Goal: Complete application form: Complete application form

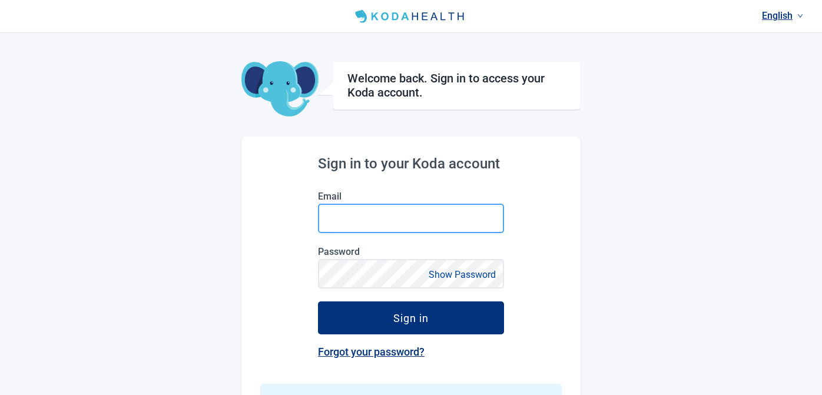
click at [371, 218] on input "Email" at bounding box center [411, 218] width 186 height 29
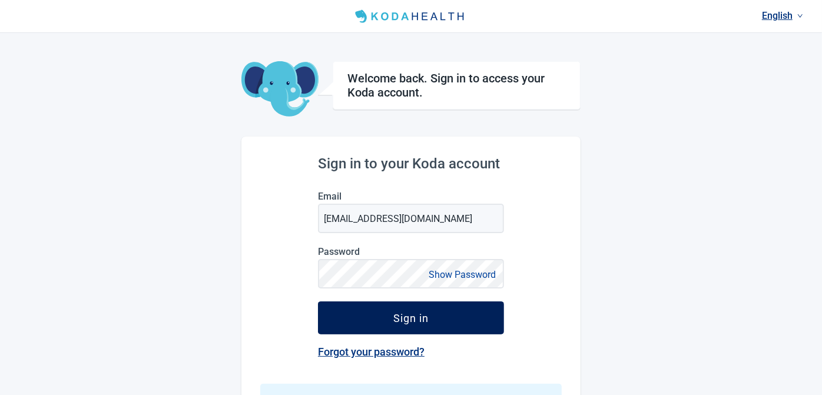
click at [413, 324] on div "Sign in" at bounding box center [410, 318] width 35 height 12
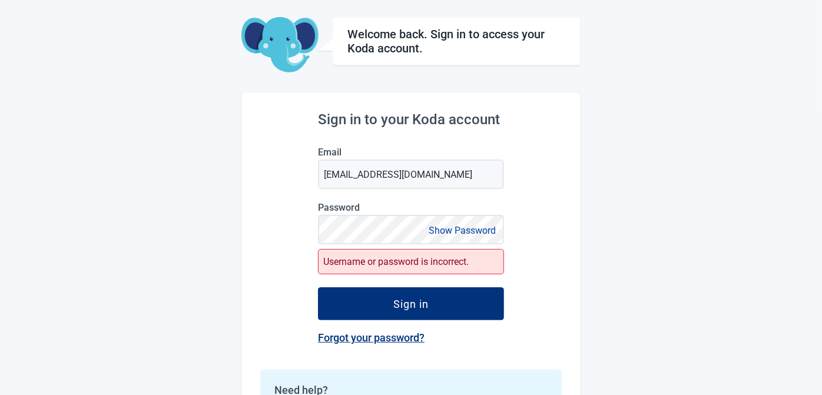
scroll to position [11, 0]
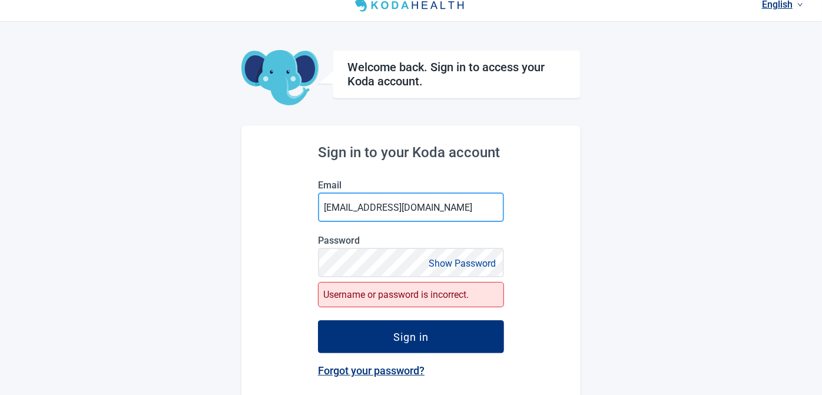
drag, startPoint x: 378, startPoint y: 210, endPoint x: 471, endPoint y: 201, distance: 93.5
click at [419, 206] on input "[EMAIL_ADDRESS][DOMAIN_NAME]" at bounding box center [411, 207] width 186 height 29
click at [445, 213] on input "[EMAIL_ADDRESS][DOMAIN_NAME]" at bounding box center [411, 207] width 186 height 29
click at [378, 209] on input "[EMAIL_ADDRESS][DOMAIN_NAME]" at bounding box center [411, 207] width 186 height 29
drag, startPoint x: 378, startPoint y: 209, endPoint x: 471, endPoint y: 208, distance: 93.0
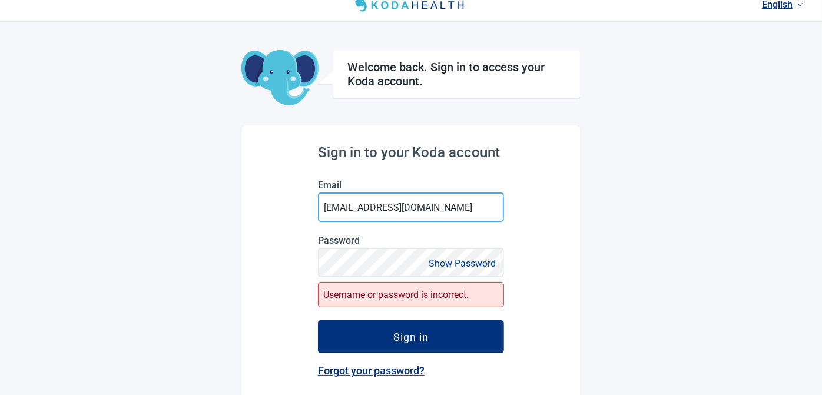
click at [471, 208] on input "[EMAIL_ADDRESS][DOMAIN_NAME]" at bounding box center [411, 207] width 186 height 29
type input "[EMAIL_ADDRESS][DOMAIN_NAME]"
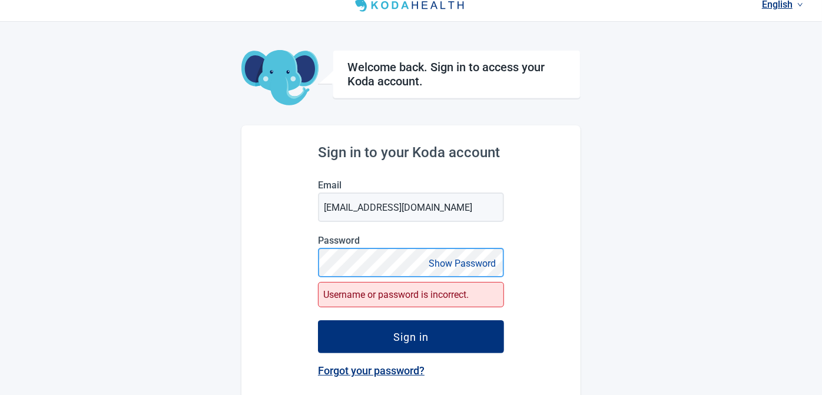
click at [247, 265] on div "Sign in to your Koda account Email [EMAIL_ADDRESS][DOMAIN_NAME] Password Show P…" at bounding box center [410, 318] width 339 height 386
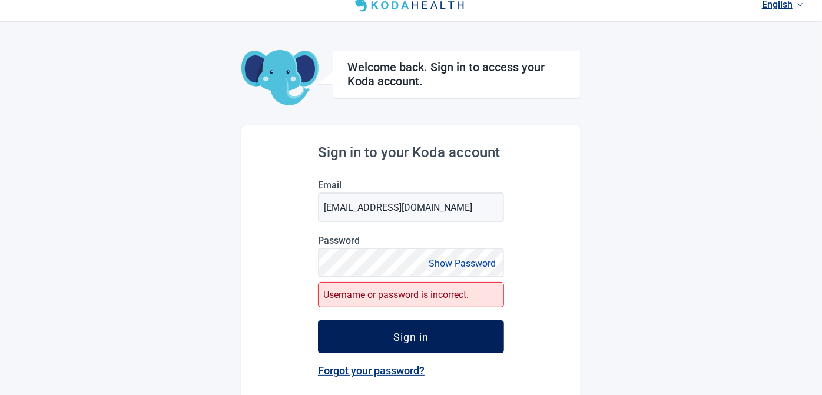
click at [415, 337] on div "Sign in" at bounding box center [410, 337] width 35 height 12
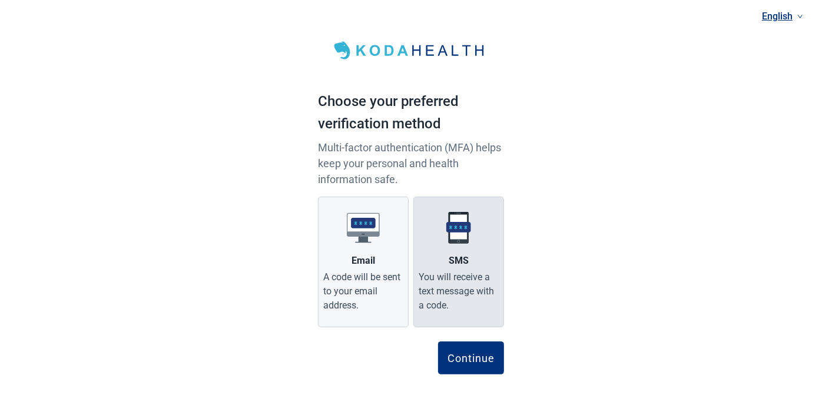
click at [450, 224] on img at bounding box center [458, 227] width 33 height 33
click at [0, 0] on input "SMS You will receive a text message with a code." at bounding box center [0, 0] width 0 height 0
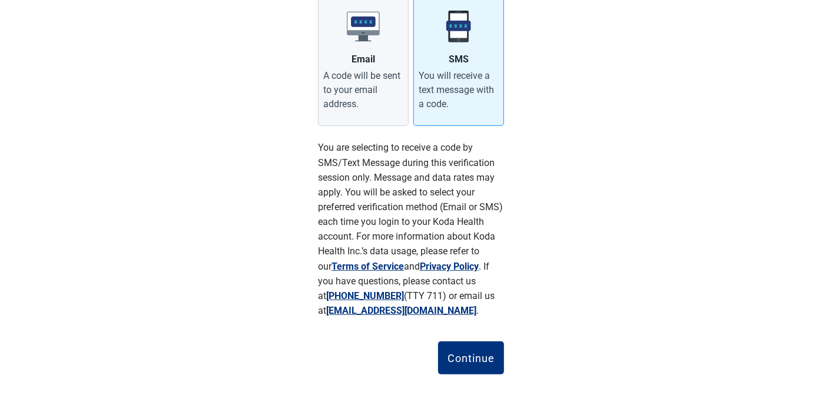
scroll to position [218, 0]
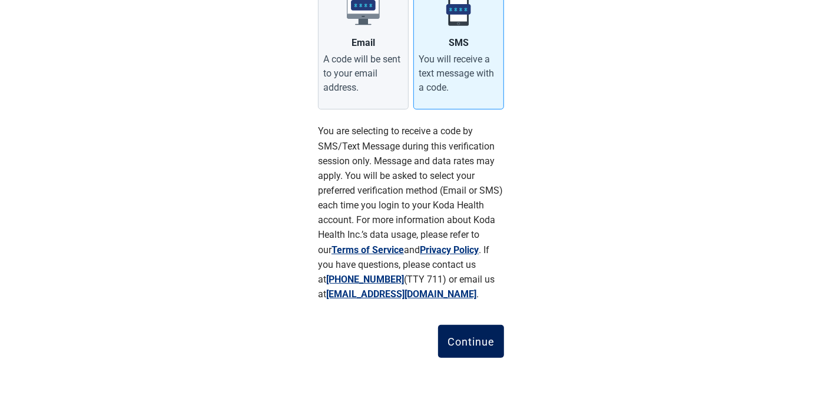
click at [484, 339] on div "Continue" at bounding box center [470, 342] width 47 height 12
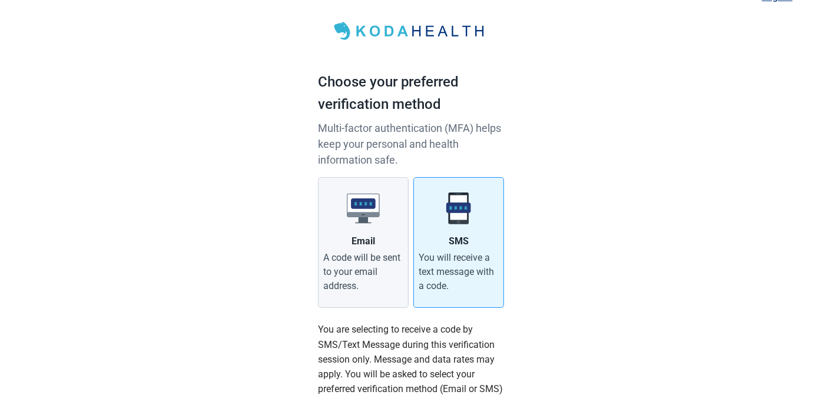
scroll to position [0, 0]
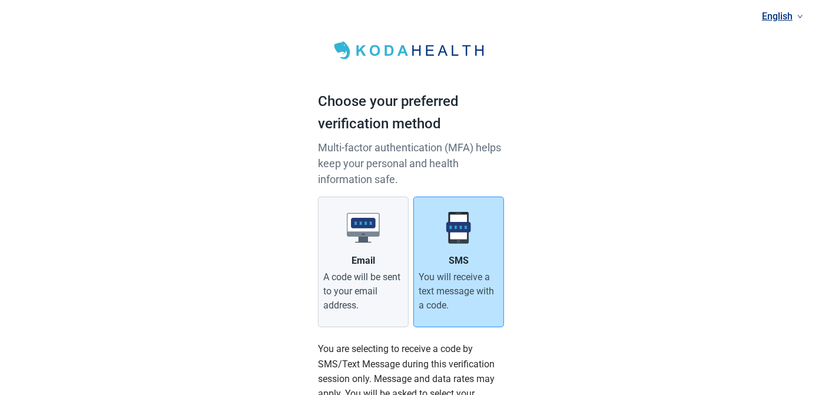
click at [450, 246] on label "SMS You will receive a text message with a code." at bounding box center [458, 262] width 91 height 131
click at [0, 0] on input "SMS You will receive a text message with a code." at bounding box center [0, 0] width 0 height 0
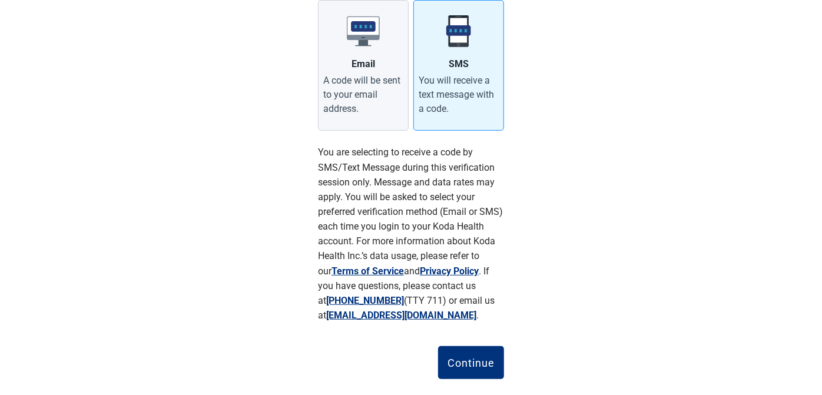
scroll to position [218, 0]
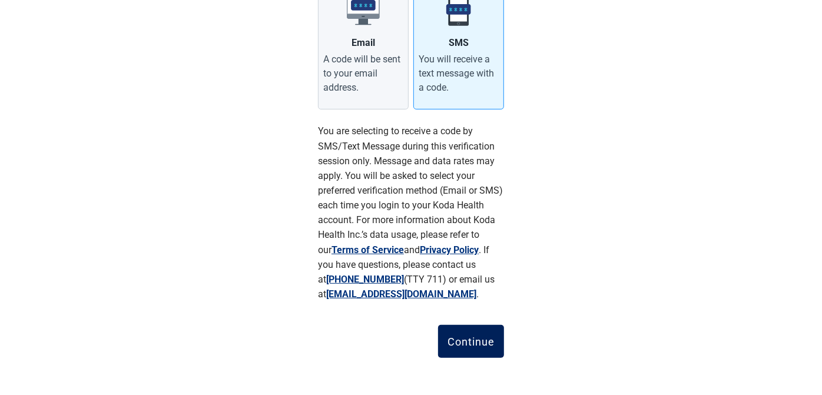
click at [460, 342] on div "Continue" at bounding box center [470, 342] width 47 height 12
click at [462, 337] on div "Continue" at bounding box center [470, 342] width 47 height 12
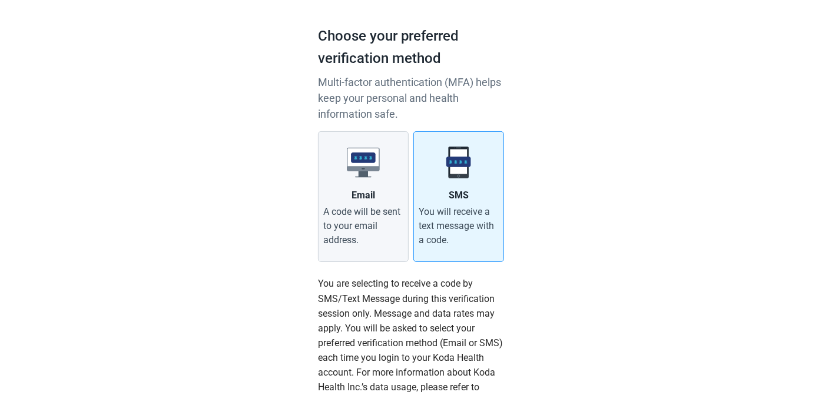
scroll to position [0, 0]
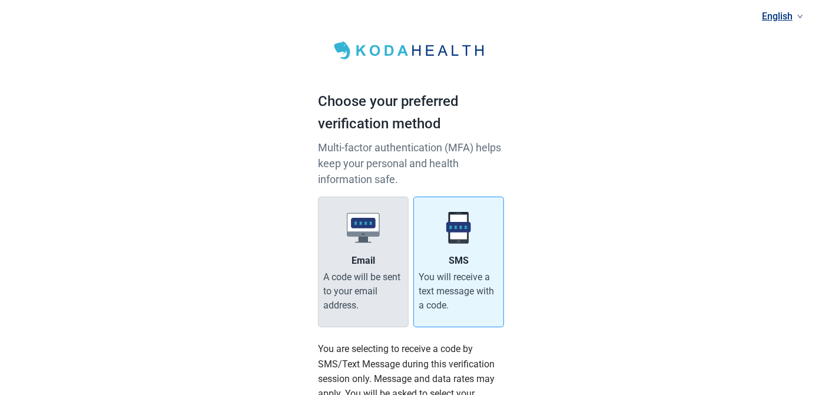
click at [362, 274] on div "A code will be sent to your email address." at bounding box center [363, 291] width 80 height 42
click at [0, 0] on input "Email A code will be sent to your email address." at bounding box center [0, 0] width 0 height 0
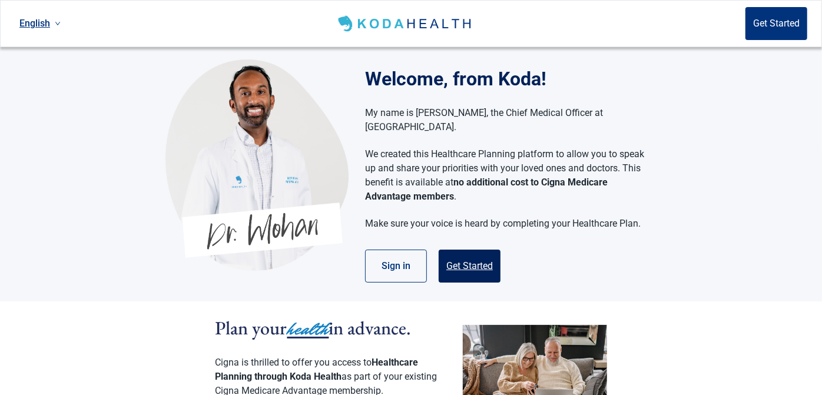
click at [474, 250] on button "Get Started" at bounding box center [470, 266] width 62 height 33
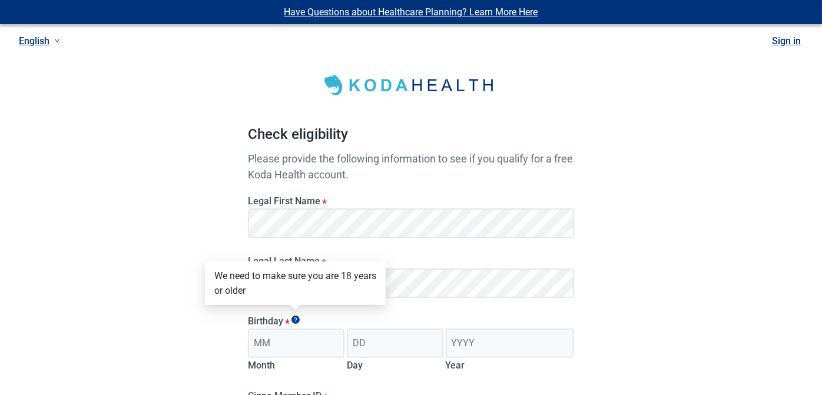
scroll to position [200, 0]
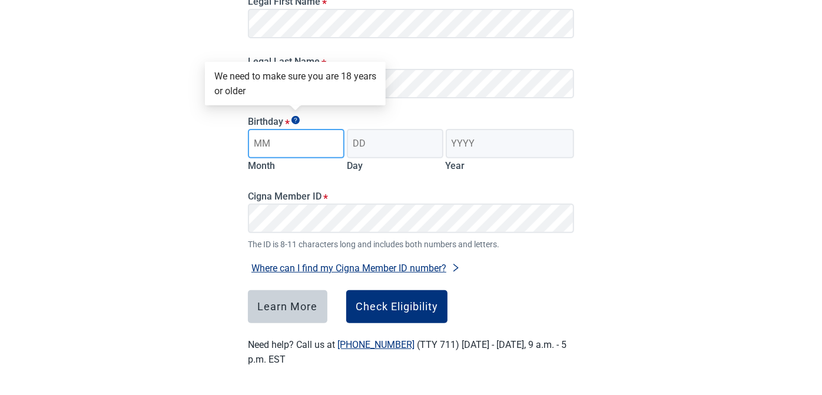
click at [281, 145] on input "Month" at bounding box center [296, 143] width 97 height 29
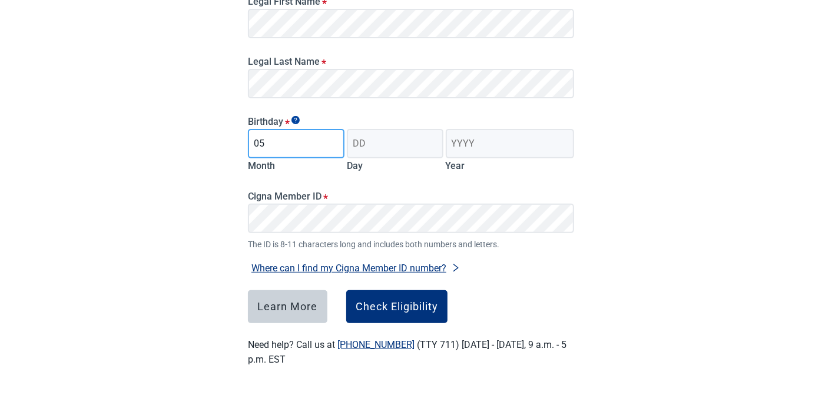
type input "05"
type input "11"
type input "1952"
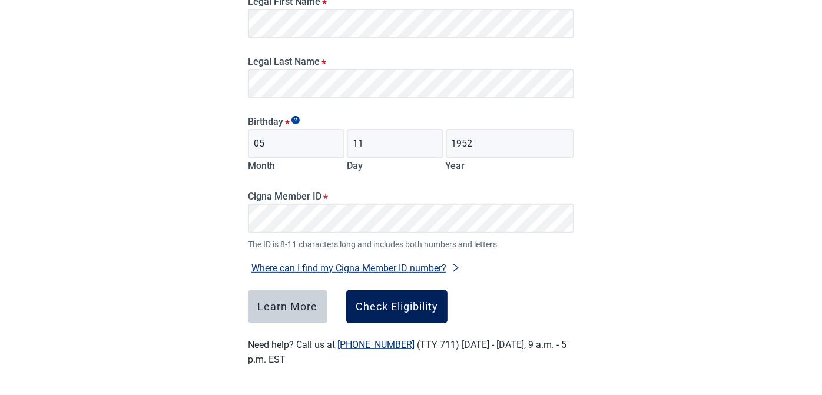
click at [369, 308] on div "Check Eligibility" at bounding box center [397, 307] width 82 height 12
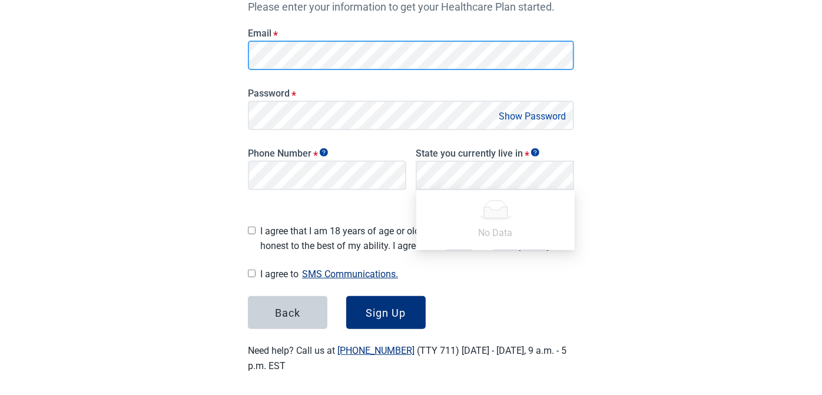
scroll to position [207, 0]
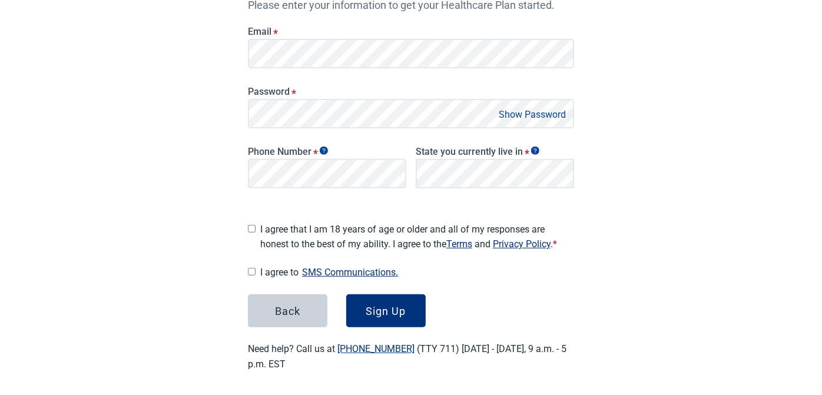
click at [250, 226] on input "I agree that I am 18 years of age or older and all of my responses are honest t…" at bounding box center [252, 229] width 8 height 8
checkbox input "true"
click at [252, 268] on input "I agree to SMS Communications." at bounding box center [252, 272] width 8 height 8
click at [396, 305] on div "Sign Up" at bounding box center [386, 311] width 40 height 12
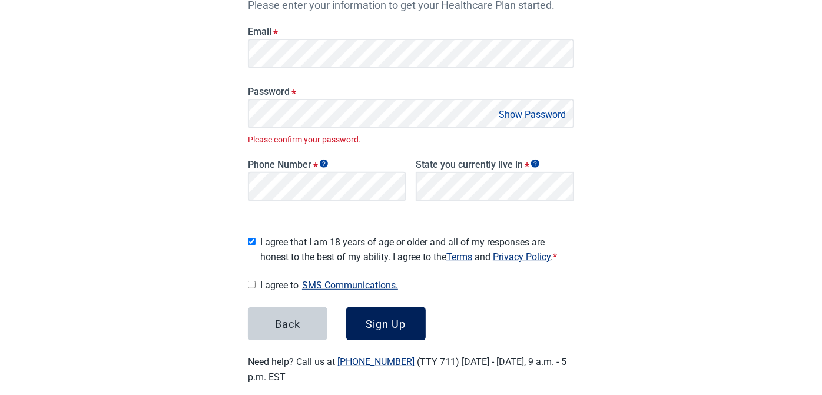
scroll to position [220, 0]
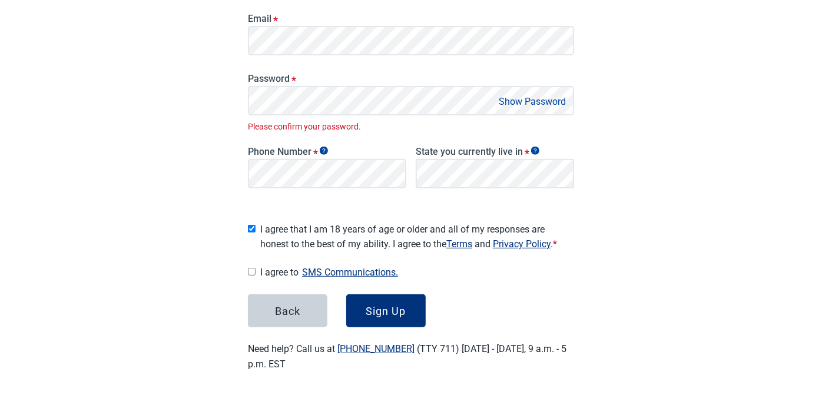
click at [248, 268] on input "I agree to SMS Communications." at bounding box center [252, 272] width 8 height 8
checkbox input "true"
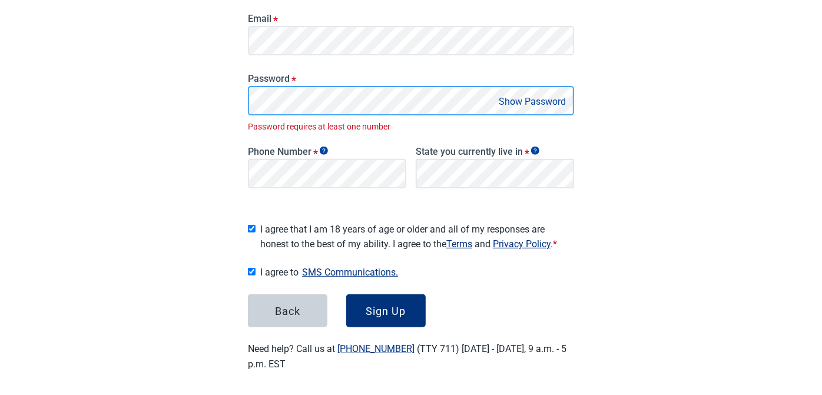
scroll to position [207, 0]
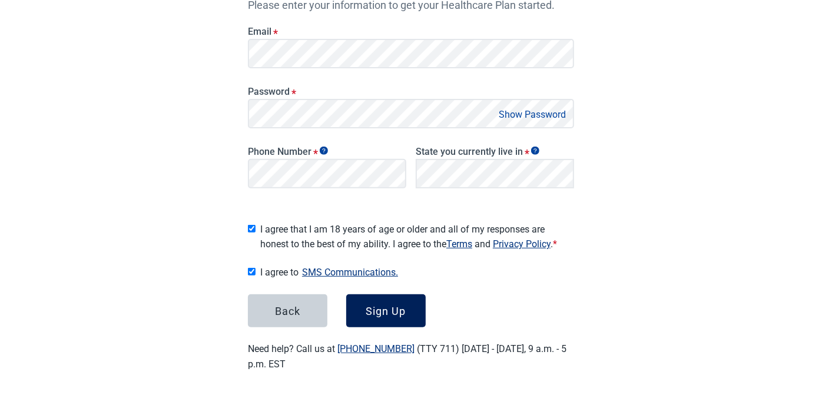
click at [392, 306] on div "Sign Up" at bounding box center [386, 311] width 40 height 12
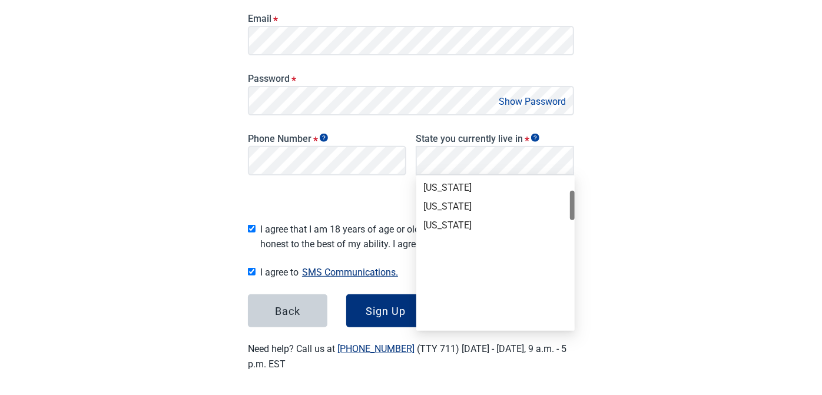
drag, startPoint x: 571, startPoint y: 199, endPoint x: 574, endPoint y: 250, distance: 50.7
click at [574, 220] on div at bounding box center [572, 205] width 5 height 29
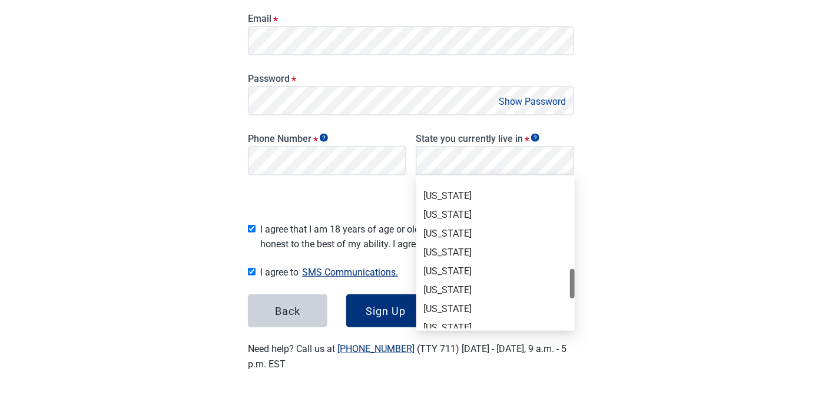
drag, startPoint x: 574, startPoint y: 250, endPoint x: 566, endPoint y: 299, distance: 49.4
click at [566, 297] on div "New Jersey New Mexico New York North Carolina North Dakota Ohio Oklahoma Oregon…" at bounding box center [495, 253] width 158 height 151
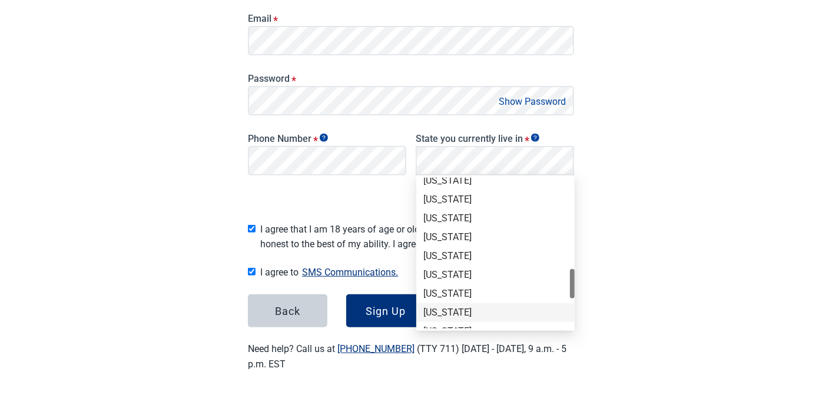
click at [564, 307] on div "New Jersey New Mexico New York North Carolina North Dakota Ohio Oklahoma Oregon…" at bounding box center [495, 265] width 158 height 188
click at [571, 308] on div at bounding box center [572, 253] width 5 height 151
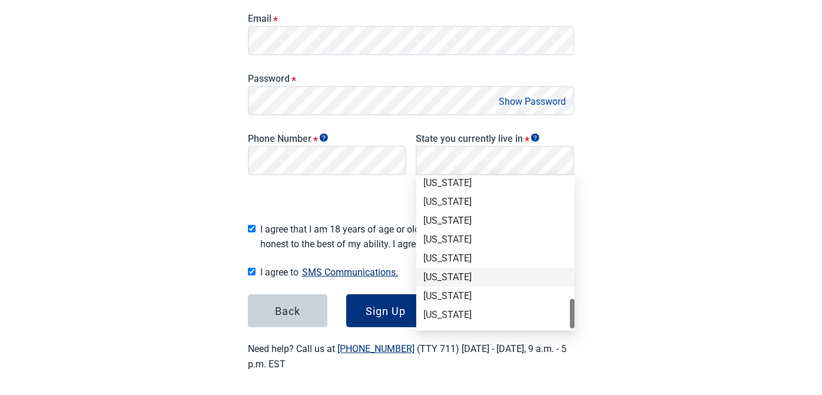
scroll to position [810, 0]
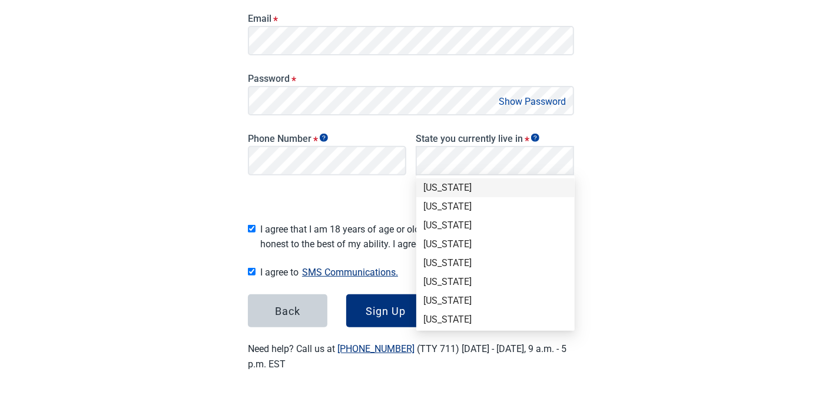
click at [440, 187] on div "Texas" at bounding box center [495, 187] width 144 height 13
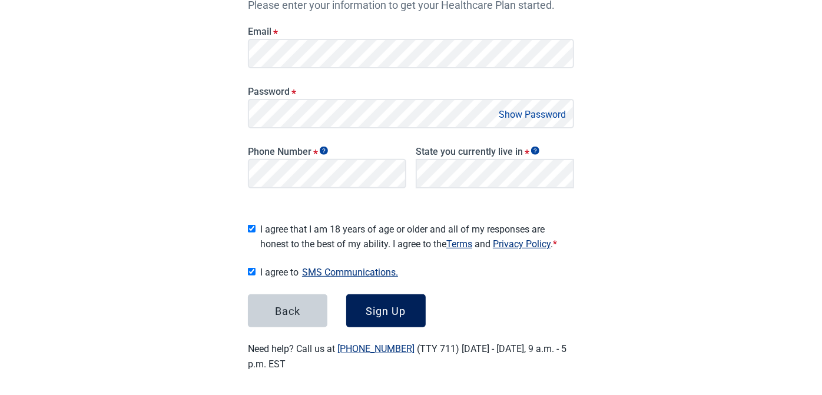
click at [413, 305] on button "Sign Up" at bounding box center [385, 310] width 79 height 33
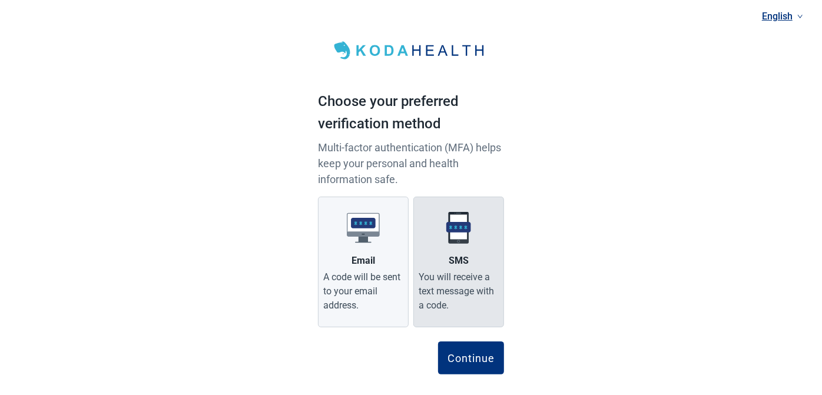
click at [460, 229] on img "Main content" at bounding box center [458, 227] width 33 height 33
click at [0, 0] on input "SMS You will receive a text message with a code." at bounding box center [0, 0] width 0 height 0
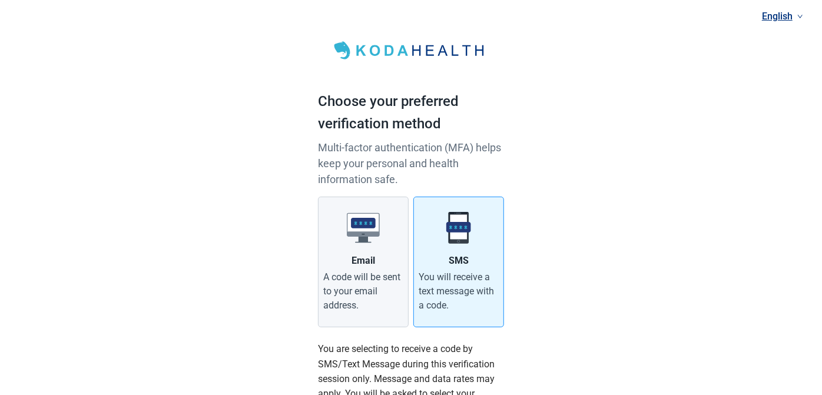
scroll to position [218, 0]
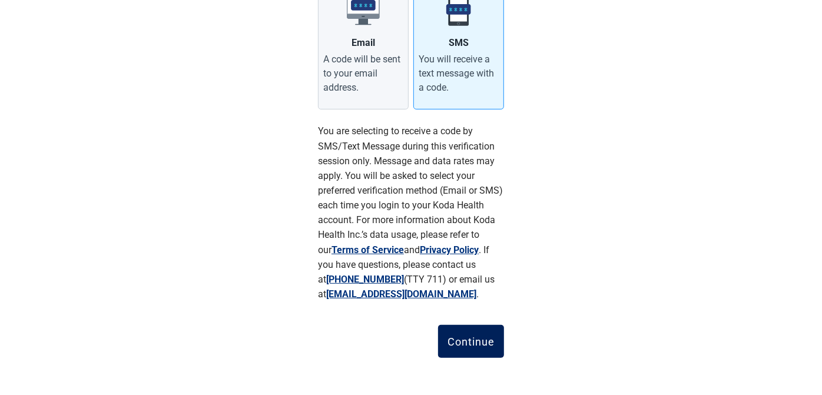
click at [478, 339] on div "Continue" at bounding box center [470, 342] width 47 height 12
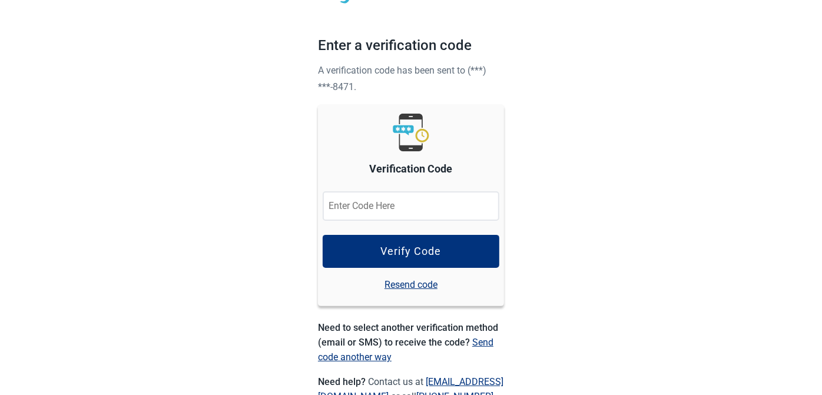
click at [413, 204] on input "Verification Code" at bounding box center [411, 205] width 177 height 29
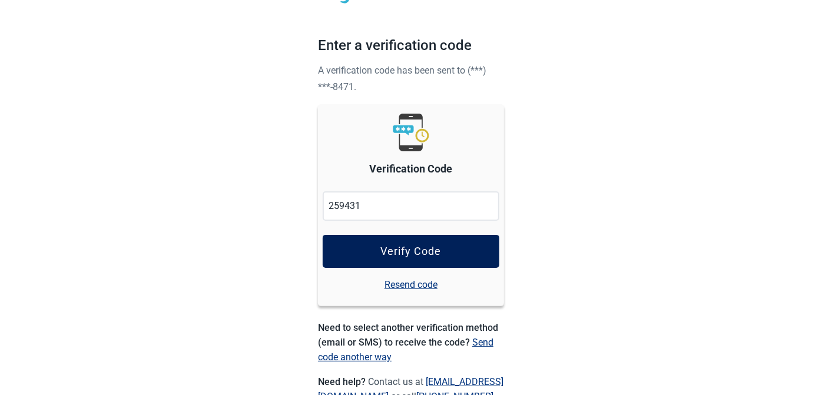
type input "259431"
click at [410, 248] on div "Verify Code" at bounding box center [411, 252] width 61 height 12
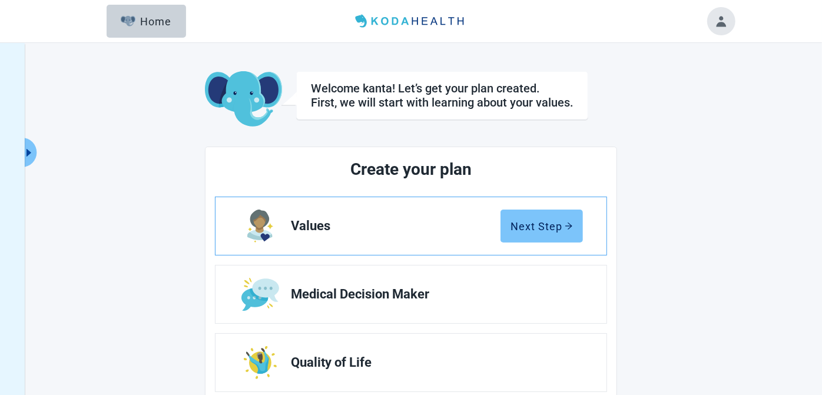
click at [540, 226] on div "Next Step" at bounding box center [542, 226] width 62 height 12
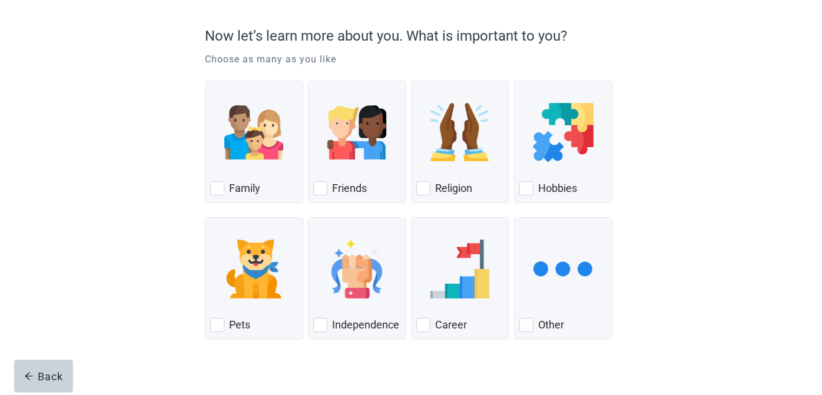
scroll to position [111, 0]
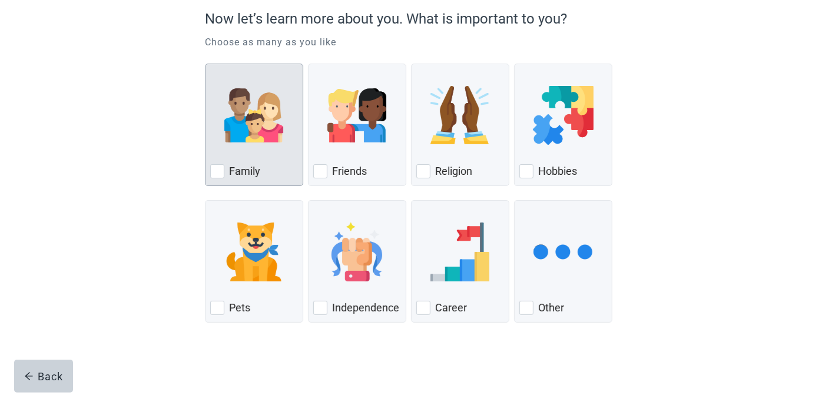
click at [214, 167] on div "Family, checkbox, not checked" at bounding box center [217, 171] width 14 height 14
click at [205, 64] on input "Family" at bounding box center [205, 64] width 1 height 1
checkbox input "true"
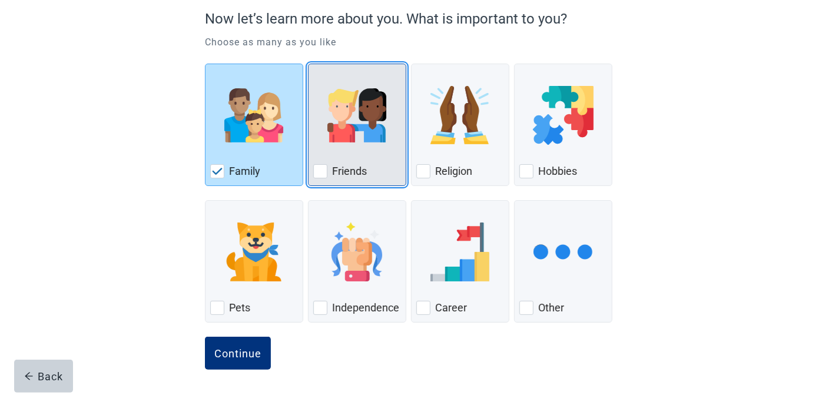
click at [321, 170] on div "Friends, checkbox, not checked" at bounding box center [320, 171] width 14 height 14
click at [309, 64] on input "Friends" at bounding box center [308, 64] width 1 height 1
checkbox input "true"
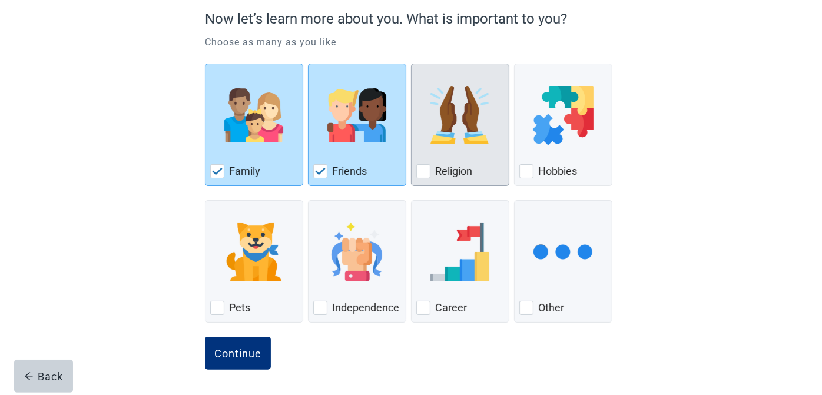
click at [427, 166] on div "Religion, checkbox, not checked" at bounding box center [423, 171] width 14 height 14
click at [412, 64] on input "Religion" at bounding box center [411, 64] width 1 height 1
checkbox input "true"
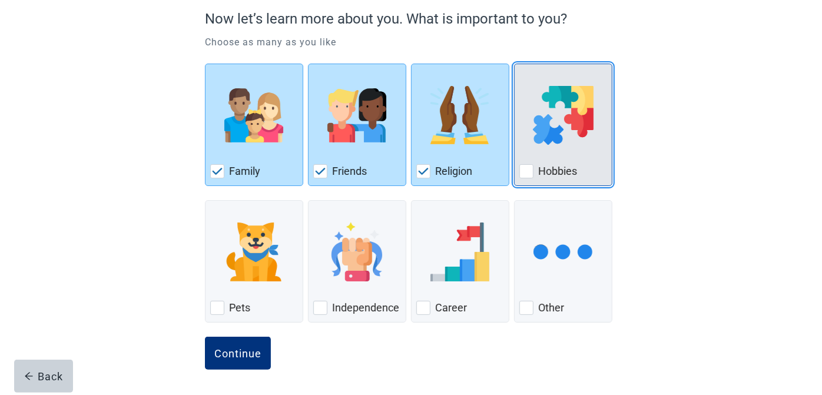
click at [532, 171] on div "Hobbies, checkbox, not checked" at bounding box center [526, 171] width 14 height 14
click at [515, 64] on input "Hobbies" at bounding box center [514, 64] width 1 height 1
checkbox input "true"
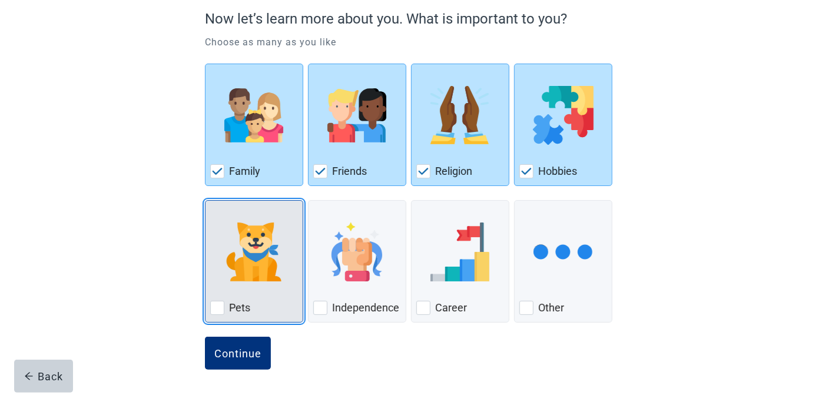
click at [212, 310] on div "Pets, checkbox, not checked" at bounding box center [217, 308] width 14 height 14
click at [205, 201] on input "Pets" at bounding box center [205, 200] width 1 height 1
checkbox input "true"
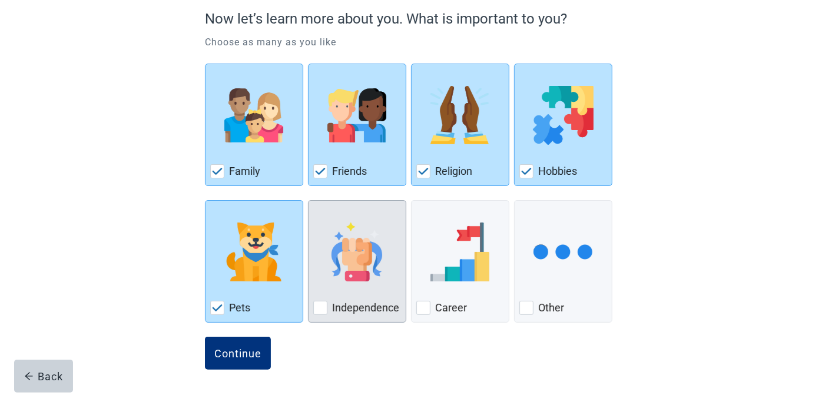
click at [322, 305] on div "Independence, checkbox, not checked" at bounding box center [320, 308] width 14 height 14
click at [309, 201] on input "Independence" at bounding box center [308, 200] width 1 height 1
checkbox input "true"
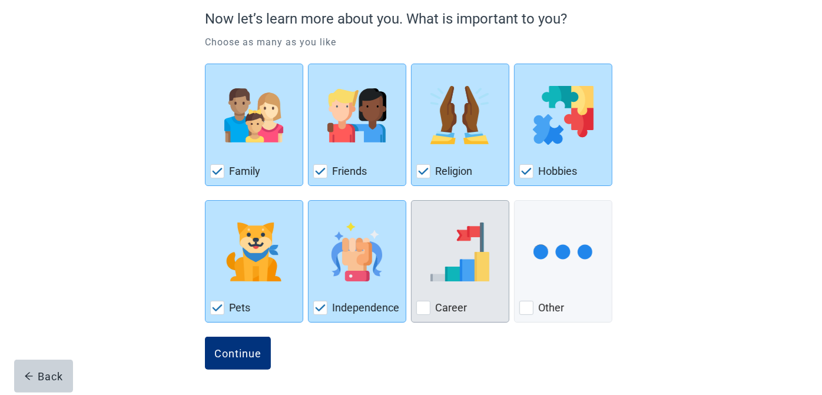
click at [422, 309] on div "Career, checkbox, not checked" at bounding box center [423, 308] width 14 height 14
click at [412, 201] on input "Career" at bounding box center [411, 200] width 1 height 1
checkbox input "true"
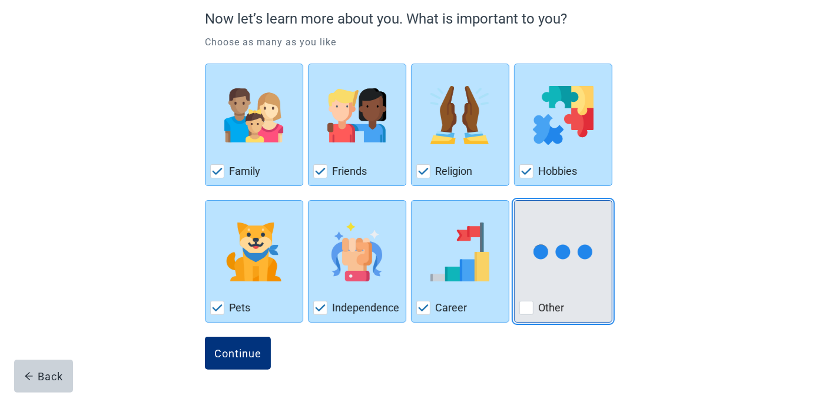
click at [525, 310] on div "Other, checkbox, not checked" at bounding box center [526, 308] width 14 height 14
click at [515, 201] on input "Other" at bounding box center [514, 200] width 1 height 1
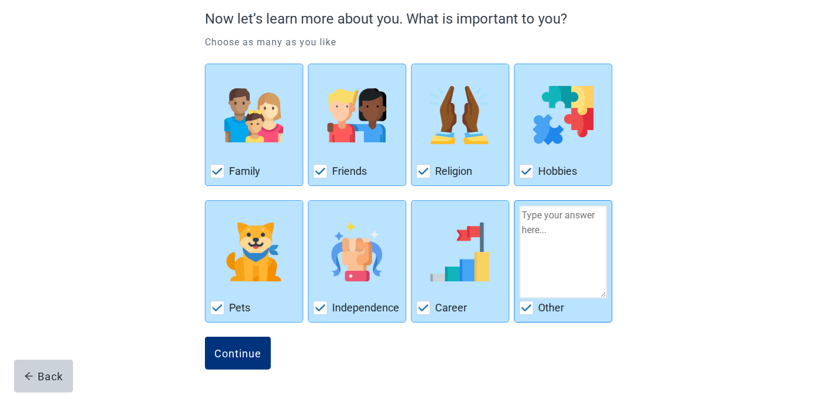
click at [525, 310] on img "Other, checkbox, checked" at bounding box center [526, 307] width 11 height 7
click at [515, 201] on input "Other" at bounding box center [514, 200] width 1 height 1
checkbox input "false"
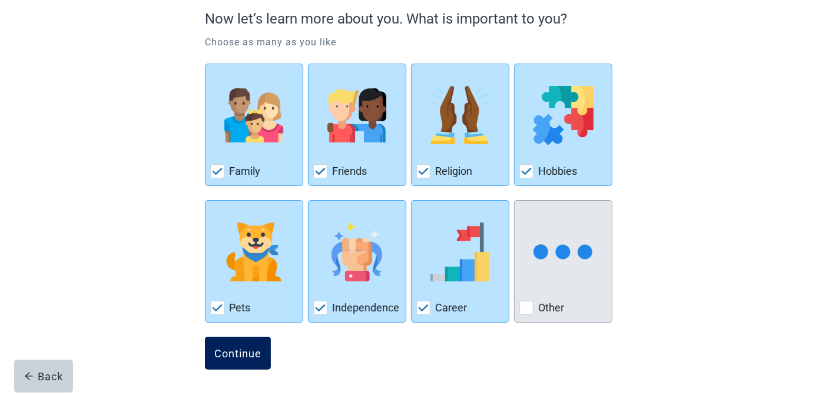
click at [236, 350] on div "Continue" at bounding box center [237, 353] width 47 height 12
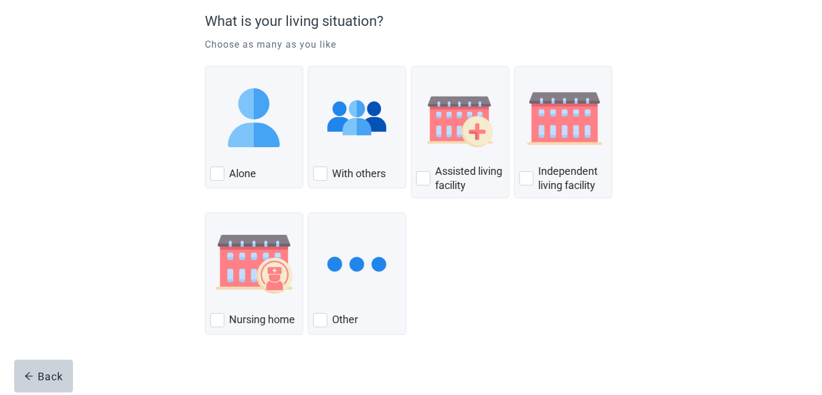
scroll to position [118, 0]
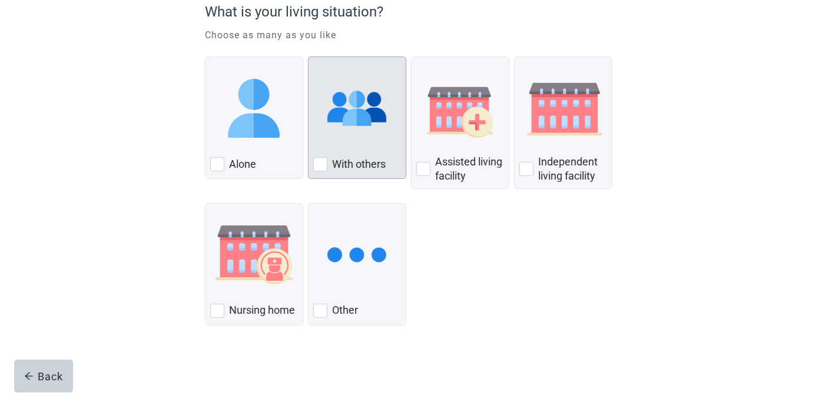
click at [322, 163] on div "With Others, checkbox, not checked" at bounding box center [320, 164] width 14 height 14
click at [309, 57] on input "With others" at bounding box center [308, 57] width 1 height 1
checkbox input "true"
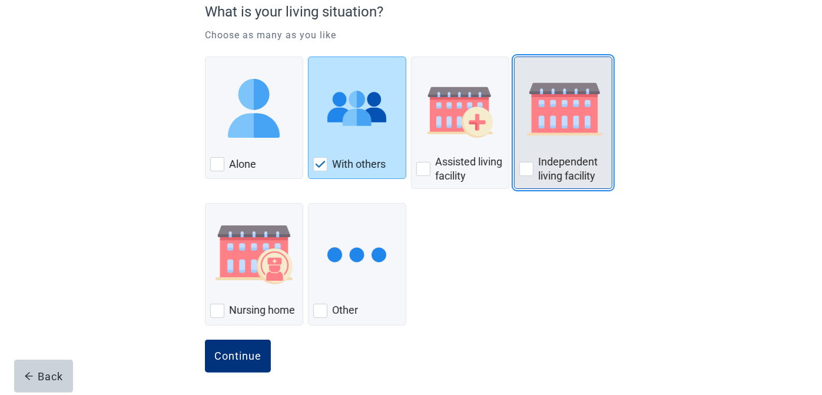
click at [523, 170] on div "Independent Living Facility, checkbox, not checked" at bounding box center [526, 169] width 14 height 14
click at [515, 57] on input "Independent living facility" at bounding box center [514, 57] width 1 height 1
checkbox input "true"
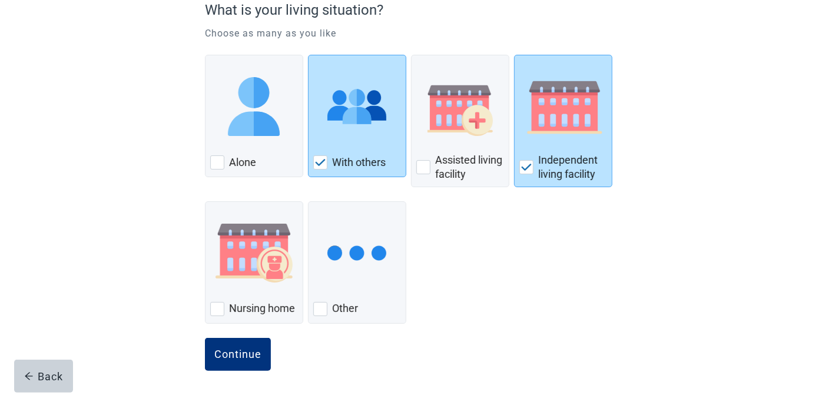
scroll to position [120, 0]
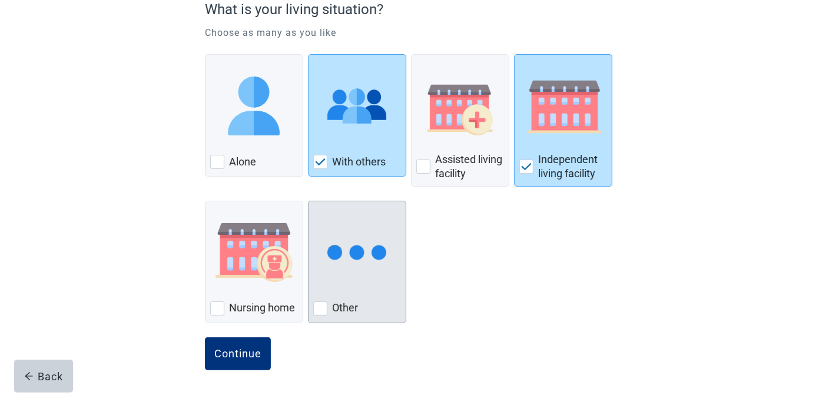
click at [321, 308] on div "Other, checkbox, not checked" at bounding box center [320, 308] width 14 height 14
click at [309, 201] on input "Other" at bounding box center [308, 201] width 1 height 1
checkbox input "true"
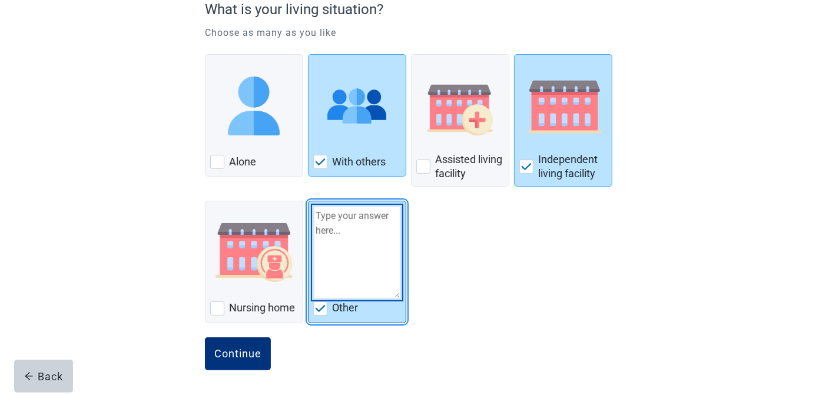
click at [357, 255] on textarea "Other" at bounding box center [357, 252] width 88 height 93
type textarea "own home"
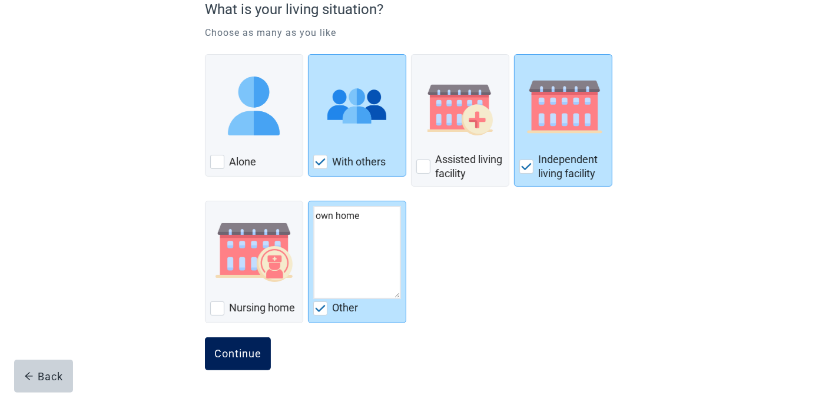
click at [248, 344] on button "Continue" at bounding box center [238, 353] width 66 height 33
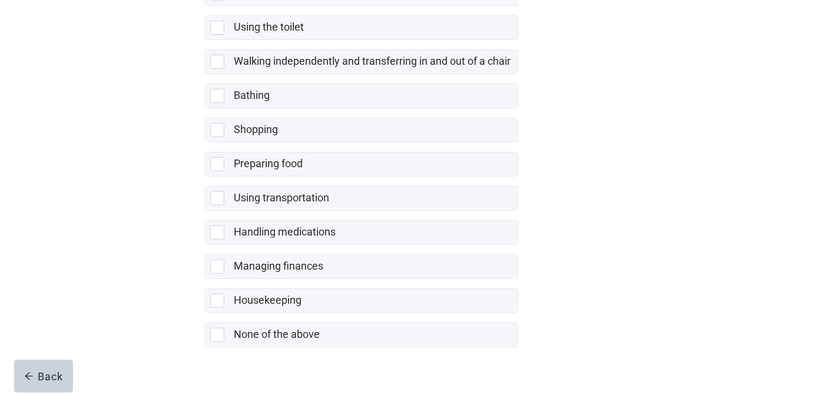
scroll to position [252, 0]
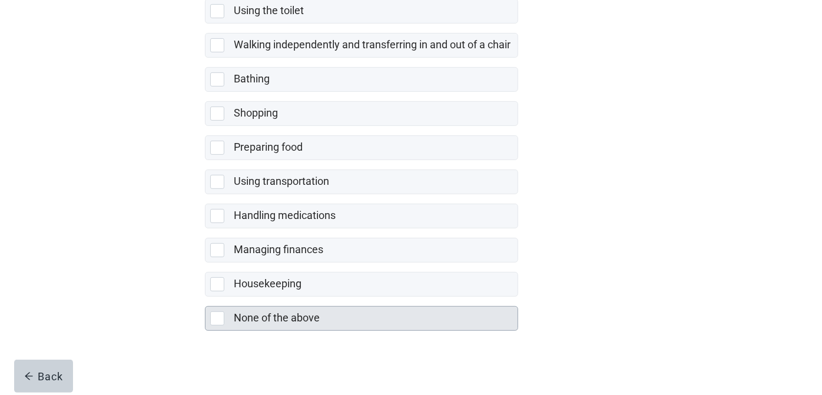
click at [223, 312] on div "None of the above, checkbox, not selected" at bounding box center [217, 318] width 14 height 14
click at [205, 297] on input "None of the above" at bounding box center [205, 297] width 1 height 1
checkbox input "true"
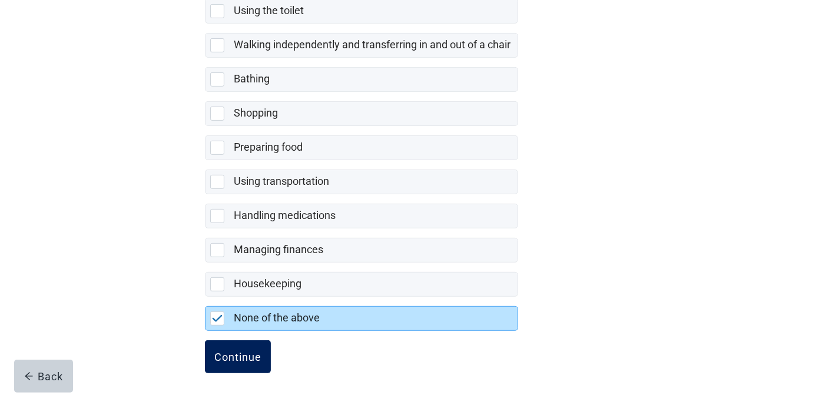
click at [256, 356] on div "Continue" at bounding box center [237, 357] width 47 height 12
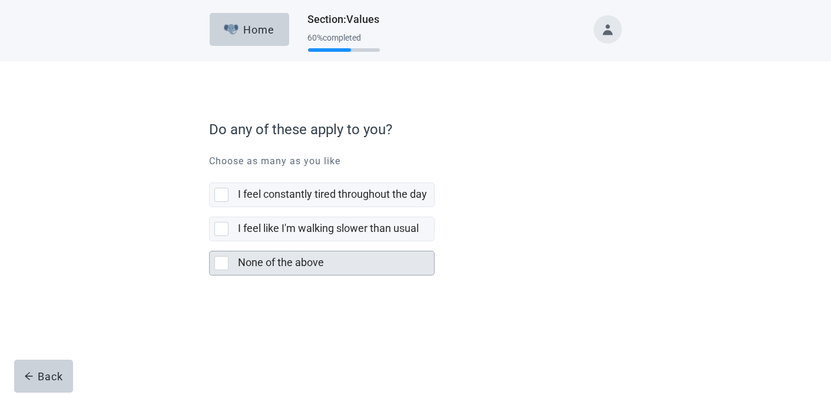
click at [218, 263] on div "None of the above, checkbox, not selected" at bounding box center [221, 263] width 14 height 14
click at [210, 242] on input "None of the above" at bounding box center [209, 241] width 1 height 1
checkbox input "true"
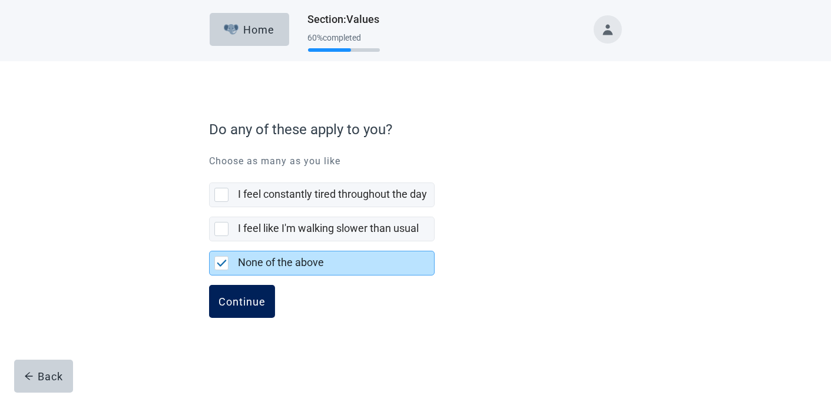
click at [259, 296] on div "Continue" at bounding box center [241, 302] width 47 height 12
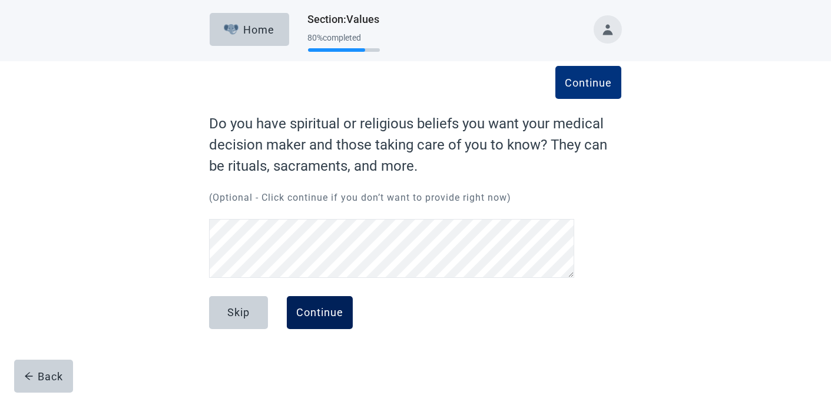
click at [343, 314] on div "Continue" at bounding box center [319, 313] width 47 height 12
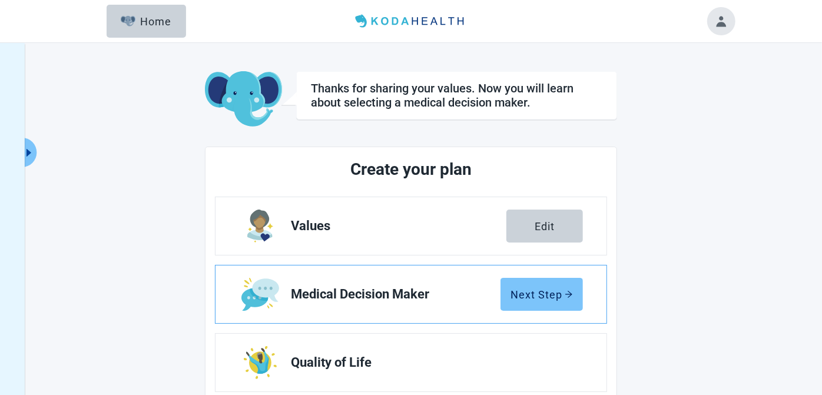
click at [536, 294] on div "Next Step" at bounding box center [542, 295] width 62 height 12
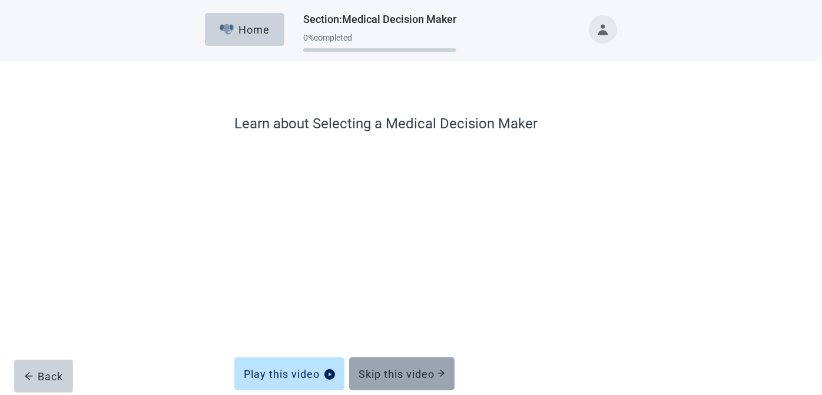
click at [414, 372] on div "Skip this video" at bounding box center [402, 374] width 87 height 12
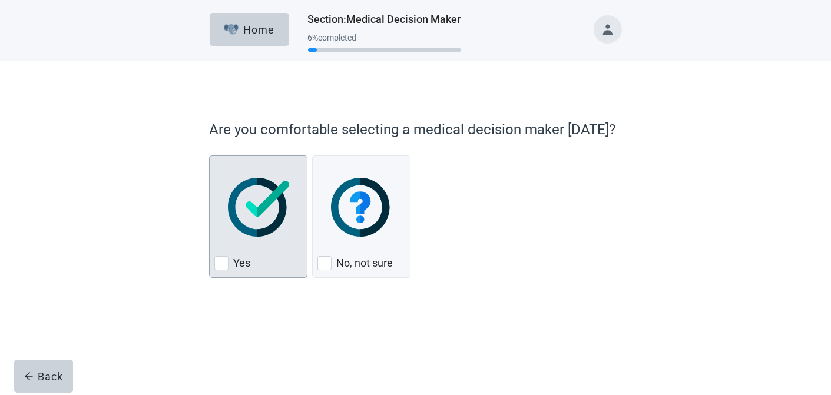
click at [221, 260] on div "Yes, checkbox, not checked" at bounding box center [221, 263] width 14 height 14
click at [210, 156] on input "Yes" at bounding box center [209, 155] width 1 height 1
checkbox input "true"
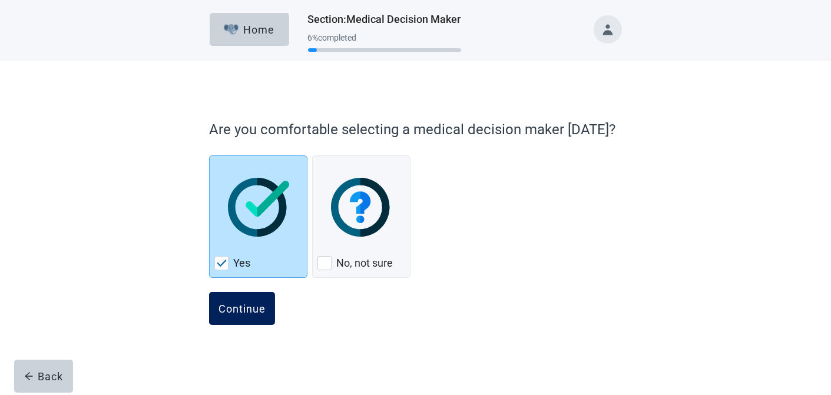
click at [250, 297] on button "Continue" at bounding box center [242, 308] width 66 height 33
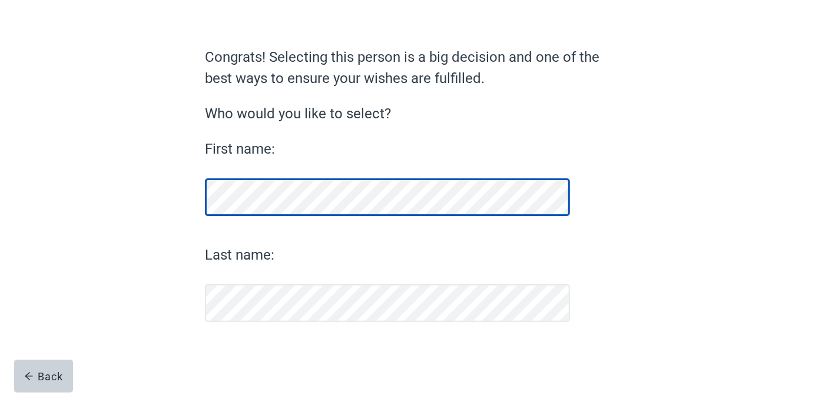
scroll to position [66, 0]
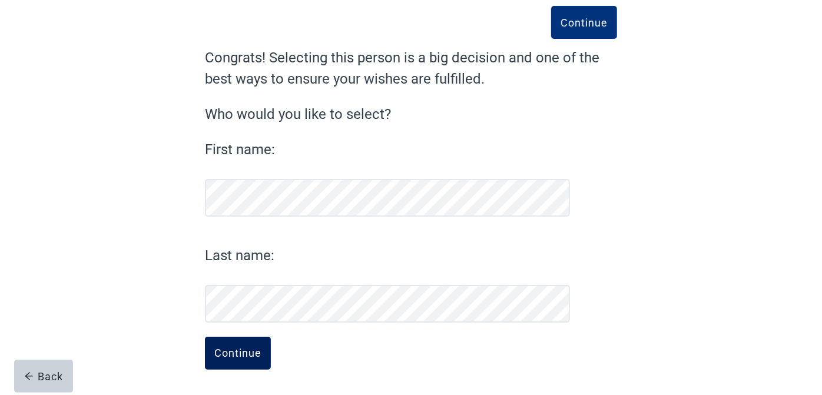
click at [235, 353] on div "Continue" at bounding box center [237, 353] width 47 height 12
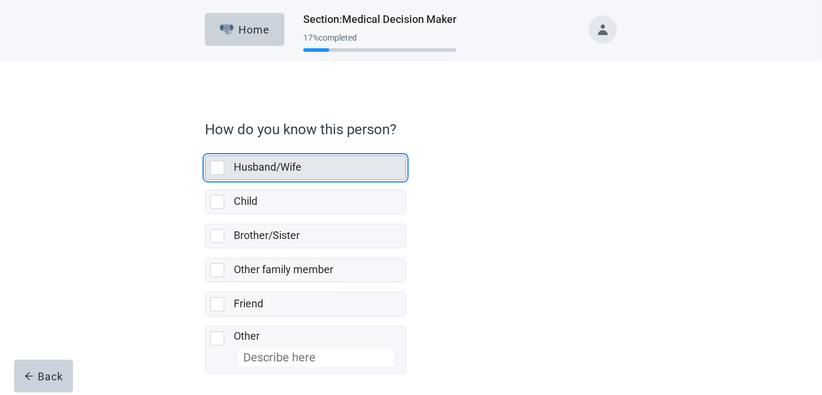
click at [217, 171] on div "Husband/Wife, checkbox, not selected" at bounding box center [217, 168] width 14 height 14
click at [205, 147] on input "Husband/Wife" at bounding box center [205, 146] width 1 height 1
checkbox input "true"
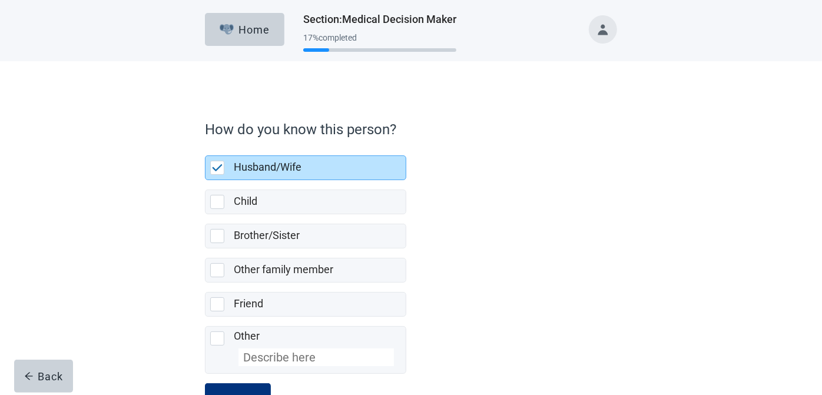
scroll to position [45, 0]
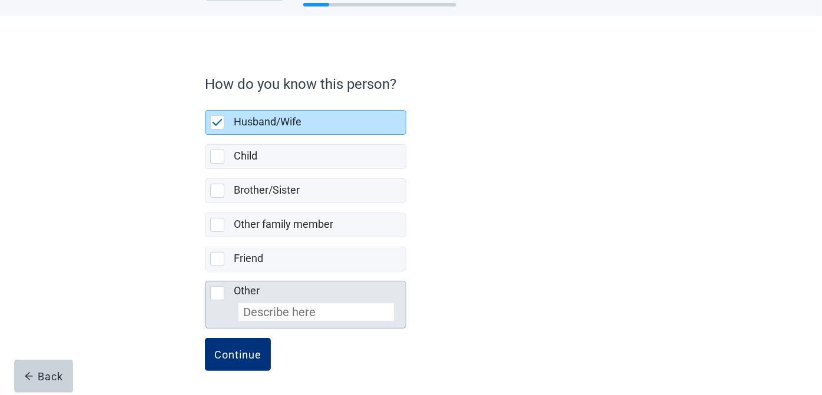
drag, startPoint x: 247, startPoint y: 350, endPoint x: 306, endPoint y: 295, distance: 80.4
click at [247, 349] on div "Continue" at bounding box center [237, 355] width 47 height 12
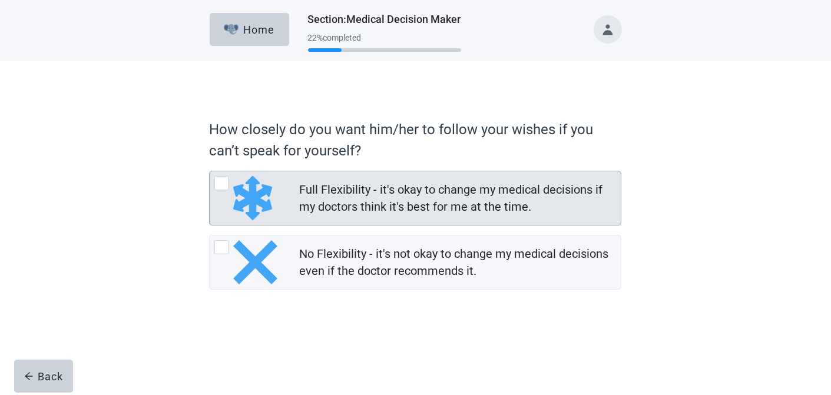
click at [224, 185] on div "Full Flexibility - it's okay to change my medical decisions if my doctors think…" at bounding box center [221, 183] width 14 height 14
click at [210, 171] on input "Full Flexibility - it's okay to change my medical decisions if my doctors think…" at bounding box center [209, 171] width 1 height 1
radio input "true"
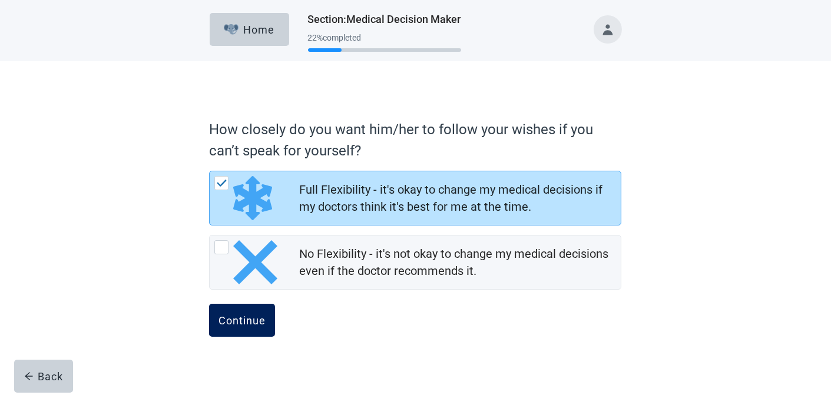
click at [253, 320] on div "Continue" at bounding box center [241, 320] width 47 height 12
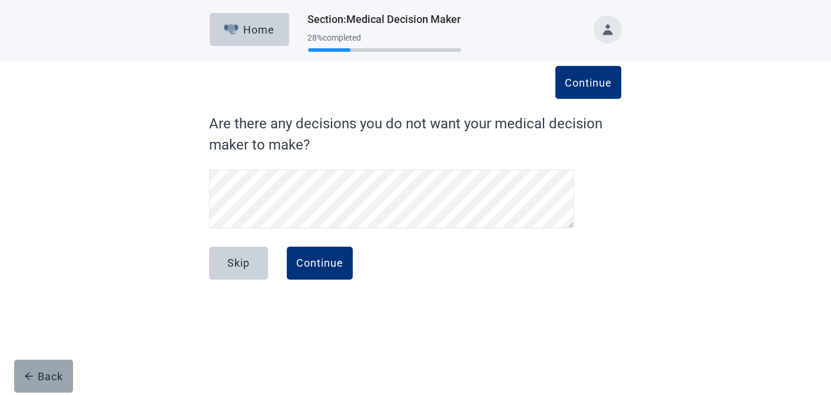
click at [47, 377] on div "Back" at bounding box center [43, 376] width 39 height 12
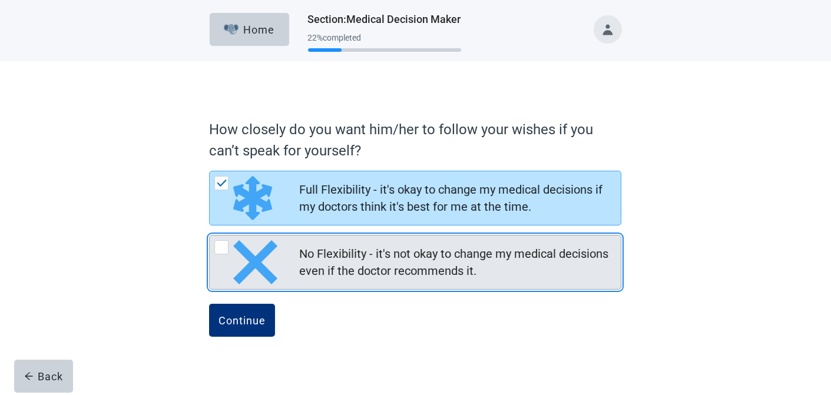
click at [224, 248] on div "No Flexibility - it's not okay to change my medical decisions even if the docto…" at bounding box center [221, 247] width 14 height 14
click at [210, 236] on input "No Flexibility - it's not okay to change my medical decisions even if the docto…" at bounding box center [209, 235] width 1 height 1
radio input "true"
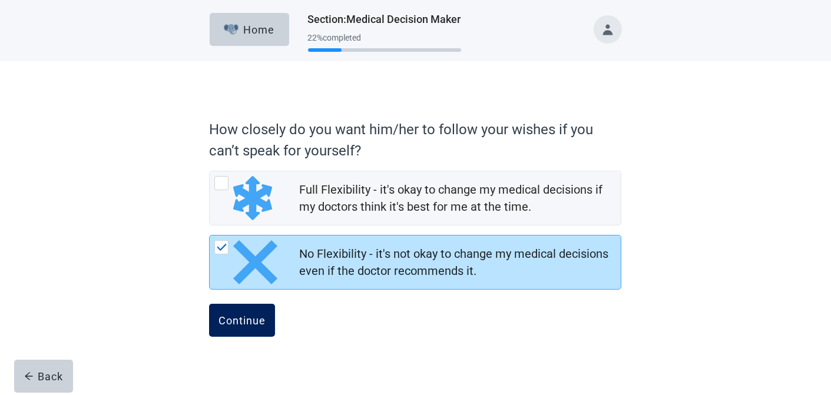
click at [246, 320] on div "Continue" at bounding box center [241, 320] width 47 height 12
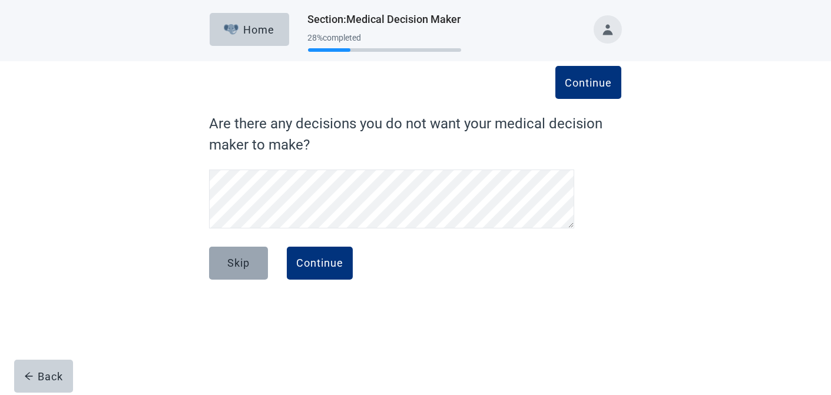
click at [238, 263] on div "Skip" at bounding box center [238, 263] width 22 height 12
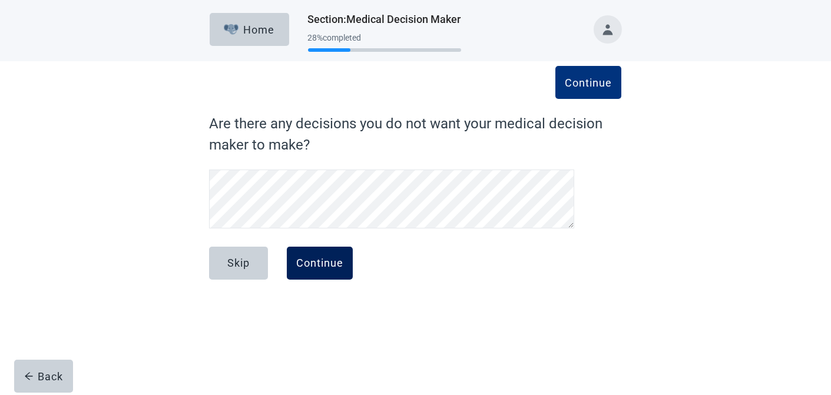
click at [319, 261] on div "Continue" at bounding box center [319, 263] width 47 height 12
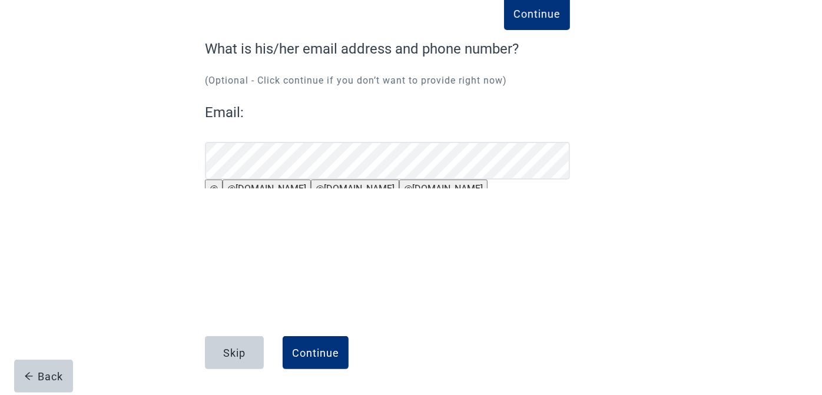
scroll to position [102, 0]
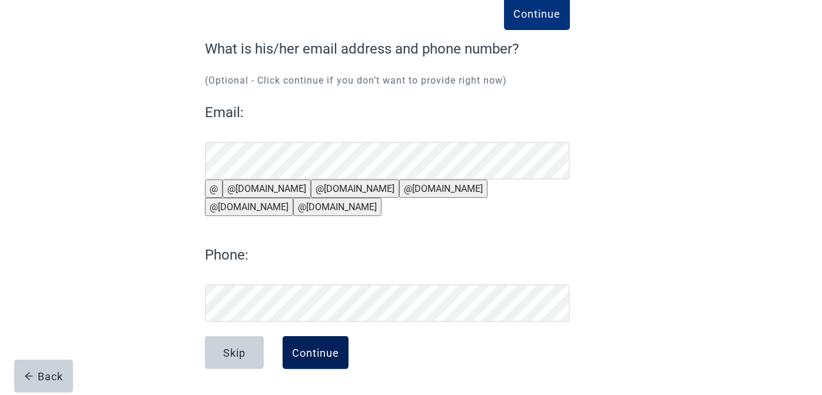
click at [317, 347] on div "Continue" at bounding box center [315, 353] width 47 height 12
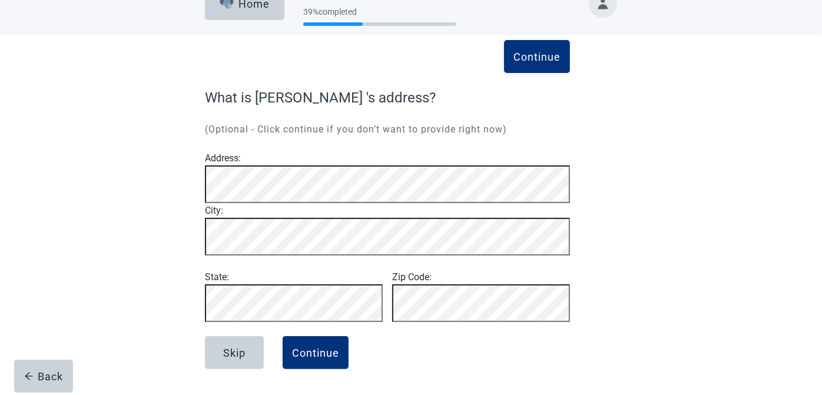
scroll to position [62, 0]
click at [327, 354] on div "Continue" at bounding box center [315, 353] width 47 height 12
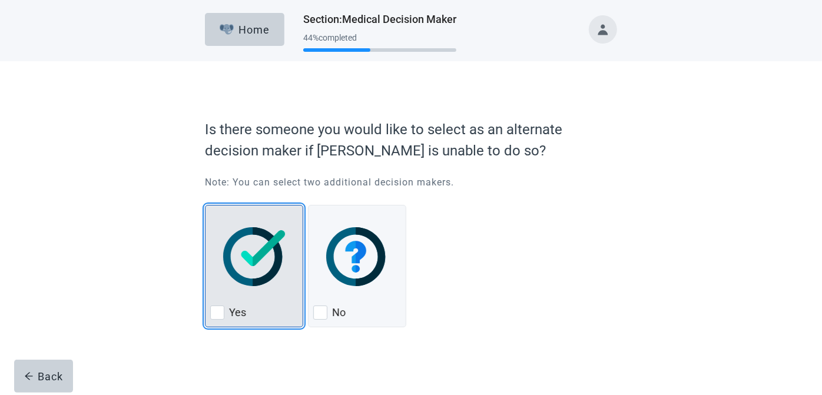
click at [220, 317] on div "Yes, checkbox, not checked" at bounding box center [217, 313] width 14 height 14
click at [205, 205] on input "Yes" at bounding box center [205, 205] width 1 height 1
checkbox input "true"
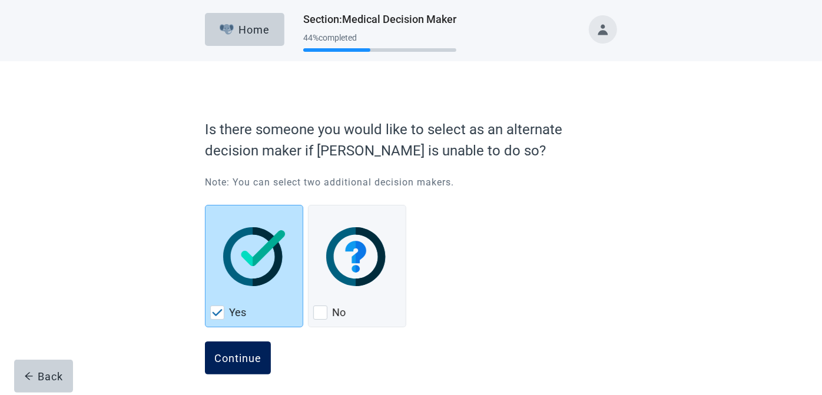
click at [248, 352] on div "Continue" at bounding box center [237, 358] width 47 height 12
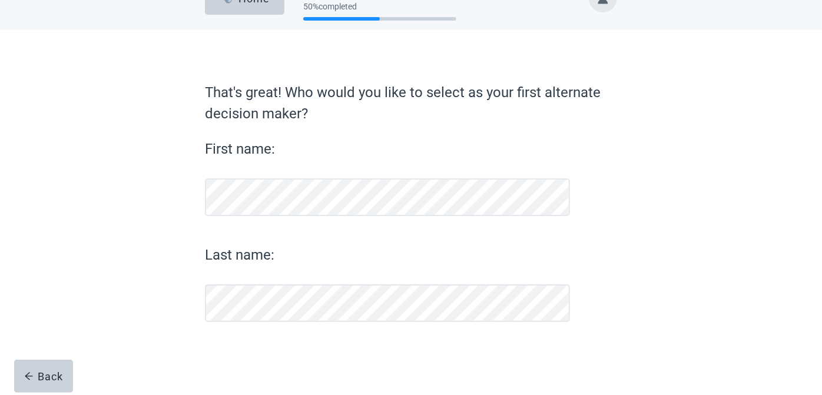
scroll to position [31, 0]
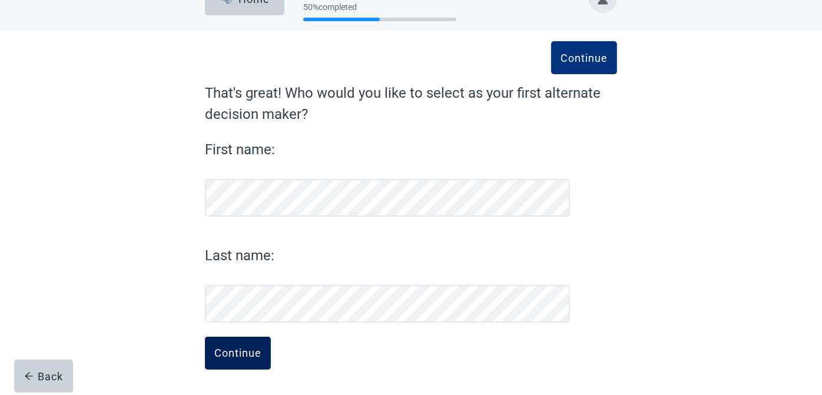
click at [223, 352] on div "Continue" at bounding box center [237, 353] width 47 height 12
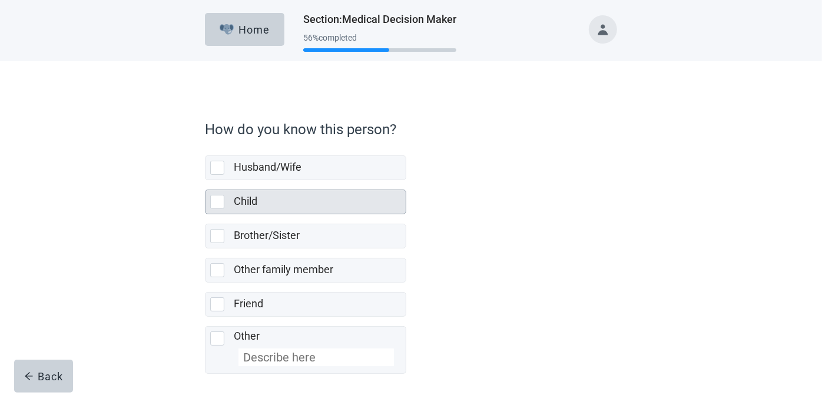
click at [215, 204] on div "Child, checkbox, not selected" at bounding box center [217, 202] width 14 height 14
click at [205, 181] on input "Child" at bounding box center [205, 180] width 1 height 1
checkbox input "true"
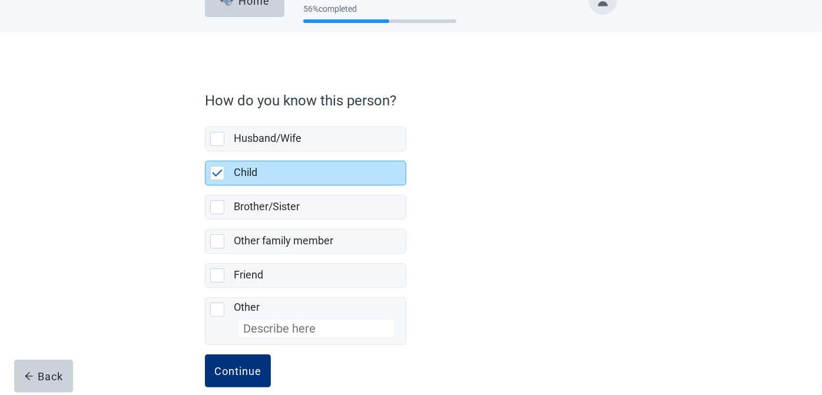
scroll to position [45, 0]
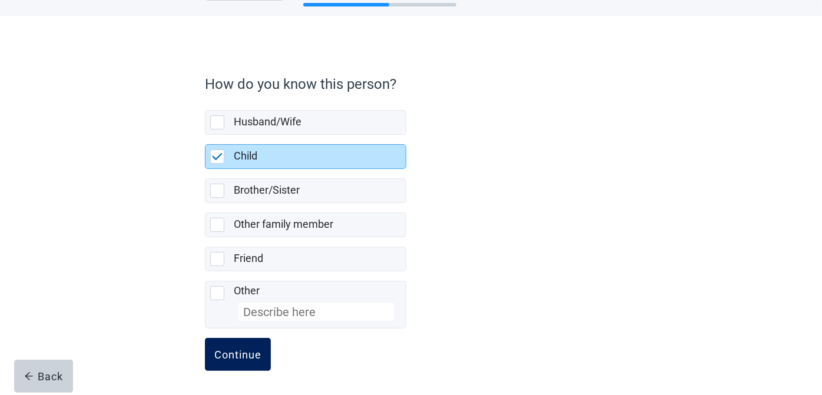
click at [225, 349] on div "Continue" at bounding box center [237, 355] width 47 height 12
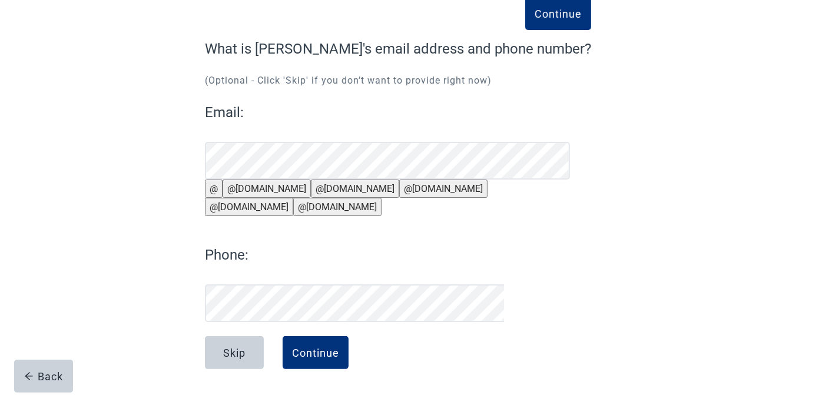
scroll to position [102, 0]
click at [330, 352] on div "Continue" at bounding box center [315, 353] width 47 height 12
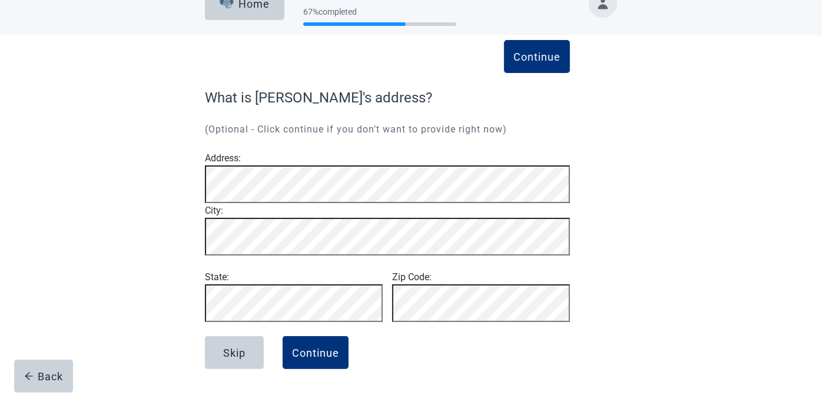
scroll to position [62, 0]
click at [164, 297] on div "Continue What is Naveen's address? (Optional - Click continue if you don’t want…" at bounding box center [411, 227] width 495 height 336
click at [321, 354] on div "Continue" at bounding box center [315, 353] width 47 height 12
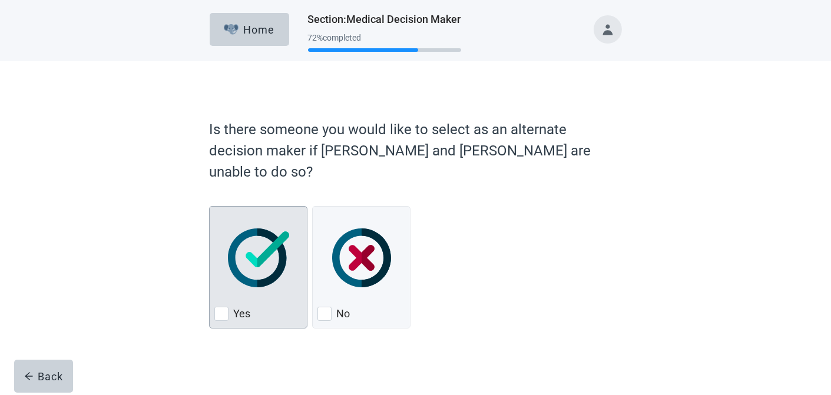
click at [217, 307] on div "Yes, checkbox, not checked" at bounding box center [221, 314] width 14 height 14
click at [210, 207] on input "Yes" at bounding box center [209, 206] width 1 height 1
checkbox input "true"
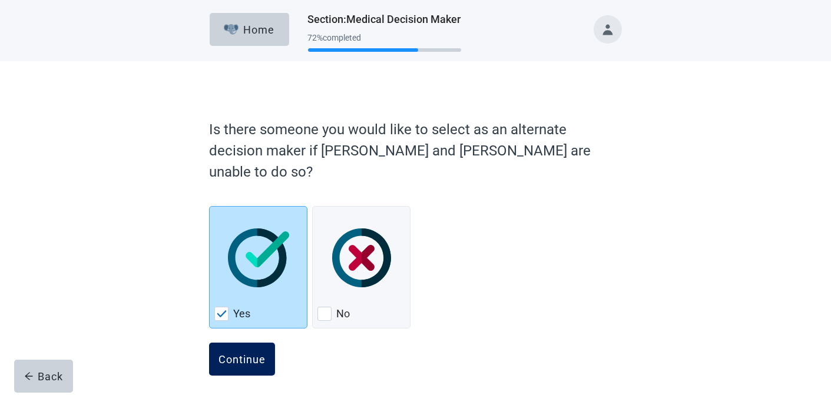
click at [250, 353] on div "Continue" at bounding box center [241, 359] width 47 height 12
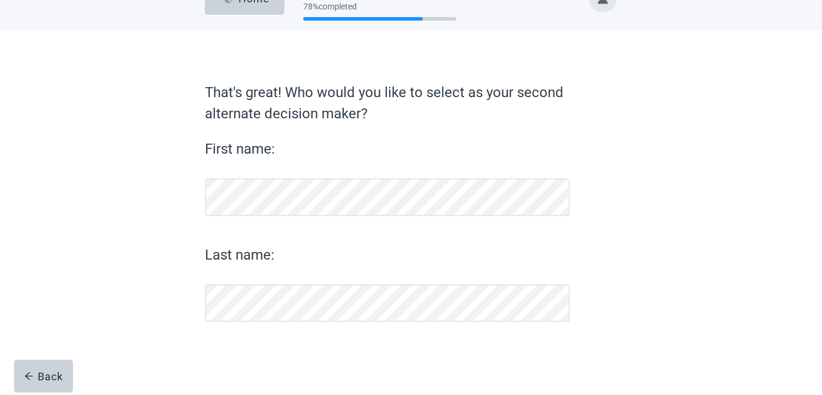
scroll to position [31, 0]
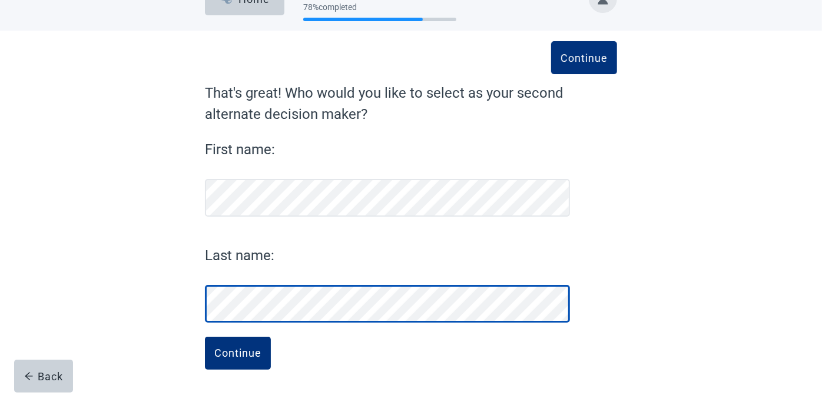
click at [191, 302] on div "Continue That's great! Who would you like to select as your second alternate de…" at bounding box center [411, 225] width 495 height 342
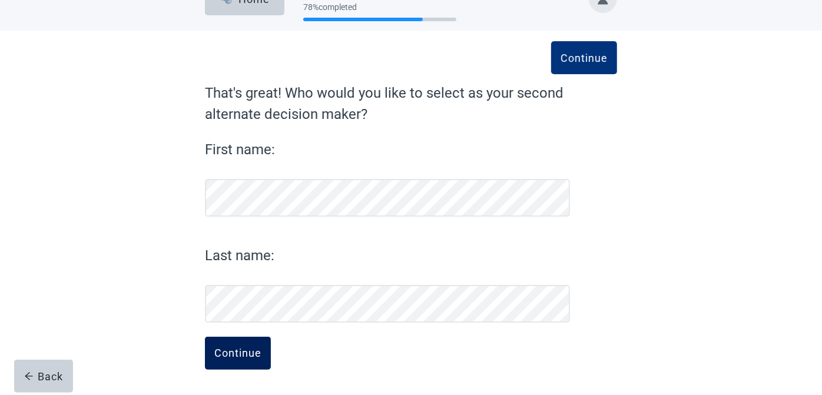
click at [245, 344] on button "Continue" at bounding box center [238, 353] width 66 height 33
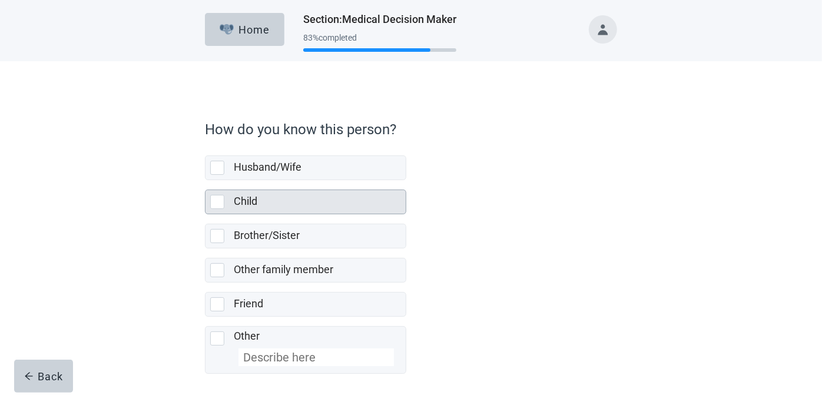
click at [222, 203] on div "Child, checkbox, not selected" at bounding box center [217, 202] width 14 height 14
click at [205, 181] on input "Child" at bounding box center [205, 180] width 1 height 1
checkbox input "true"
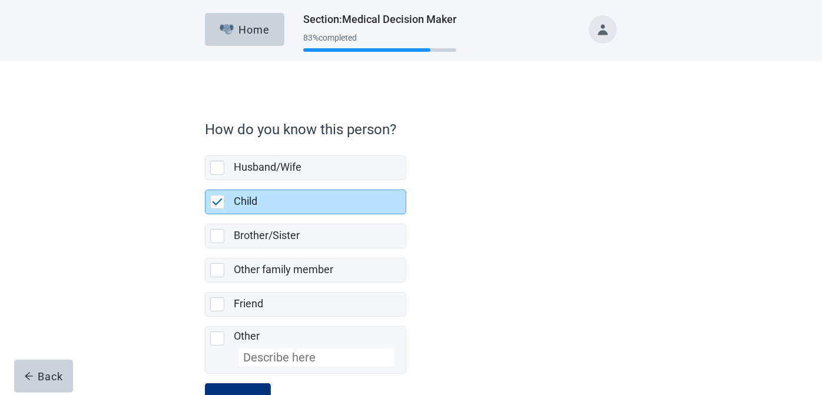
scroll to position [45, 0]
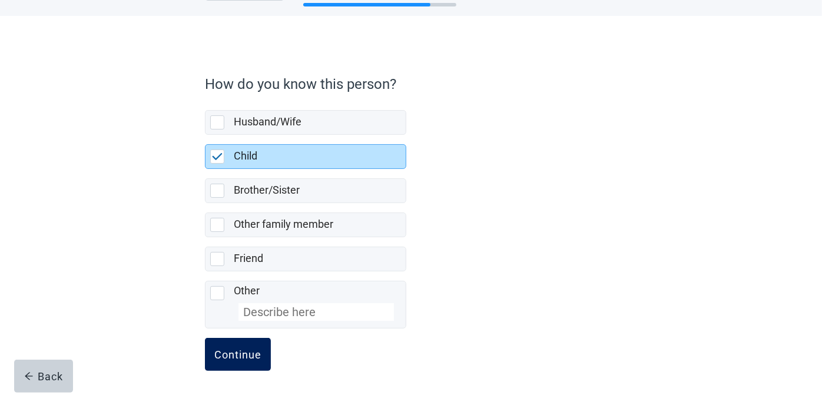
click at [236, 349] on div "Continue" at bounding box center [237, 355] width 47 height 12
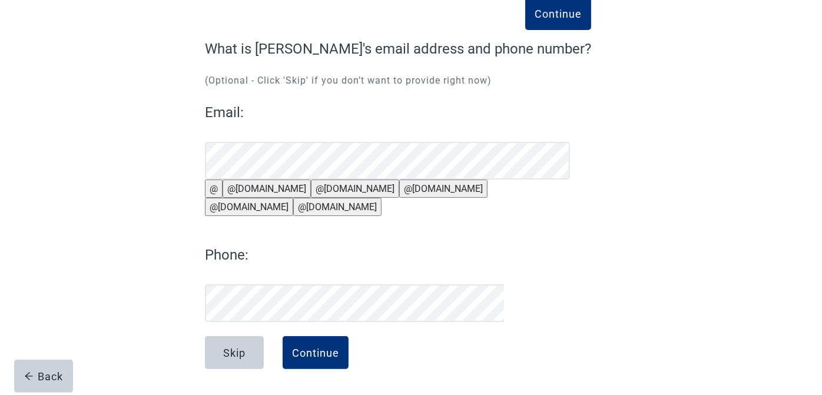
scroll to position [102, 0]
click at [247, 180] on button "@gmail.com" at bounding box center [267, 189] width 88 height 18
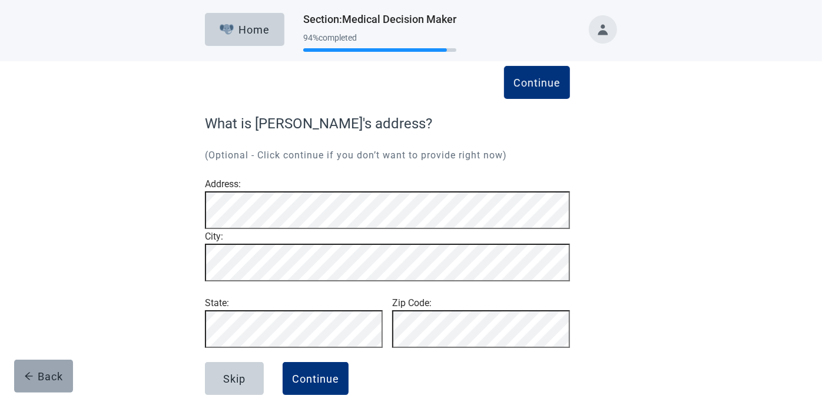
click at [64, 376] on button "Back" at bounding box center [43, 376] width 59 height 33
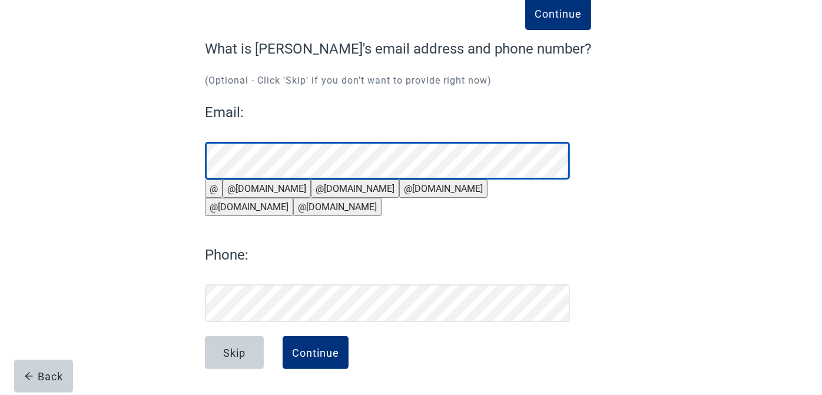
scroll to position [102, 0]
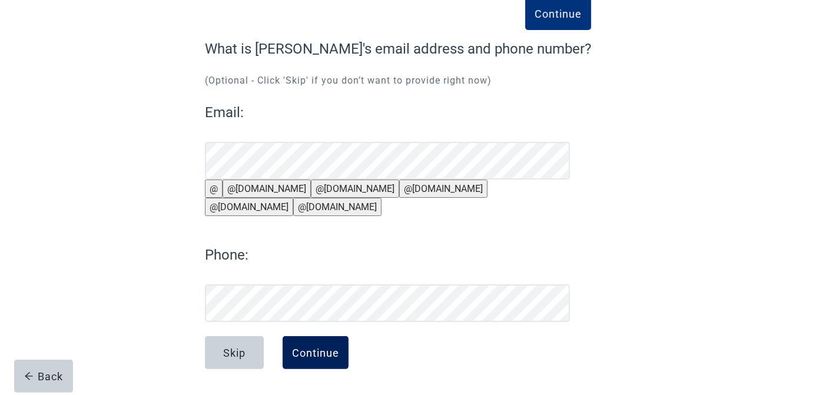
click at [312, 359] on div "Continue" at bounding box center [315, 353] width 47 height 12
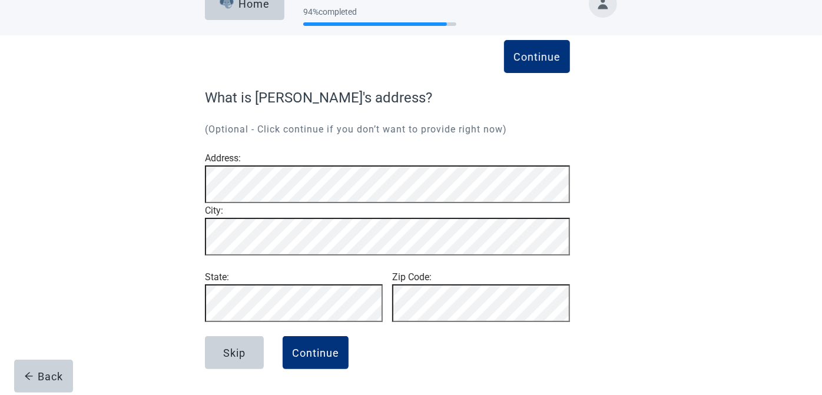
scroll to position [62, 0]
click at [327, 353] on div "Continue" at bounding box center [315, 353] width 47 height 12
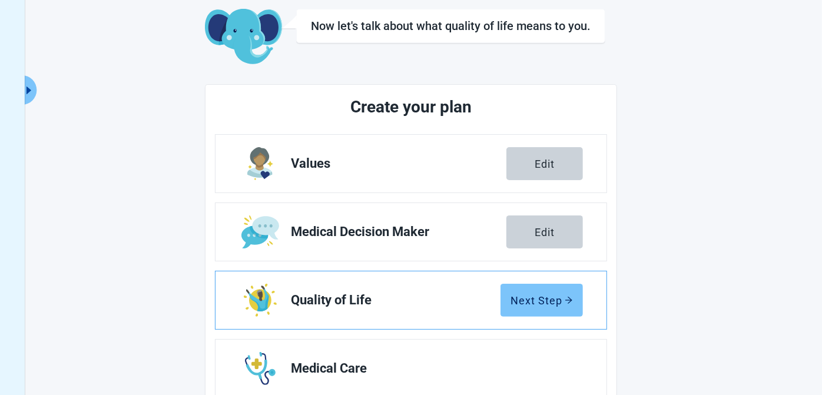
click at [545, 300] on div "Next Step" at bounding box center [542, 300] width 62 height 12
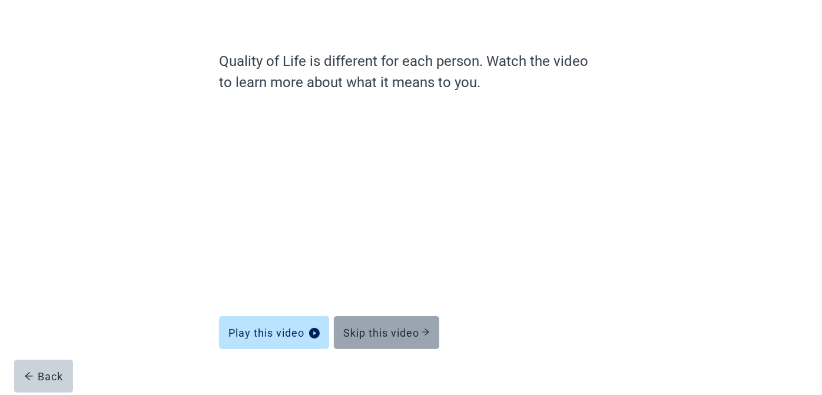
click at [393, 334] on div "Skip this video" at bounding box center [386, 333] width 87 height 12
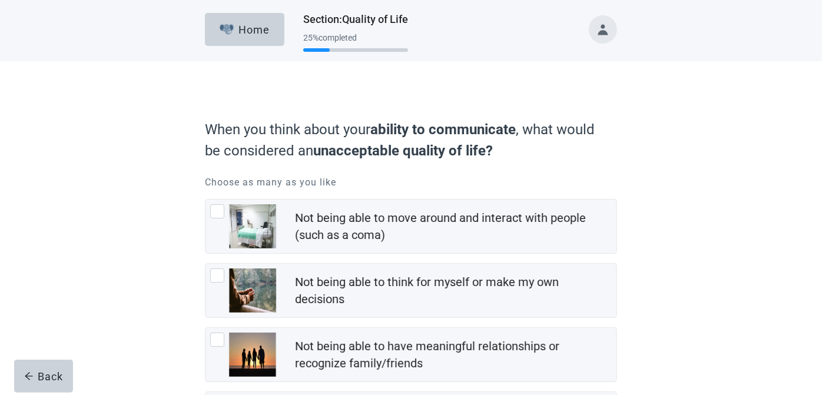
scroll to position [118, 0]
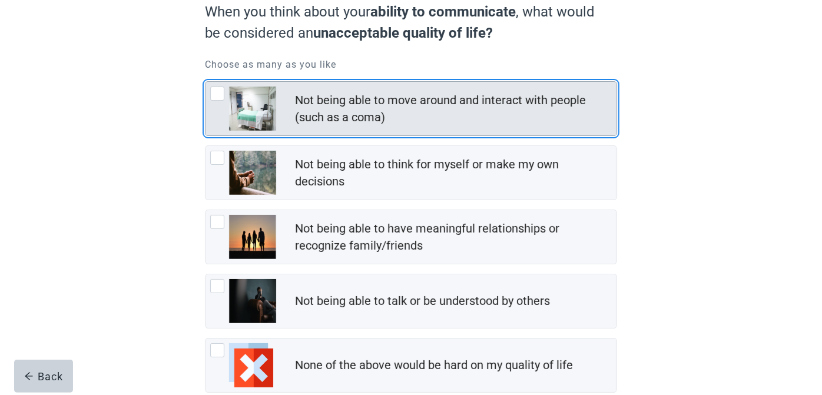
click at [216, 97] on div "Not being able to move around and interact with people (such as a coma), checkb…" at bounding box center [217, 94] width 14 height 14
click at [205, 82] on input "Not being able to move around and interact with people (such as a coma)" at bounding box center [205, 81] width 1 height 1
checkbox input "true"
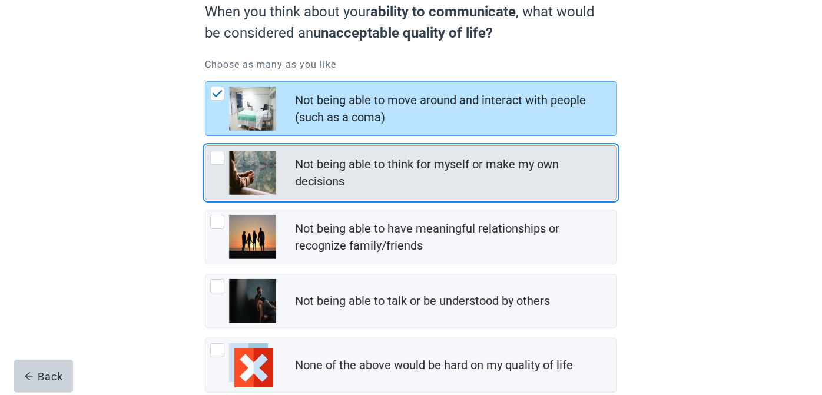
click at [224, 159] on div "Not being able to think for myself or make my own decisions, checkbox, not chec…" at bounding box center [217, 158] width 14 height 14
click at [205, 146] on input "Not being able to think for myself or make my own decisions" at bounding box center [205, 145] width 1 height 1
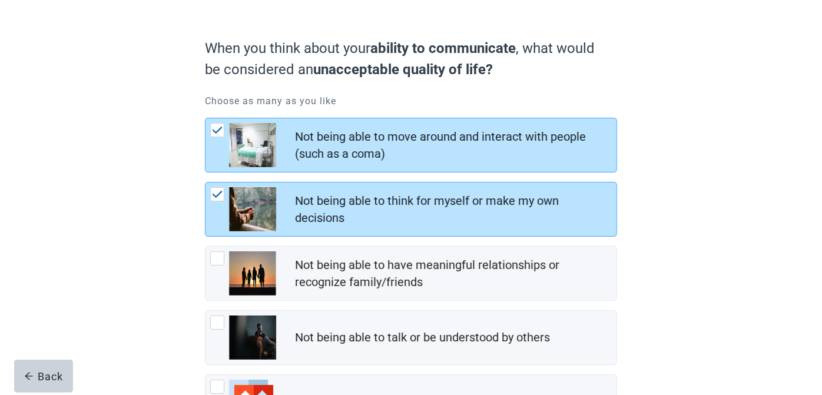
scroll to position [69, 0]
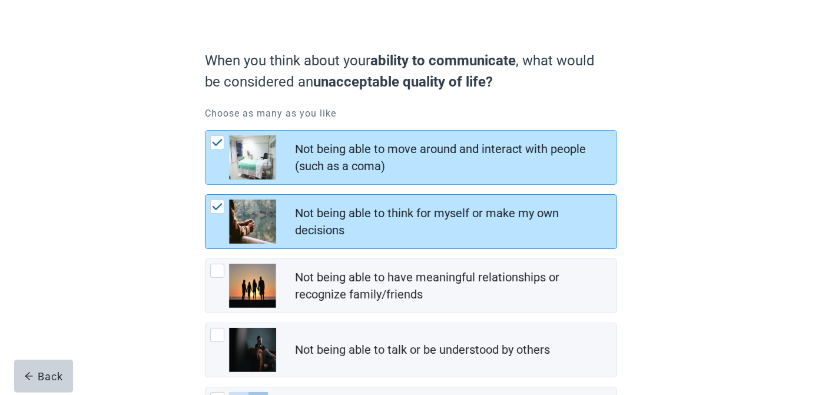
click at [216, 207] on img "Not being able to think for myself or make my own decisions, checkbox, checked" at bounding box center [217, 206] width 11 height 7
click at [205, 195] on input "Not being able to think for myself or make my own decisions" at bounding box center [205, 194] width 1 height 1
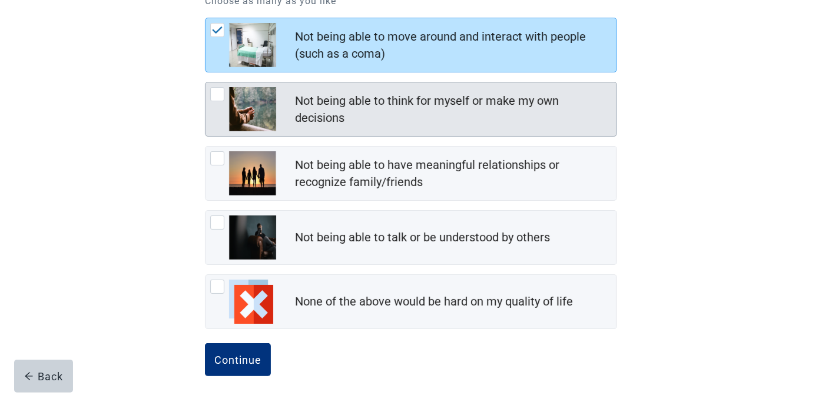
scroll to position [187, 0]
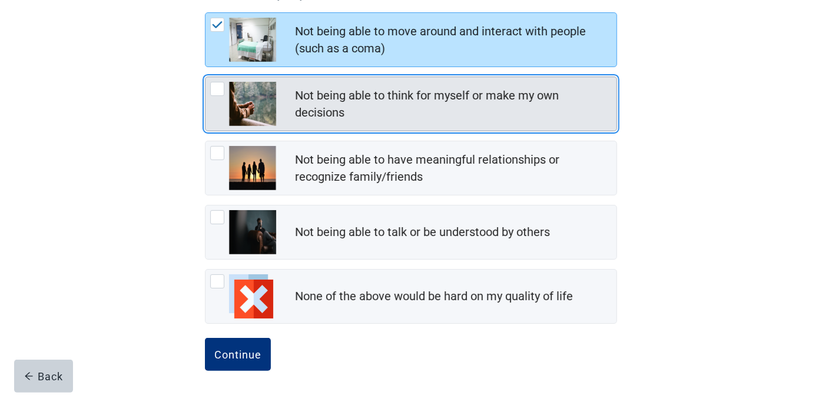
click at [219, 89] on div "Not being able to think for myself or make my own decisions, checkbox, not chec…" at bounding box center [217, 89] width 14 height 14
click at [205, 77] on input "Not being able to think for myself or make my own decisions" at bounding box center [205, 77] width 1 height 1
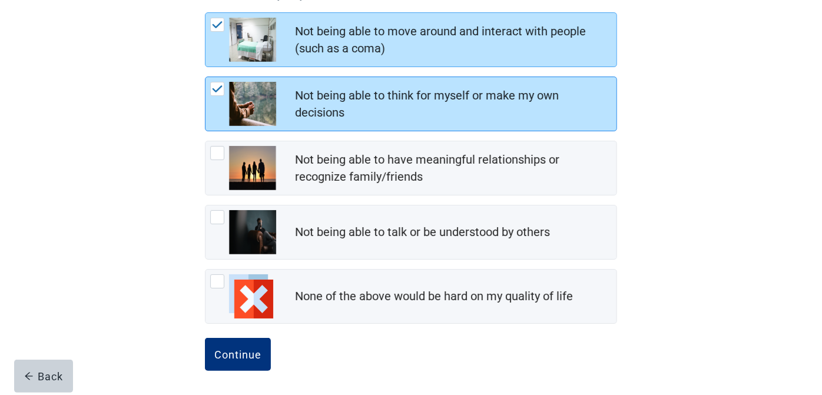
click at [218, 92] on div "Not being able to think for myself or make my own decisions, checkbox, checked" at bounding box center [217, 89] width 14 height 14
click at [205, 77] on input "Not being able to think for myself or make my own decisions" at bounding box center [205, 77] width 1 height 1
checkbox input "false"
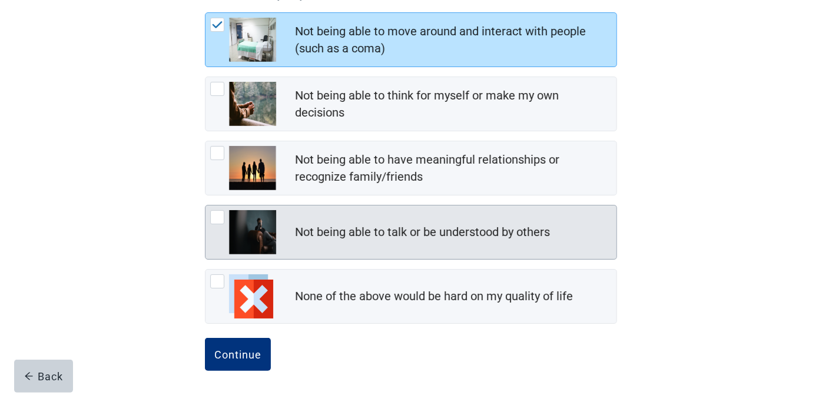
click at [211, 216] on div "Not being able to talk or be understood by others, checkbox, not checked" at bounding box center [217, 217] width 14 height 14
click at [205, 205] on input "Not being able to talk or be understood by others" at bounding box center [205, 205] width 1 height 1
checkbox input "true"
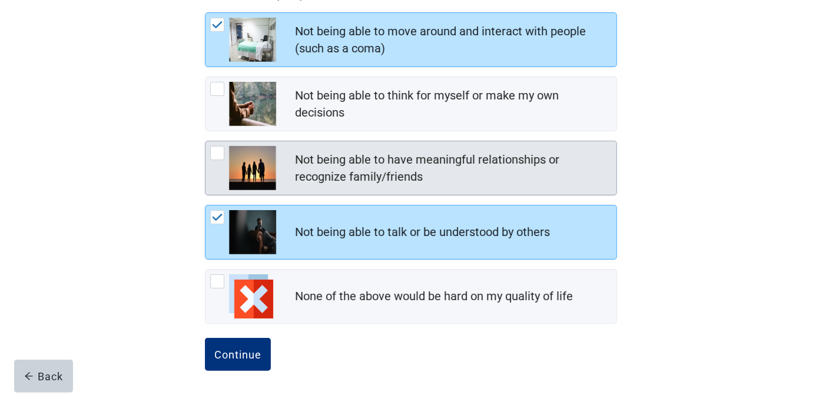
click at [222, 157] on div "Not being able to have meaningful relationships or recognize family/friends, ch…" at bounding box center [217, 153] width 14 height 14
click at [205, 141] on input "Not being able to have meaningful relationships or recognize family/friends" at bounding box center [205, 141] width 1 height 1
checkbox input "true"
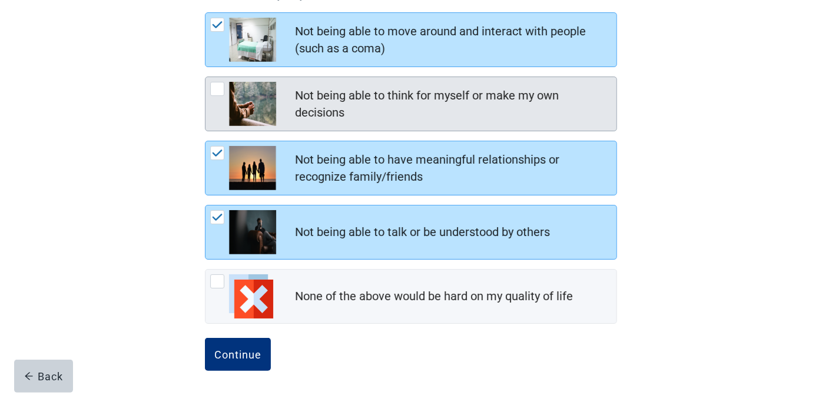
click at [215, 93] on div "Not being able to think for myself or make my own decisions, checkbox, not chec…" at bounding box center [217, 89] width 14 height 14
click at [205, 77] on input "Not being able to think for myself or make my own decisions" at bounding box center [205, 77] width 1 height 1
checkbox input "true"
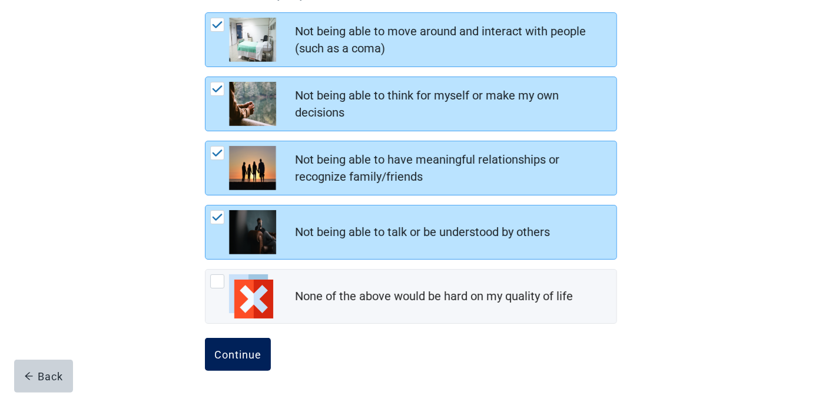
click at [228, 352] on div "Continue" at bounding box center [237, 355] width 47 height 12
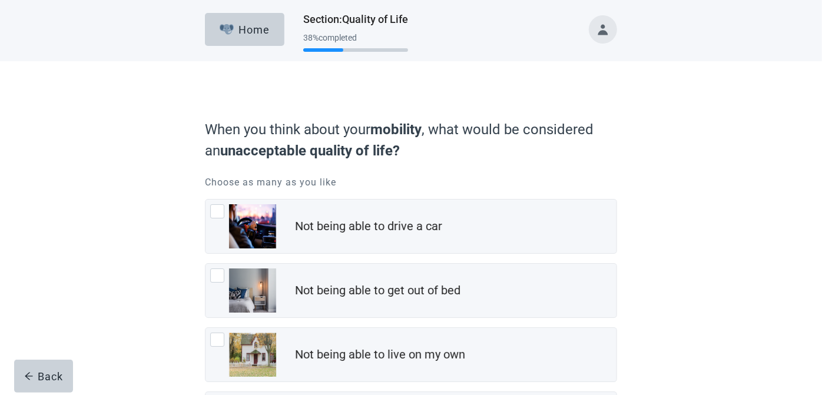
scroll to position [118, 0]
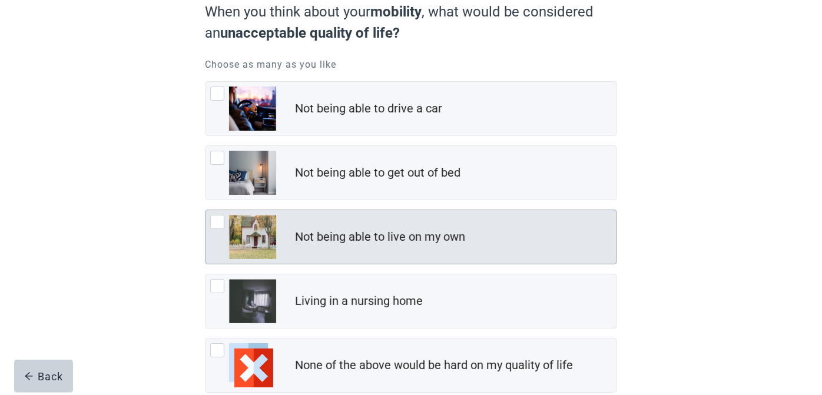
click at [217, 223] on div "Not being able to live on my own, checkbox, not checked" at bounding box center [217, 222] width 14 height 14
click at [205, 210] on input "Not being able to live on my own" at bounding box center [205, 210] width 1 height 1
checkbox input "true"
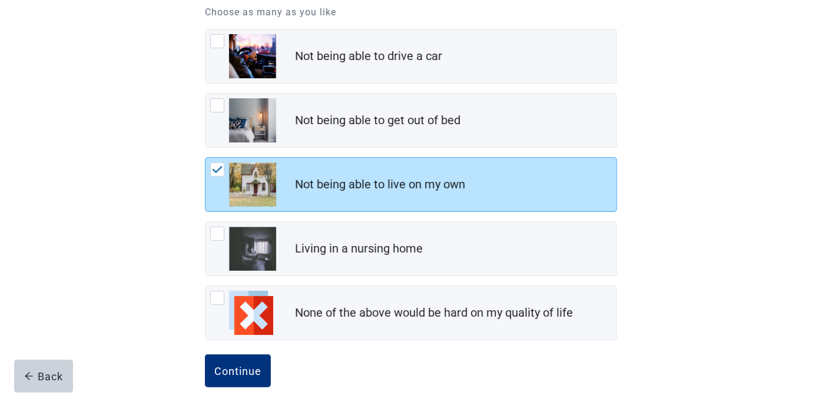
scroll to position [187, 0]
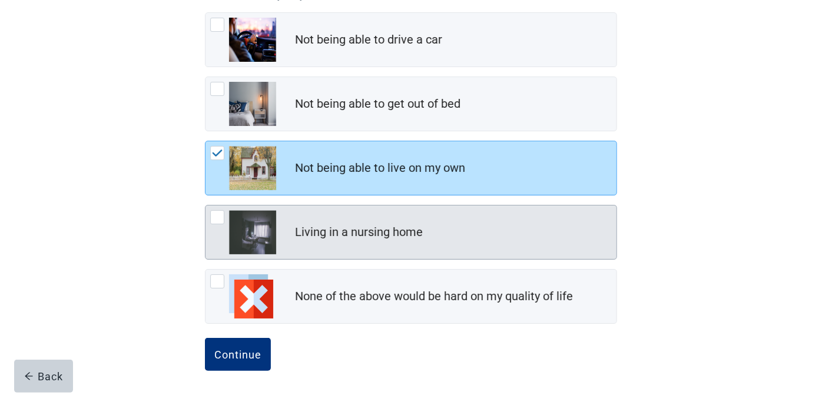
click at [215, 218] on div "Living in a nursing home, checkbox, not checked" at bounding box center [217, 217] width 14 height 14
click at [205, 205] on input "Living in a nursing home" at bounding box center [205, 205] width 1 height 1
checkbox input "true"
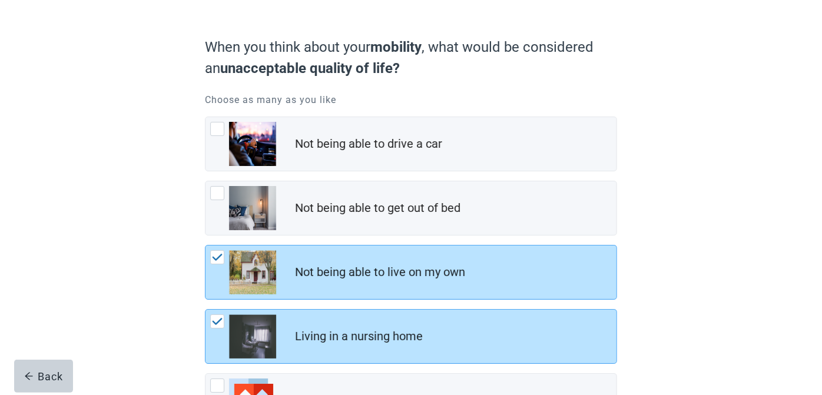
scroll to position [69, 0]
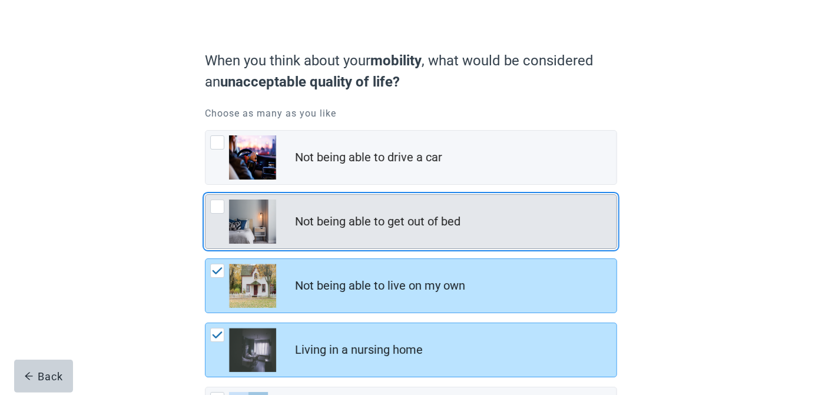
click at [215, 208] on div "Not being able to get out of bed, checkbox, not checked" at bounding box center [217, 207] width 14 height 14
click at [205, 195] on input "Not being able to get out of bed" at bounding box center [205, 194] width 1 height 1
checkbox input "true"
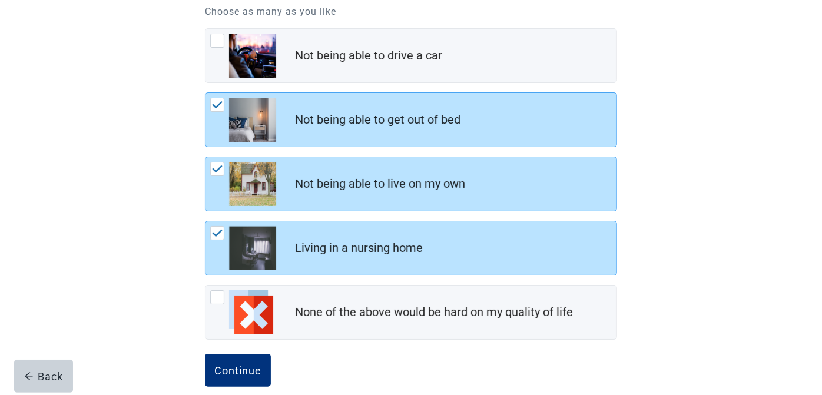
scroll to position [187, 0]
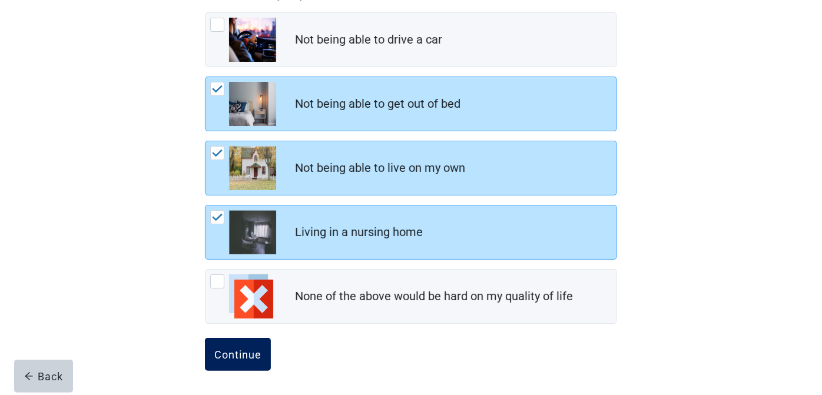
click at [254, 354] on div "Continue" at bounding box center [237, 355] width 47 height 12
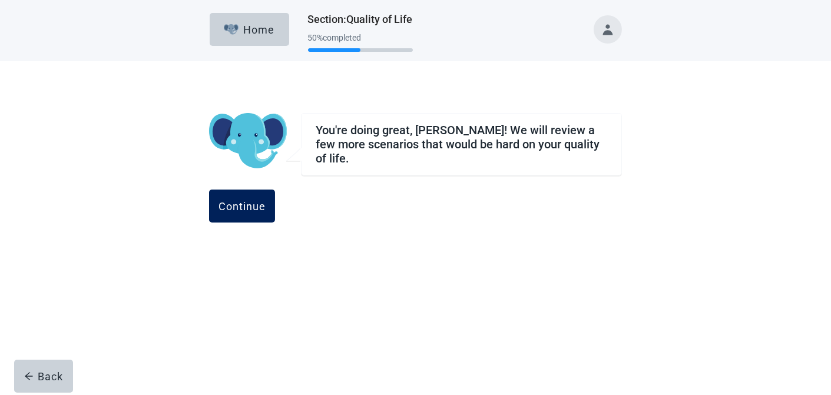
click at [266, 202] on div "Continue" at bounding box center [241, 206] width 47 height 12
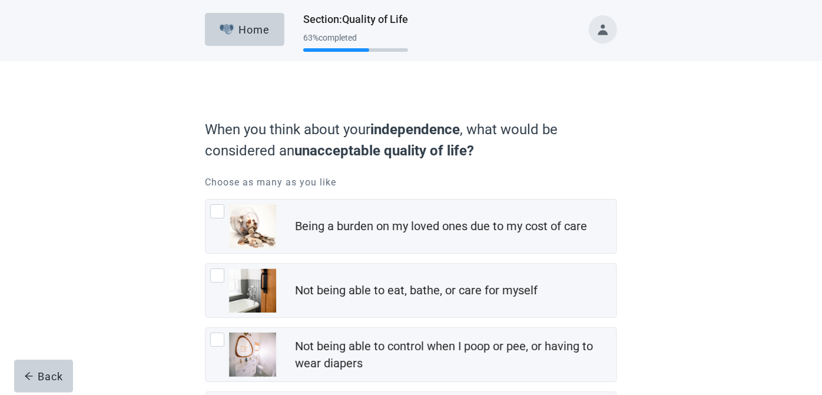
scroll to position [118, 0]
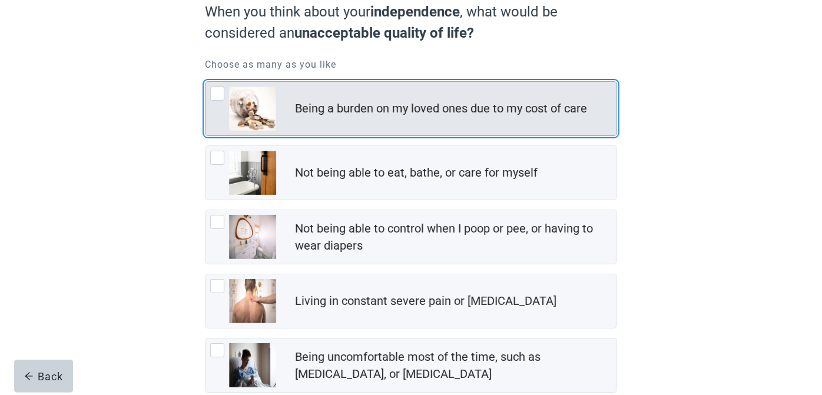
click at [217, 97] on div "Being a burden on my loved ones due to my cost of care, checkbox, not checked" at bounding box center [217, 94] width 14 height 14
click at [205, 82] on input "Being a burden on my loved ones due to my cost of care" at bounding box center [205, 81] width 1 height 1
checkbox input "true"
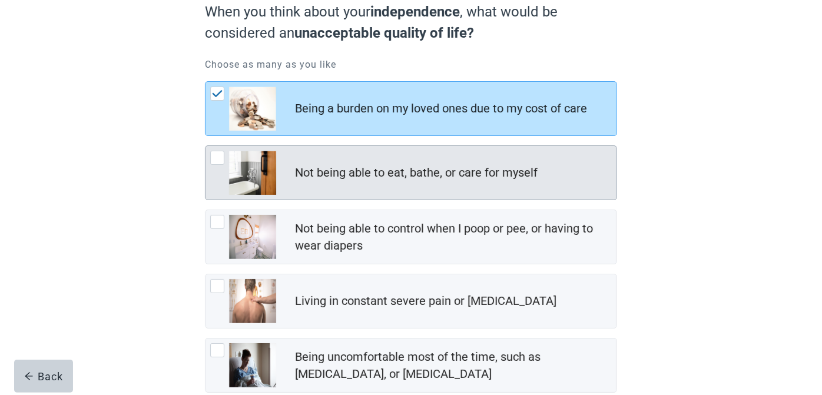
click at [218, 162] on div "Not being able to eat, bathe, or care for myself, checkbox, not checked" at bounding box center [217, 158] width 14 height 14
click at [205, 146] on input "Not being able to eat, bathe, or care for myself" at bounding box center [205, 145] width 1 height 1
checkbox input "true"
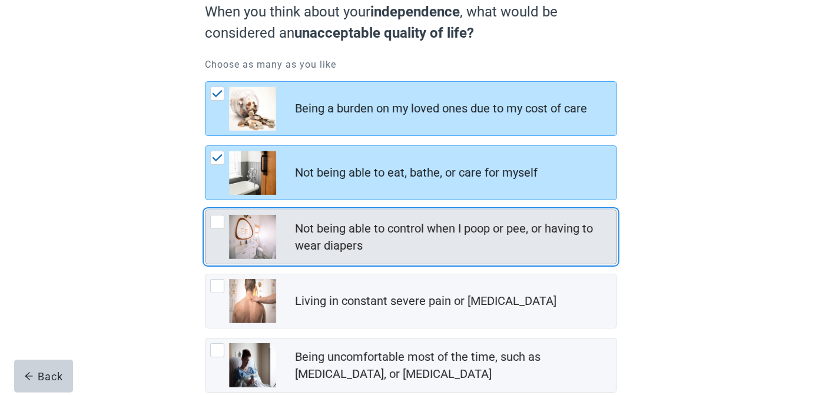
click at [215, 223] on div "Not being able to control when I poop or pee, or having to wear diapers, checkb…" at bounding box center [217, 222] width 14 height 14
click at [205, 210] on input "Not being able to control when I poop or pee, or having to wear diapers" at bounding box center [205, 210] width 1 height 1
checkbox input "true"
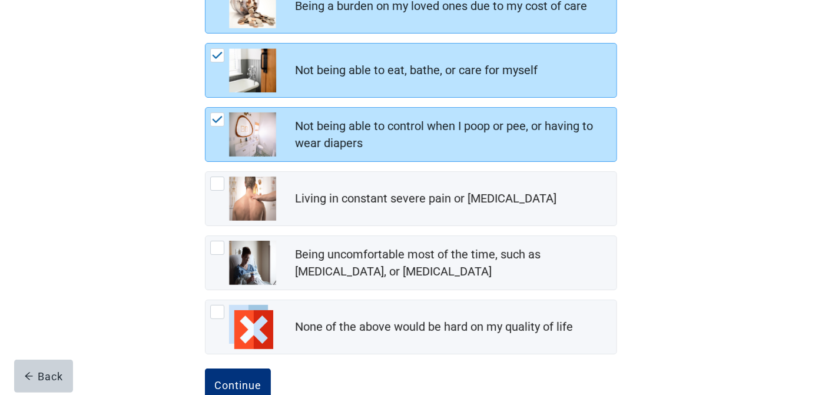
scroll to position [236, 0]
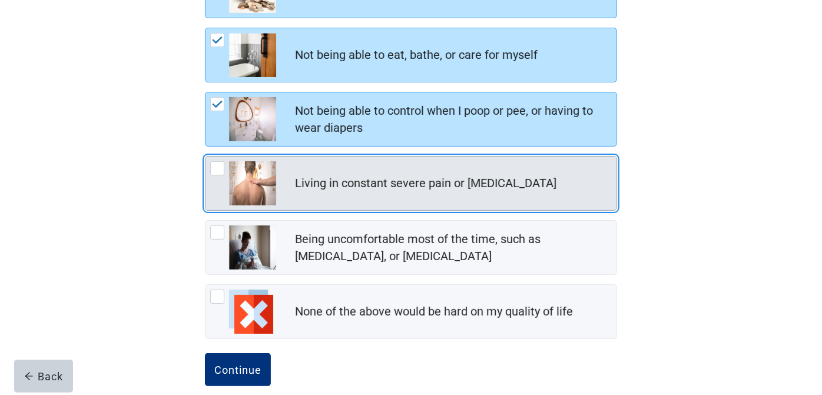
click at [218, 171] on div "Living in constant severe pain or shortness of breath, checkbox, not checked" at bounding box center [217, 168] width 14 height 14
click at [205, 157] on input "Living in constant severe pain or shortness of breath" at bounding box center [205, 156] width 1 height 1
checkbox input "true"
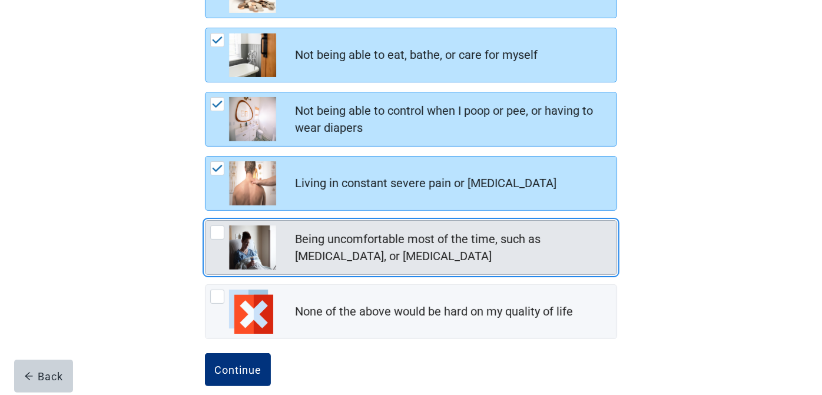
click at [214, 233] on div "Being uncomfortable most of the time, such as nausea, vomiting, or diarrhea, ch…" at bounding box center [217, 233] width 14 height 14
click at [205, 221] on input "Being uncomfortable most of the time, such as nausea, vomiting, or diarrhea" at bounding box center [205, 220] width 1 height 1
checkbox input "true"
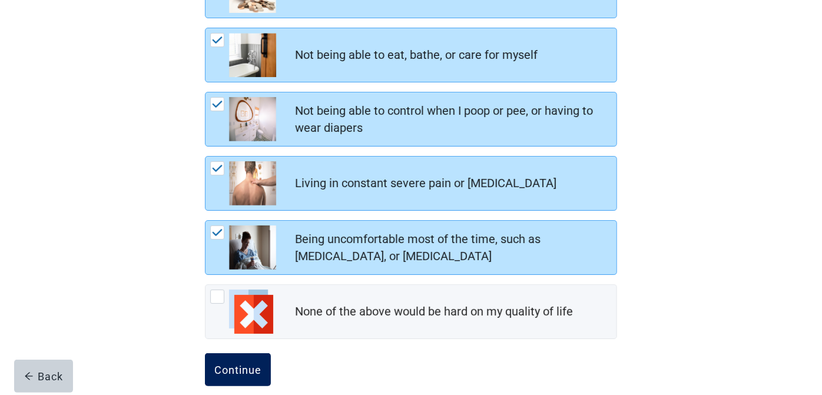
click at [238, 366] on div "Continue" at bounding box center [237, 370] width 47 height 12
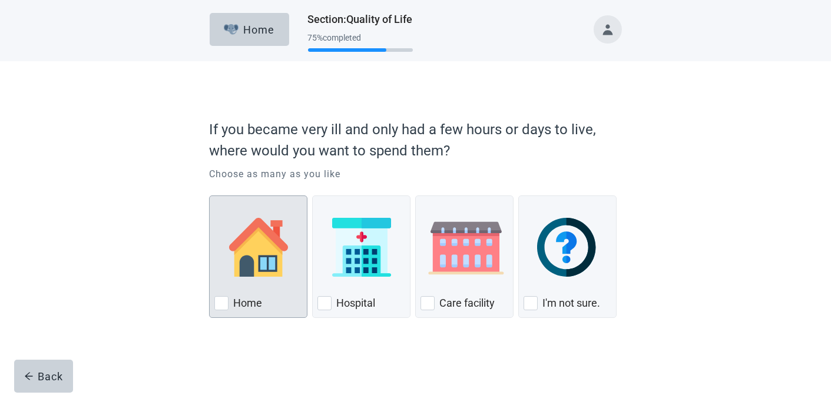
click at [226, 302] on div "Home, checkbox, not checked" at bounding box center [221, 303] width 14 height 14
click at [210, 196] on input "Home" at bounding box center [209, 195] width 1 height 1
checkbox input "true"
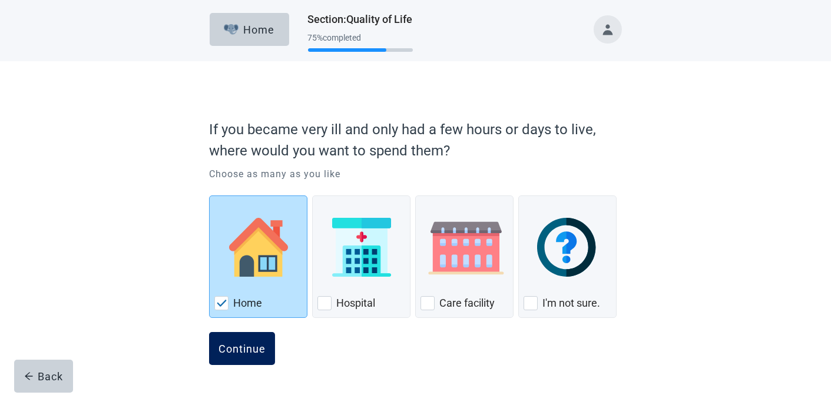
click at [223, 344] on div "Continue" at bounding box center [241, 349] width 47 height 12
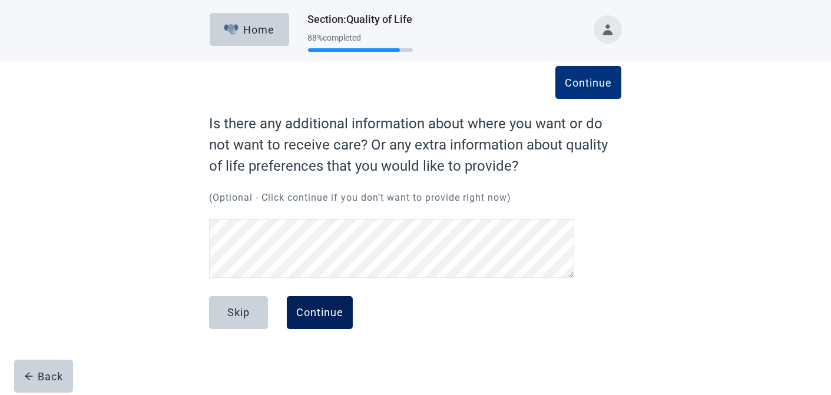
click at [322, 315] on div "Continue" at bounding box center [319, 313] width 47 height 12
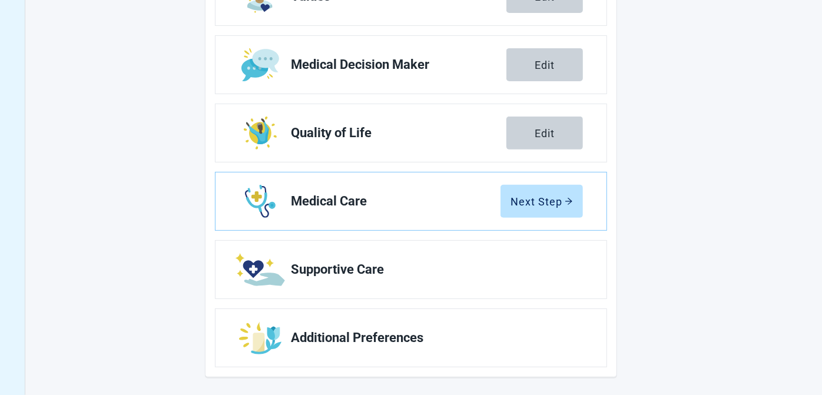
scroll to position [236, 0]
click at [543, 195] on div "Next Step" at bounding box center [542, 201] width 62 height 12
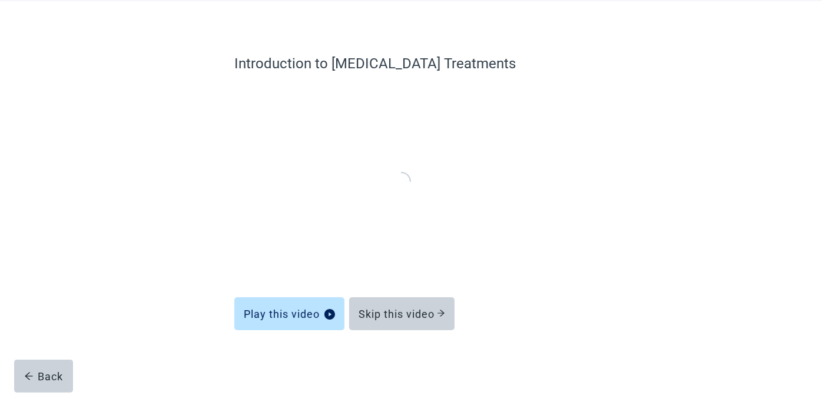
scroll to position [59, 0]
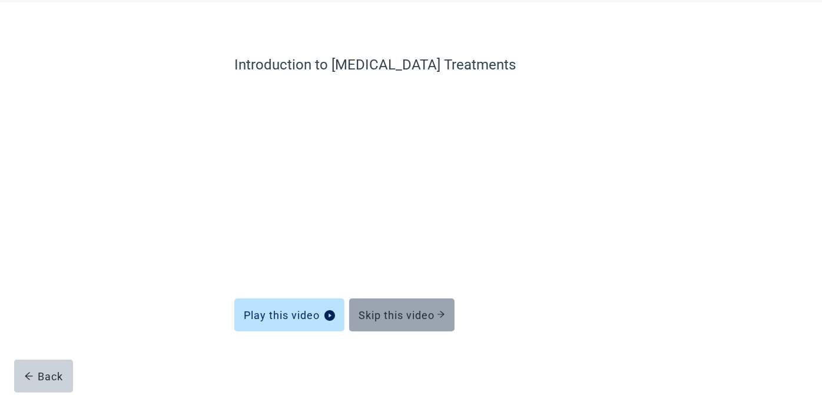
click at [422, 315] on div "Skip this video" at bounding box center [402, 315] width 87 height 12
click at [411, 312] on div "Skip this video" at bounding box center [402, 315] width 87 height 12
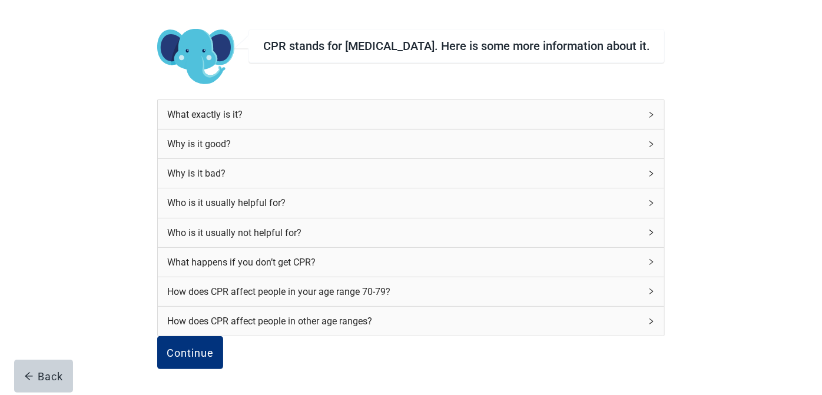
scroll to position [170, 0]
click at [214, 347] on div "Continue" at bounding box center [190, 353] width 47 height 12
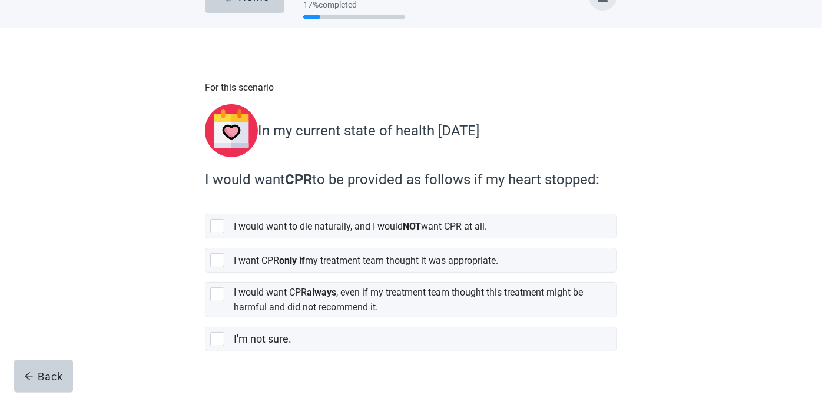
scroll to position [50, 0]
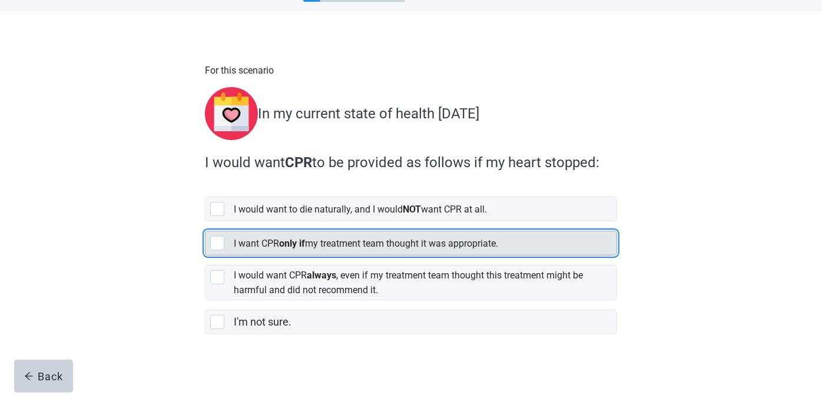
click at [220, 236] on div "[object Object], checkbox, not selected" at bounding box center [217, 243] width 14 height 14
click at [205, 222] on input "I want CPR only if my treatment team thought it was appropriate." at bounding box center [205, 221] width 1 height 1
checkbox input "true"
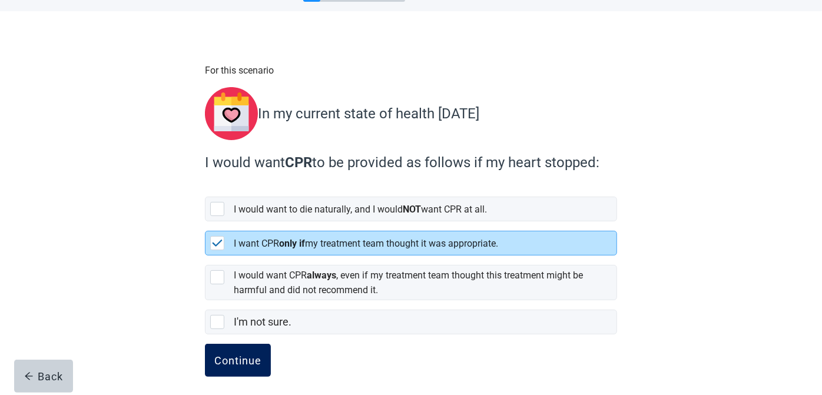
click at [223, 357] on div "Continue" at bounding box center [237, 360] width 47 height 12
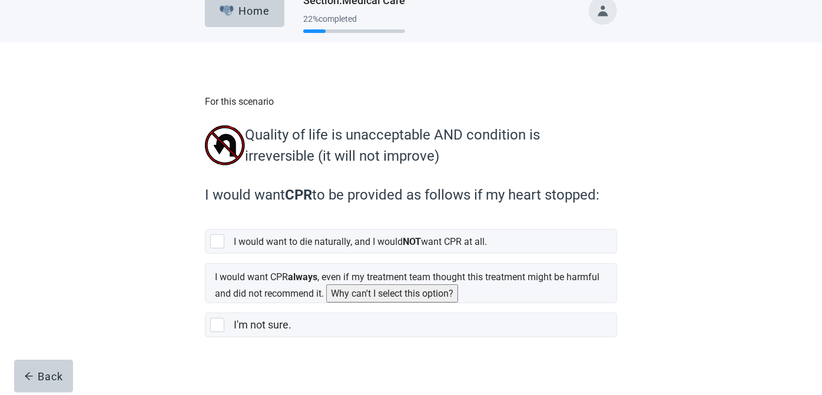
scroll to position [28, 0]
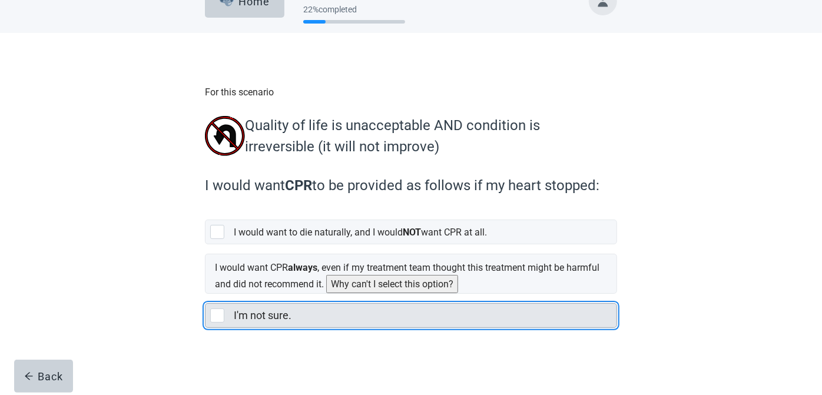
click at [215, 314] on div "I'm not sure., checkbox, not selected" at bounding box center [217, 316] width 14 height 14
click at [205, 294] on input "I'm not sure." at bounding box center [205, 294] width 1 height 1
checkbox input "true"
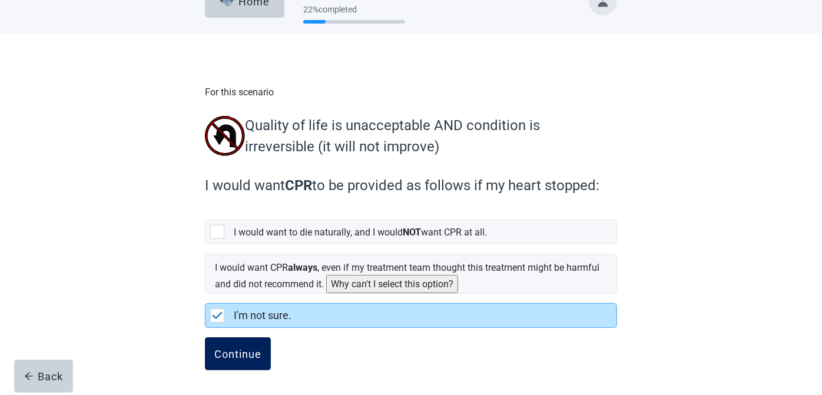
click at [232, 351] on div "Continue" at bounding box center [237, 354] width 47 height 12
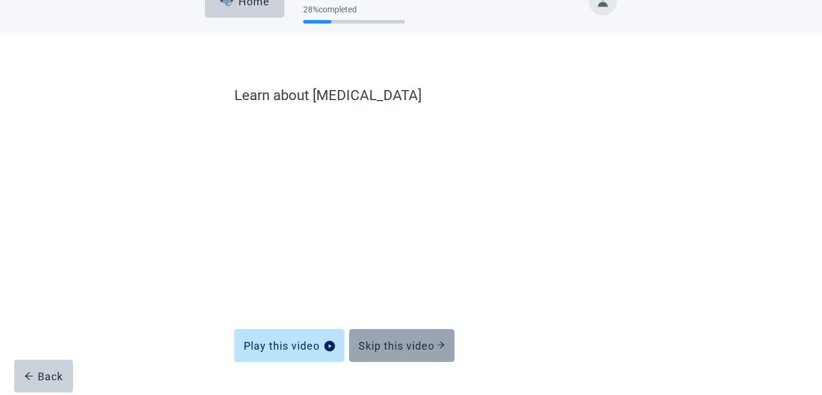
click at [400, 344] on div "Skip this video" at bounding box center [402, 346] width 87 height 12
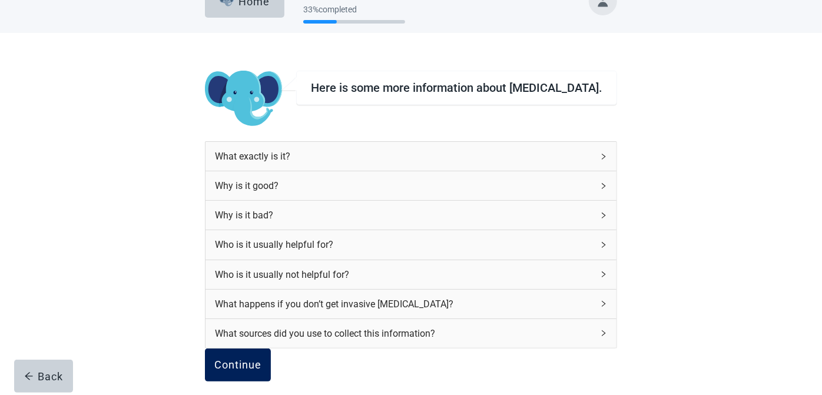
click at [271, 363] on button "Continue" at bounding box center [238, 365] width 66 height 33
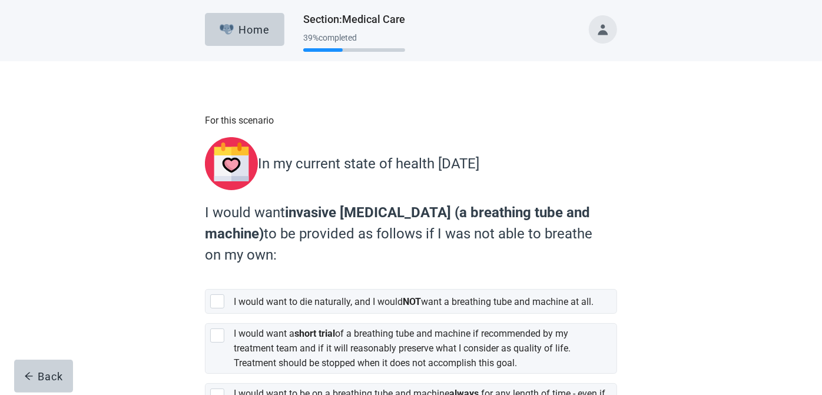
scroll to position [118, 0]
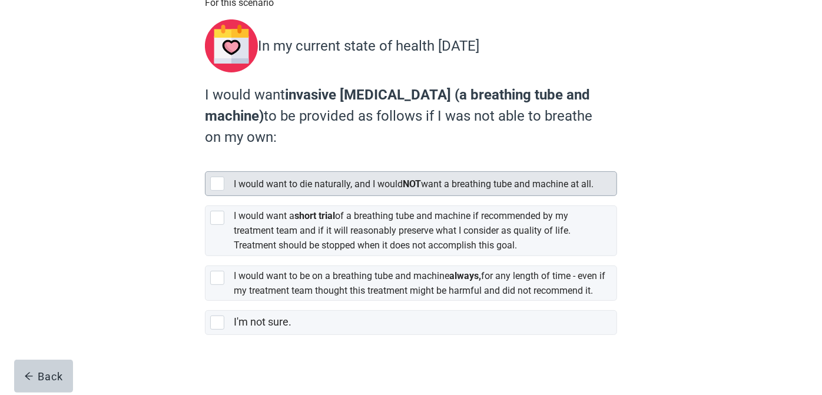
click at [217, 177] on div "[object Object], checkbox, not selected" at bounding box center [217, 184] width 14 height 14
click at [205, 163] on input "I would want to die naturally, and I would NOT want a breathing tube and machin…" at bounding box center [205, 162] width 1 height 1
checkbox input "true"
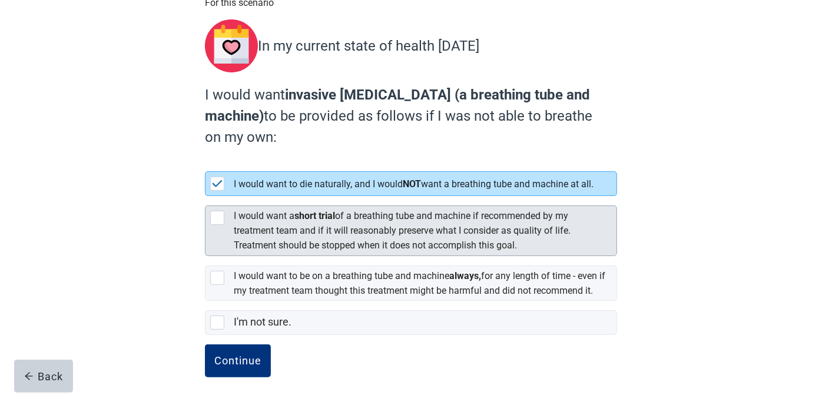
click at [224, 218] on div "[object Object], checkbox, not selected" at bounding box center [219, 218] width 19 height 14
click at [205, 197] on input "I would want a short trial of a breathing tube and machine if recommended by my…" at bounding box center [205, 196] width 1 height 1
checkbox input "true"
checkbox input "false"
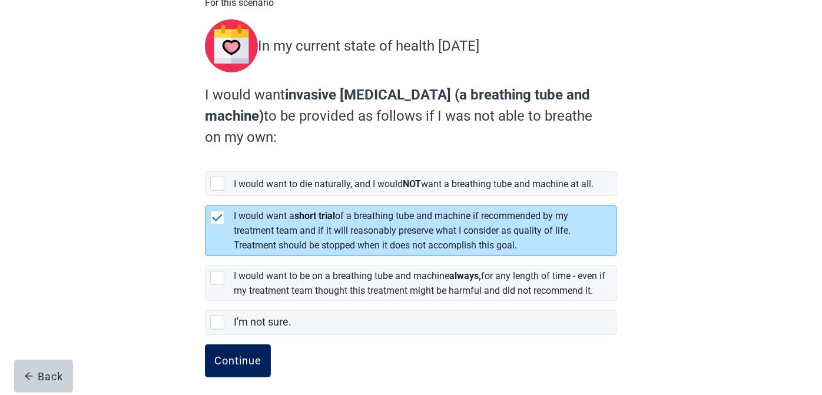
click at [232, 369] on button "Continue" at bounding box center [238, 360] width 66 height 33
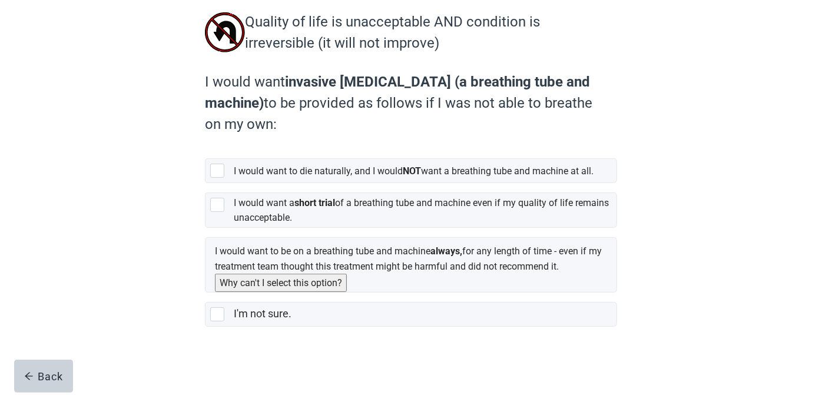
scroll to position [141, 0]
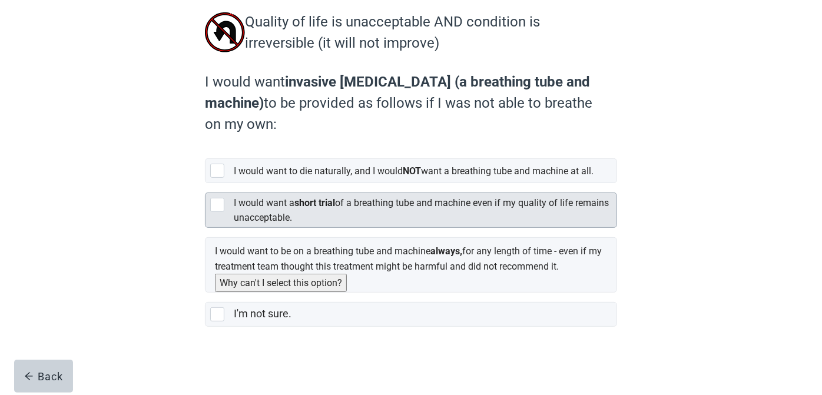
click at [213, 208] on div "[object Object], checkbox, not selected" at bounding box center [217, 205] width 14 height 14
click at [205, 184] on input "I would want a short trial of a breathing tube and machine even if my quality o…" at bounding box center [205, 183] width 1 height 1
checkbox input "true"
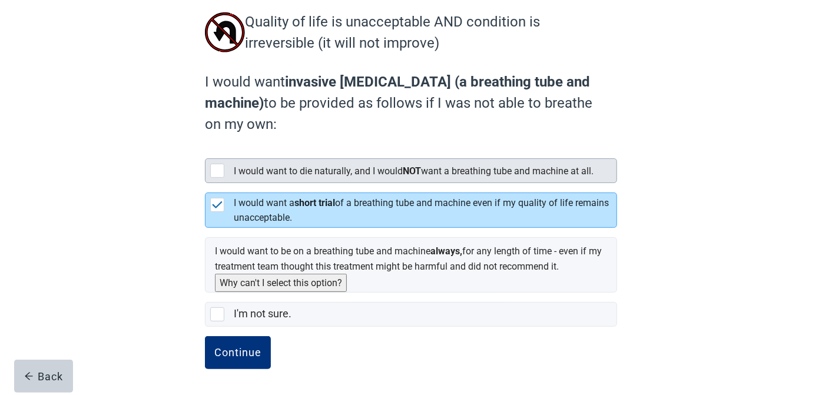
click at [217, 165] on div "[object Object], checkbox, not selected" at bounding box center [217, 171] width 14 height 14
click at [205, 150] on input "I would want to die naturally, and I would NOT want a breathing tube and machin…" at bounding box center [205, 149] width 1 height 1
checkbox input "true"
checkbox input "false"
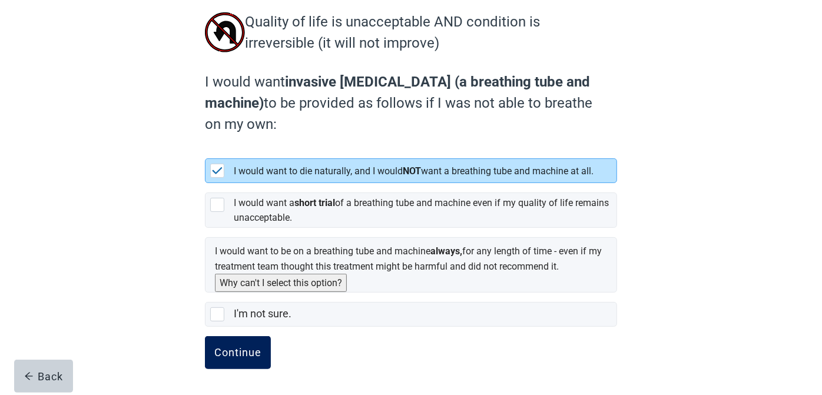
click at [225, 350] on div "Continue" at bounding box center [237, 353] width 47 height 12
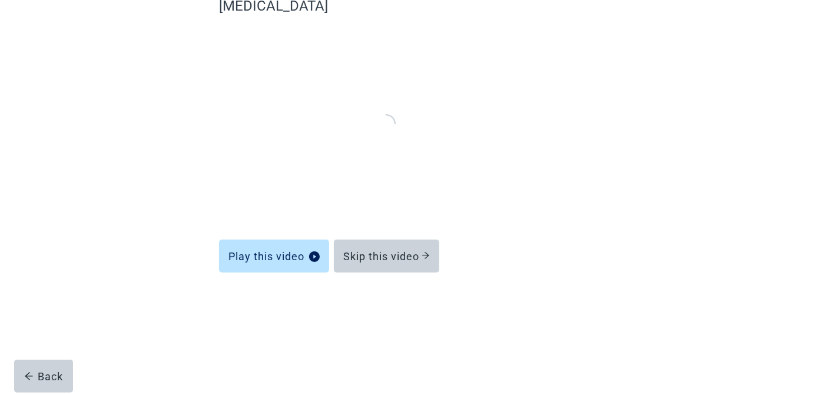
scroll to position [59, 0]
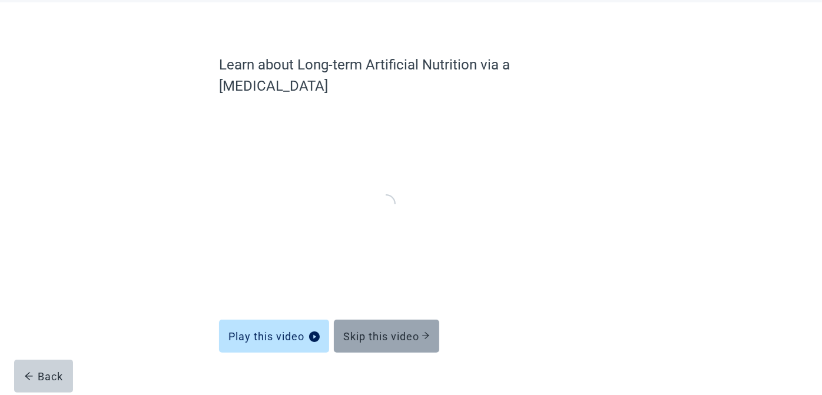
click at [416, 330] on div "Skip this video" at bounding box center [386, 336] width 87 height 12
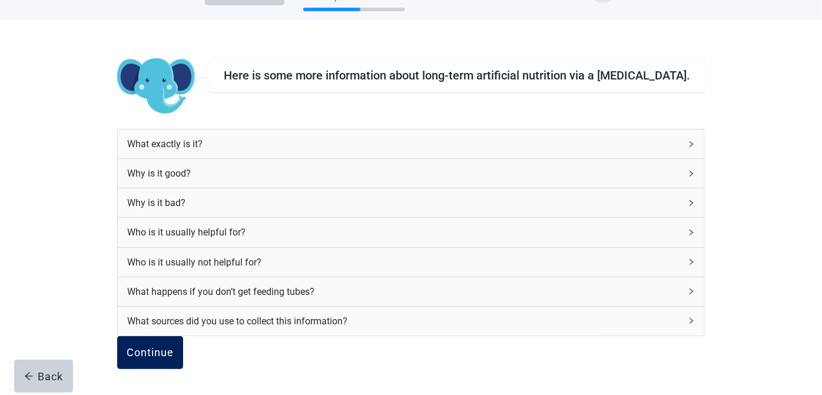
click at [174, 348] on div "Continue" at bounding box center [150, 353] width 47 height 12
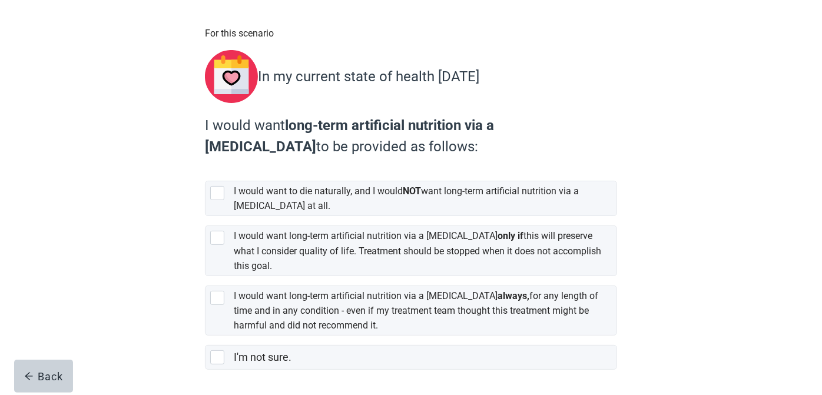
scroll to position [118, 0]
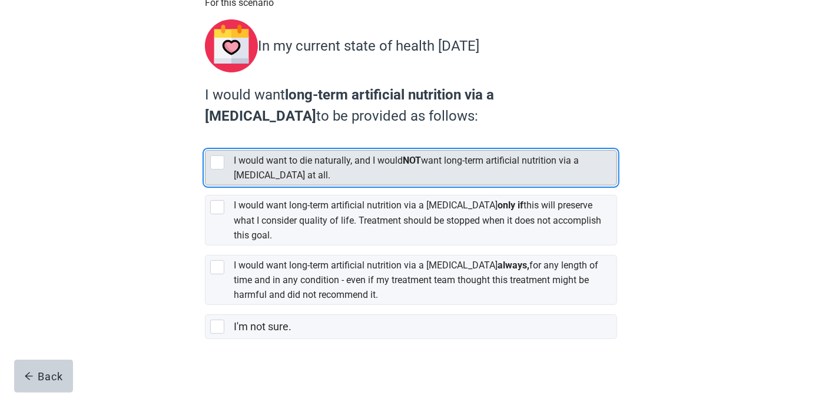
click at [224, 161] on div "[object Object], checkbox, not selected" at bounding box center [217, 162] width 14 height 14
click at [205, 141] on input "I would want to die naturally, and I would NOT want long-term artificial nutrit…" at bounding box center [205, 141] width 1 height 1
checkbox input "true"
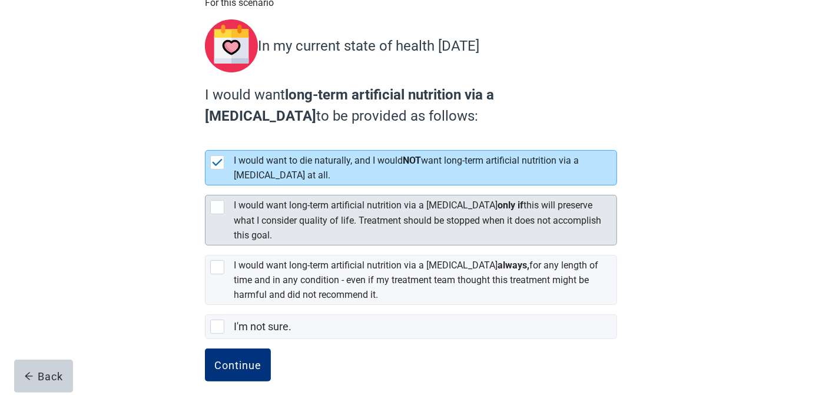
click at [217, 200] on div "[object Object], checkbox, not selected" at bounding box center [217, 207] width 14 height 14
click at [205, 186] on input "I would want long-term artificial nutrition via a feeding tube only if this wil…" at bounding box center [205, 185] width 1 height 1
checkbox input "true"
checkbox input "false"
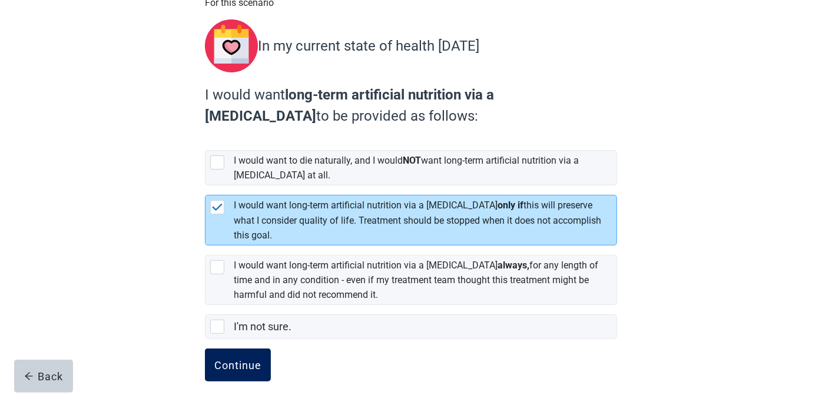
click at [241, 359] on div "Continue" at bounding box center [237, 365] width 47 height 12
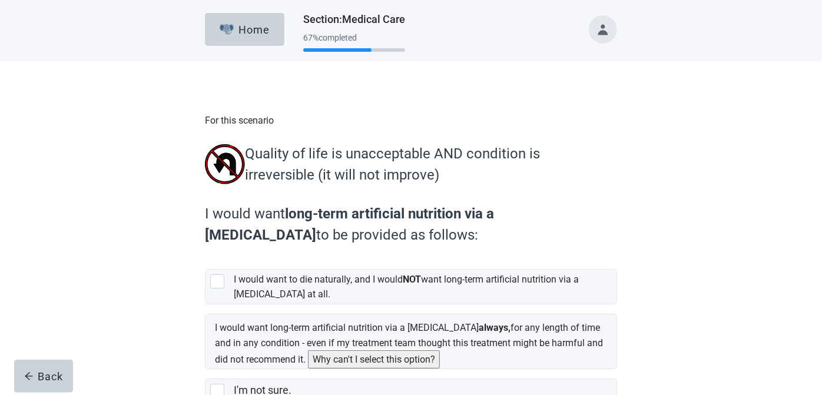
scroll to position [90, 0]
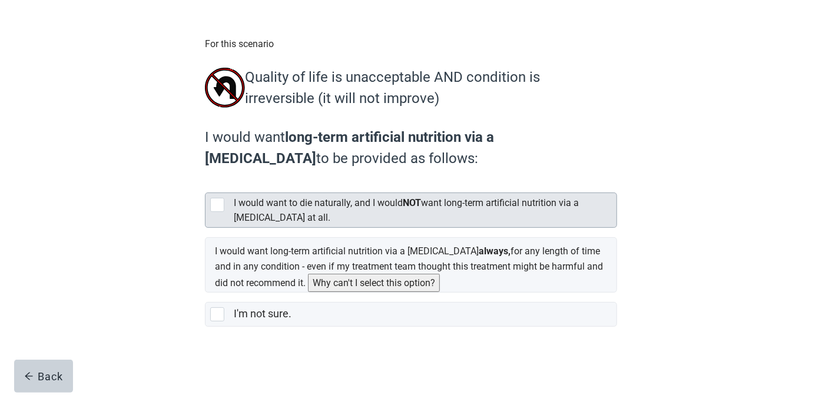
click at [221, 198] on div "[object Object], checkbox, not selected" at bounding box center [217, 205] width 14 height 14
click at [205, 184] on input "I would want to die naturally, and I would NOT want long-term artificial nutrit…" at bounding box center [205, 183] width 1 height 1
checkbox input "true"
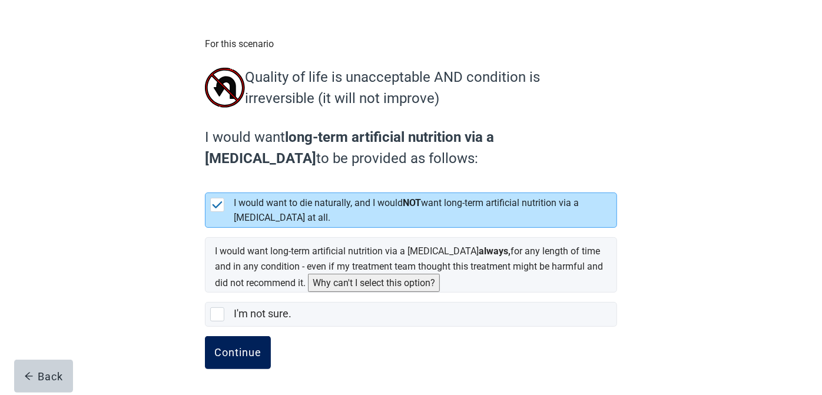
click at [220, 350] on div "Continue" at bounding box center [237, 353] width 47 height 12
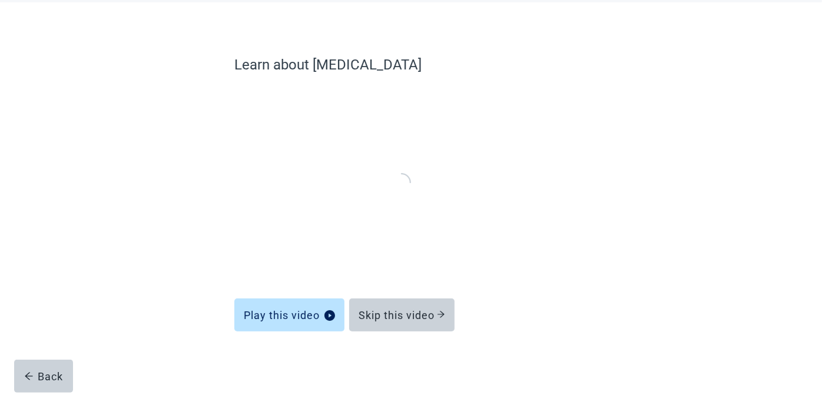
scroll to position [59, 0]
click at [410, 314] on div "Skip this video" at bounding box center [402, 315] width 87 height 12
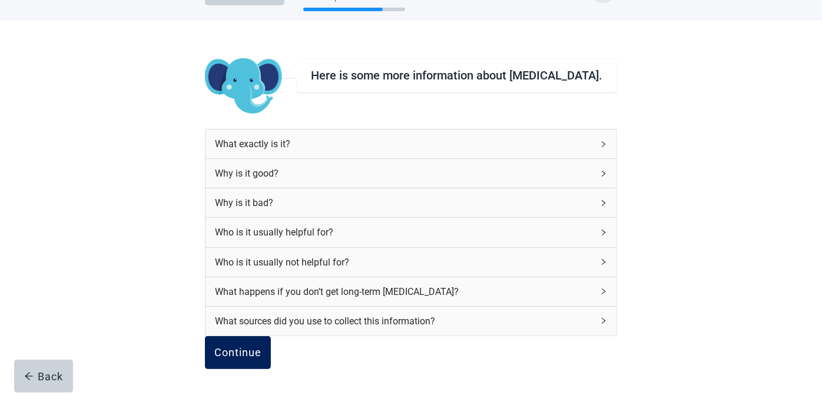
click at [257, 347] on div "Continue" at bounding box center [237, 353] width 47 height 12
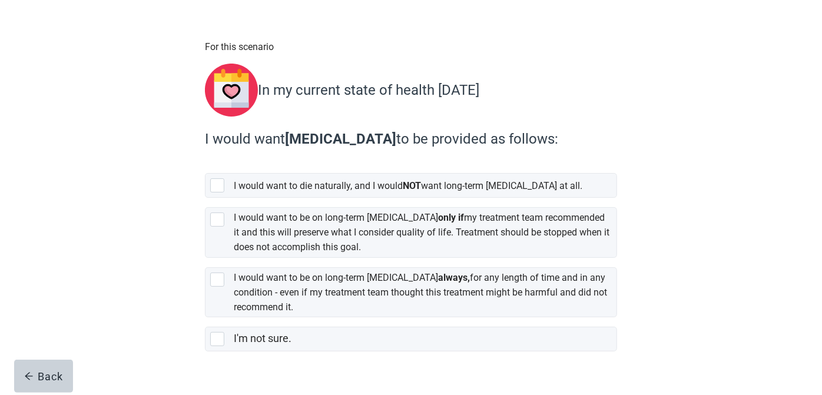
scroll to position [91, 0]
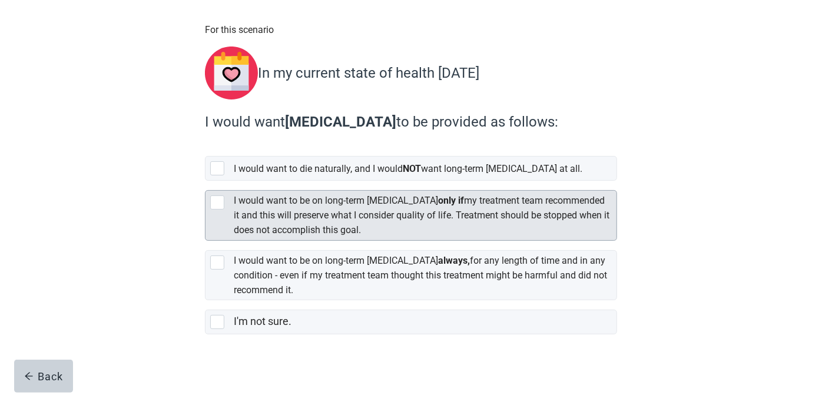
click at [219, 201] on div "[object Object], checkbox, not selected" at bounding box center [217, 202] width 14 height 14
click at [205, 181] on input "I would want to be on long-term dialysis only if my treatment team recommended …" at bounding box center [205, 181] width 1 height 1
checkbox input "true"
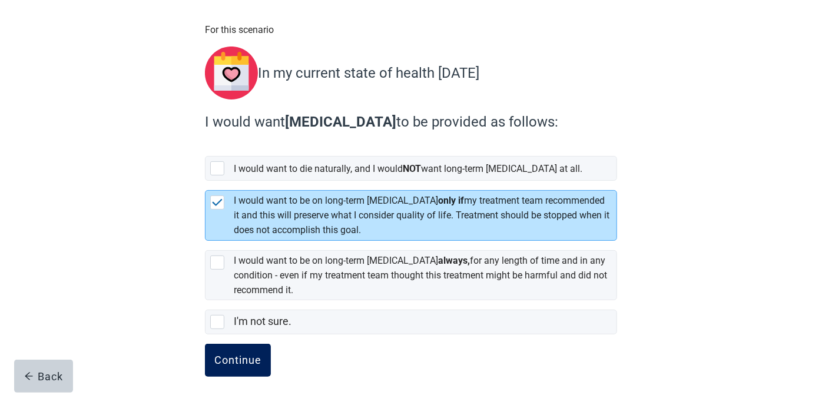
click at [225, 354] on div "Continue" at bounding box center [237, 360] width 47 height 12
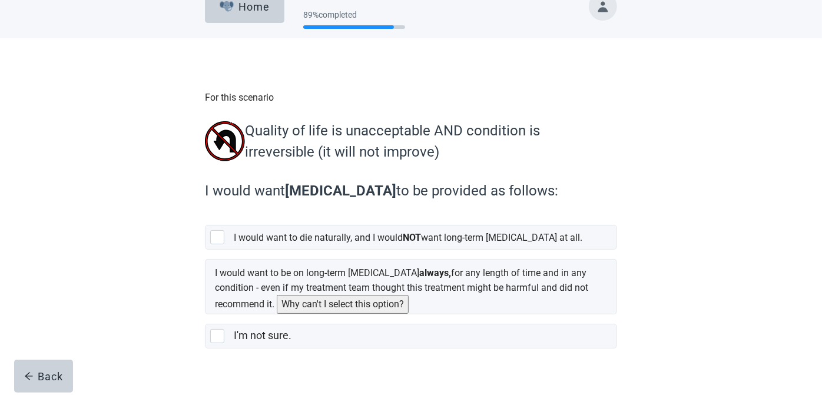
scroll to position [44, 0]
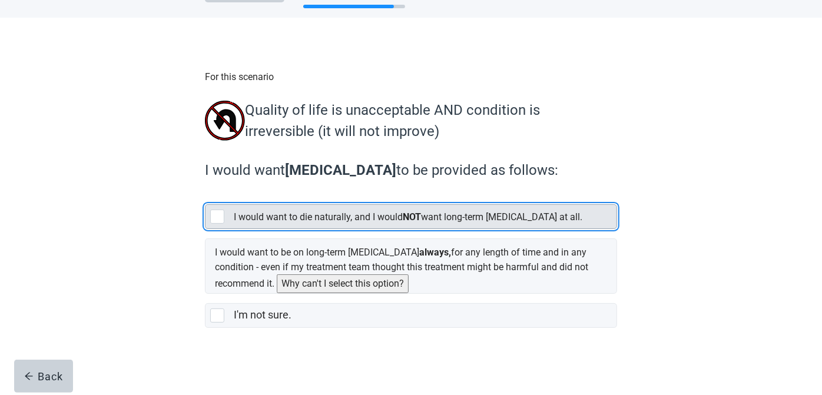
click at [221, 223] on div "[object Object], checkbox, not selected" at bounding box center [217, 217] width 14 height 14
click at [205, 195] on input "I would want to die naturally, and I would NOT want long-term dialysis at all." at bounding box center [205, 195] width 1 height 1
checkbox input "true"
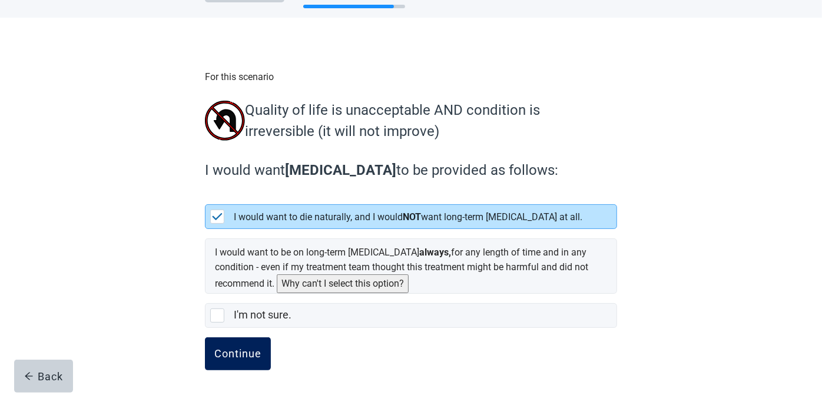
click at [229, 348] on div "Continue" at bounding box center [237, 354] width 47 height 12
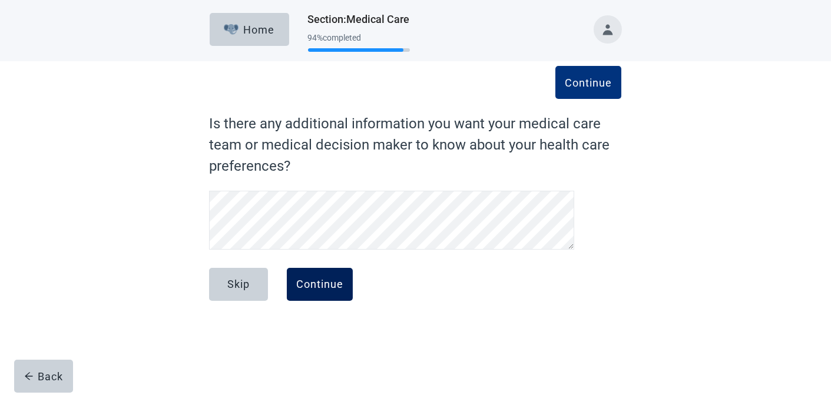
click at [321, 287] on div "Continue" at bounding box center [319, 285] width 47 height 12
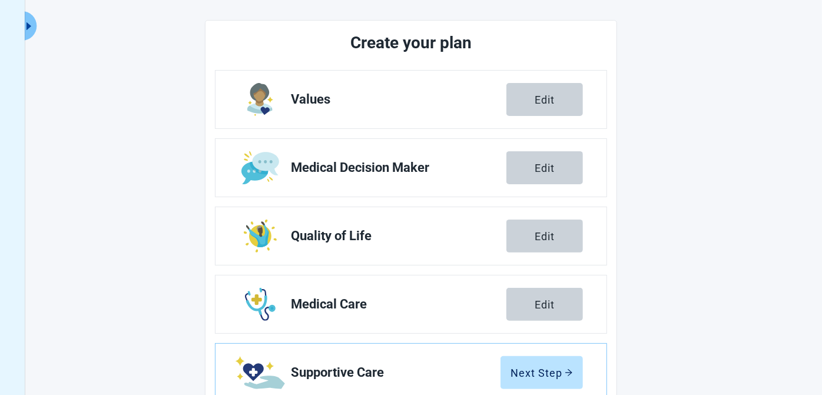
scroll to position [230, 0]
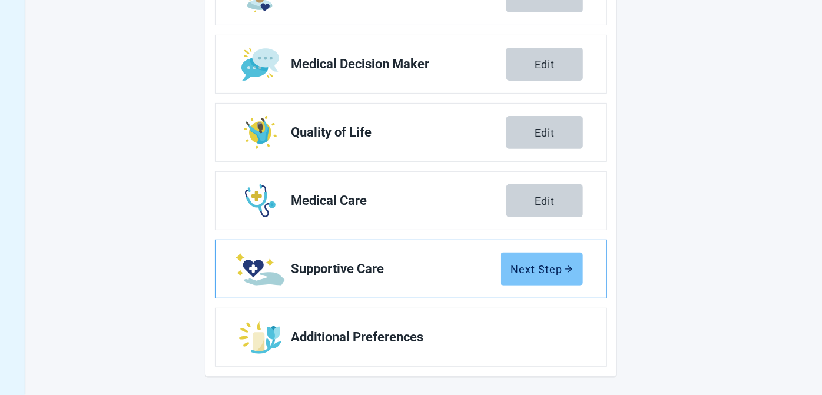
click at [545, 268] on div "Next Step" at bounding box center [542, 269] width 62 height 12
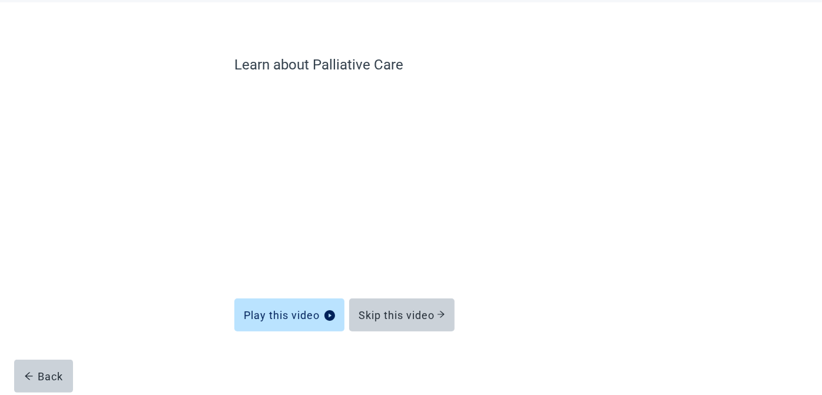
scroll to position [59, 0]
click at [399, 312] on div "Skip this video" at bounding box center [402, 315] width 87 height 12
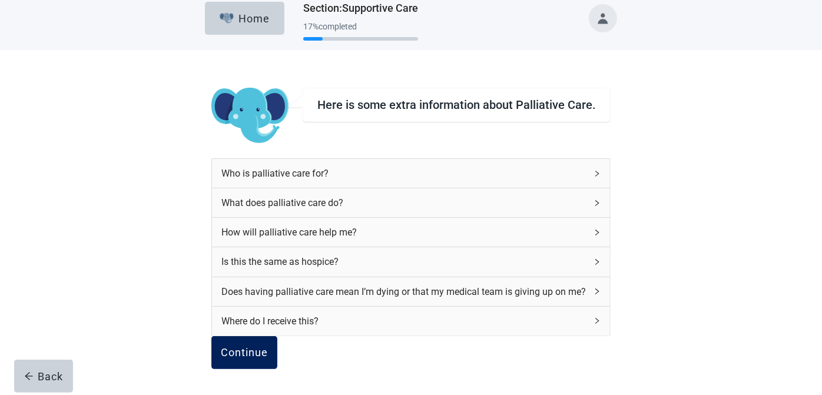
click at [268, 347] on div "Continue" at bounding box center [244, 353] width 47 height 12
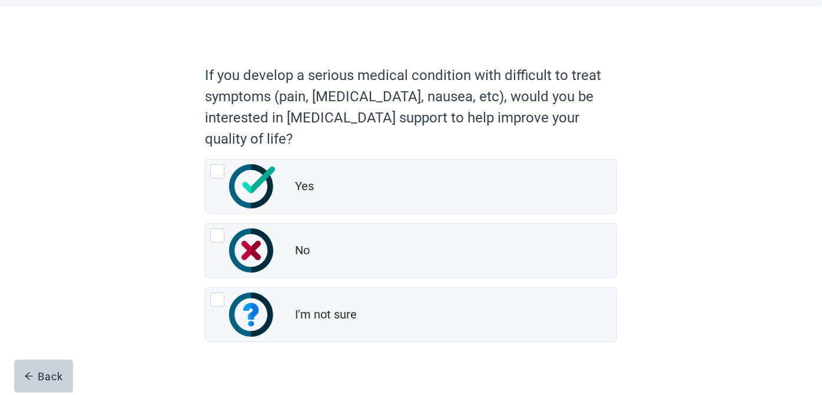
scroll to position [73, 0]
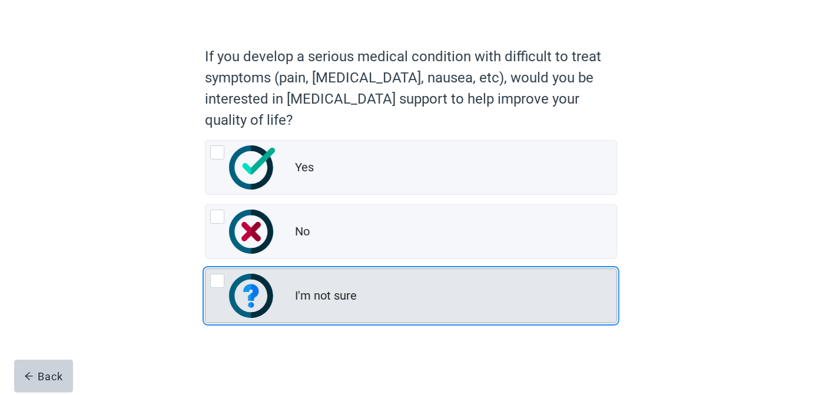
click at [212, 285] on div "I'm not sure, radio button, not checked" at bounding box center [217, 281] width 14 height 14
click at [205, 269] on input "I'm not sure" at bounding box center [205, 268] width 1 height 1
radio input "true"
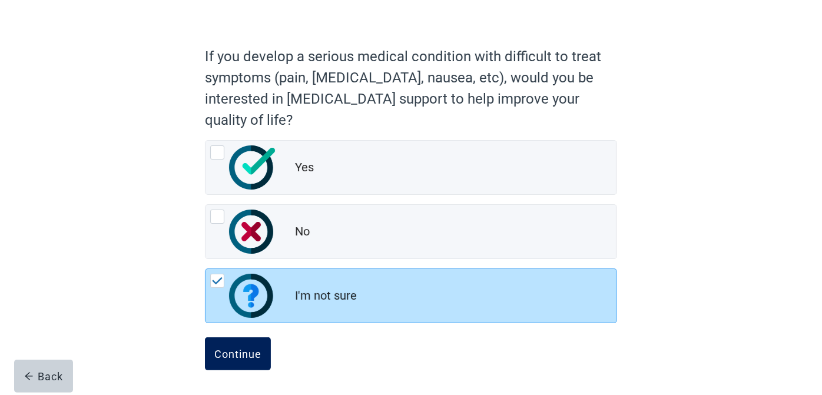
click at [214, 350] on div "Continue" at bounding box center [237, 354] width 47 height 12
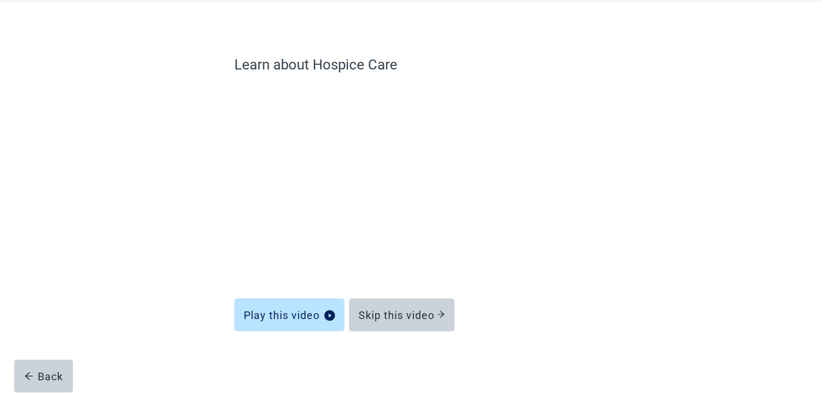
scroll to position [59, 0]
click at [389, 311] on div "Skip this video" at bounding box center [402, 315] width 87 height 12
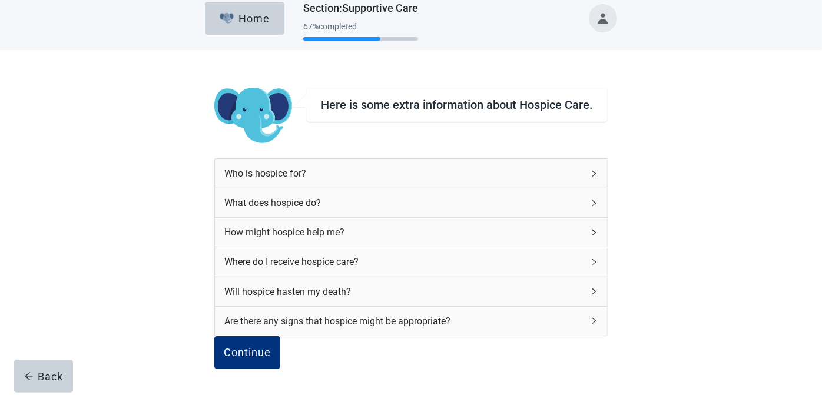
click at [397, 336] on div "Continue Back" at bounding box center [410, 365] width 393 height 59
click at [264, 347] on div "Continue" at bounding box center [247, 353] width 47 height 12
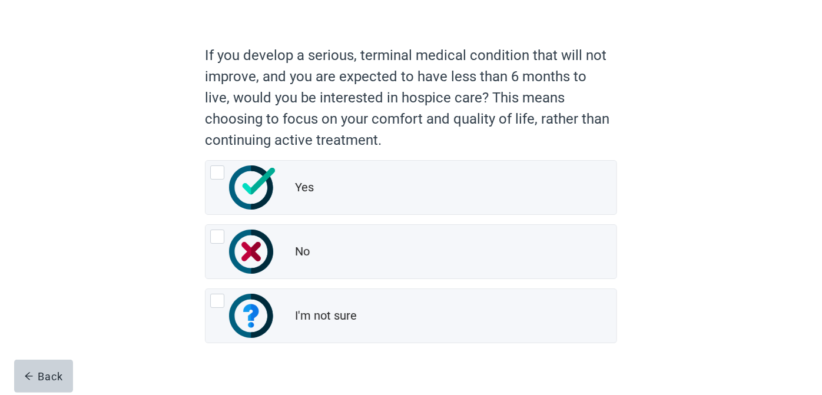
scroll to position [94, 0]
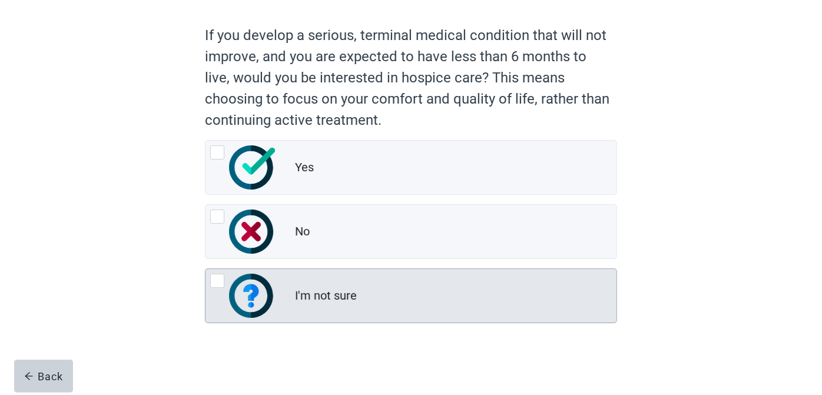
click at [215, 281] on div "I'm not sure, radio button, not checked" at bounding box center [217, 281] width 14 height 14
click at [205, 269] on input "I'm not sure" at bounding box center [205, 268] width 1 height 1
radio input "true"
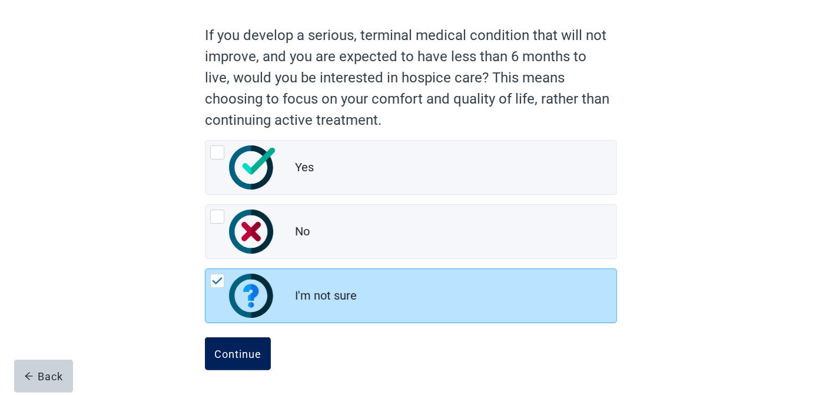
click at [247, 340] on button "Continue" at bounding box center [238, 353] width 66 height 33
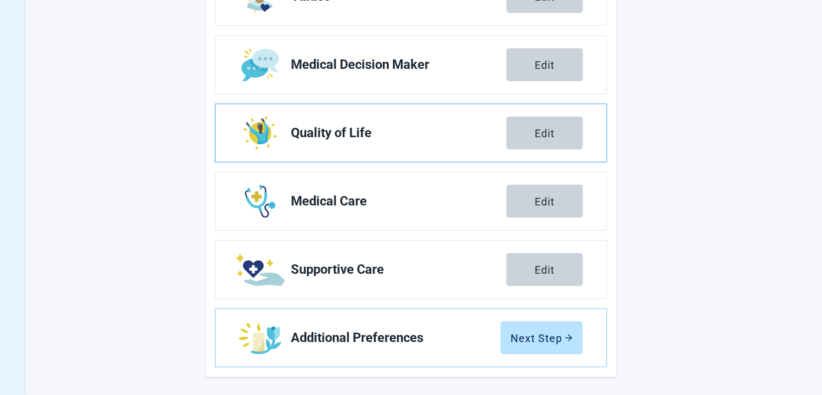
scroll to position [230, 0]
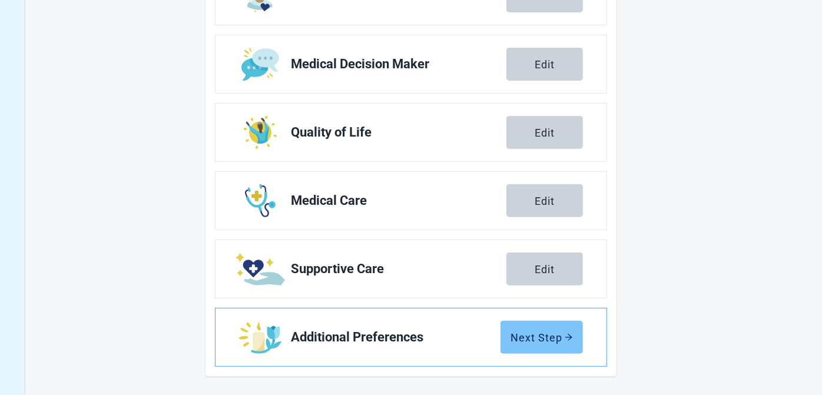
click at [550, 337] on div "Next Step" at bounding box center [542, 338] width 62 height 12
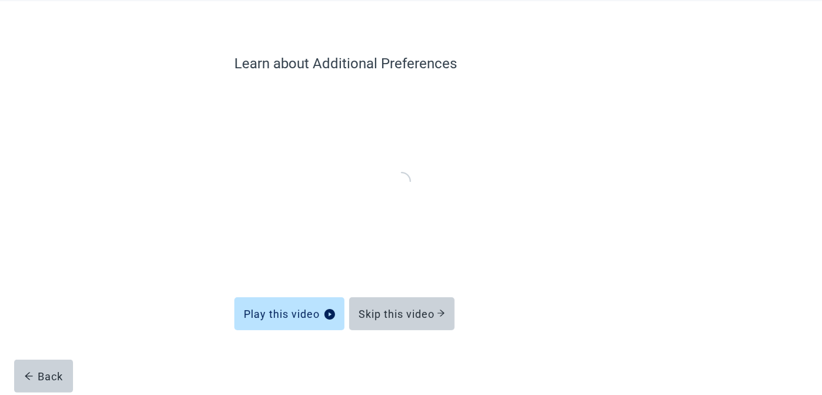
scroll to position [59, 0]
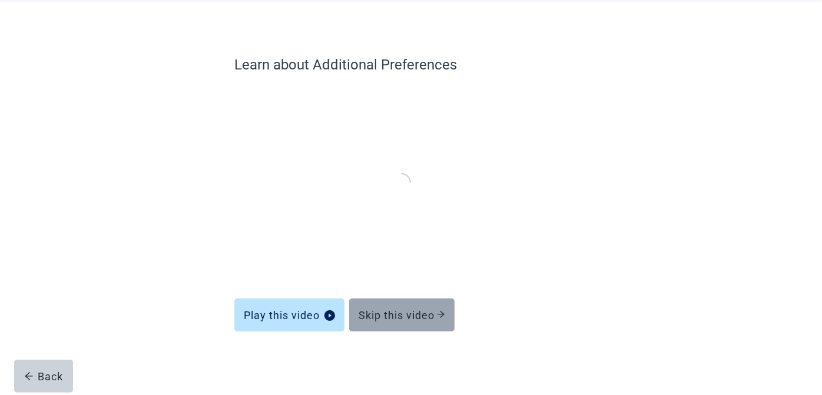
click at [410, 314] on div "Skip this video" at bounding box center [402, 315] width 87 height 12
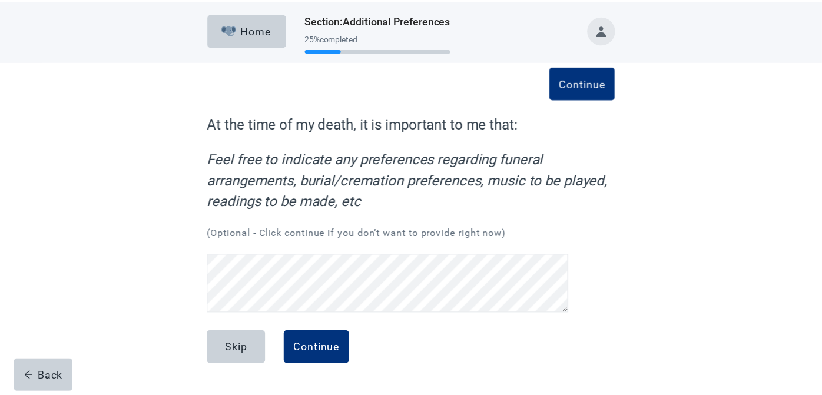
scroll to position [23, 0]
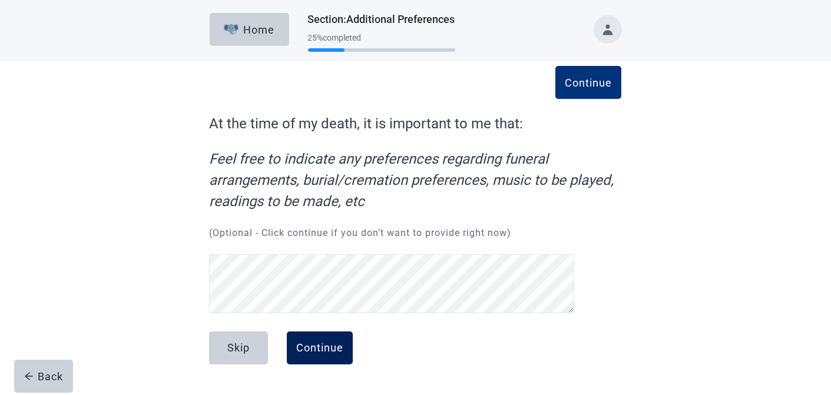
click at [326, 342] on div "Continue" at bounding box center [319, 348] width 47 height 12
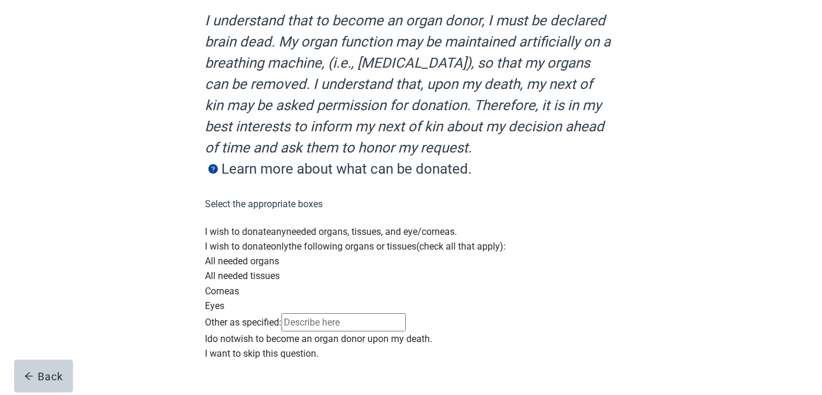
scroll to position [236, 0]
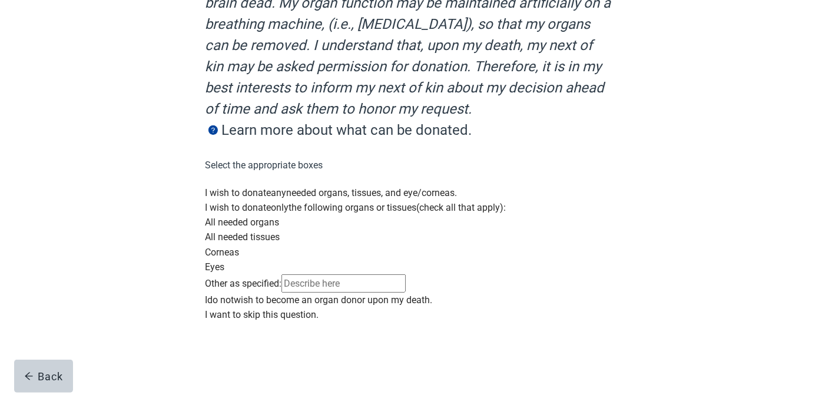
click at [220, 185] on div "Main content" at bounding box center [411, 185] width 412 height 0
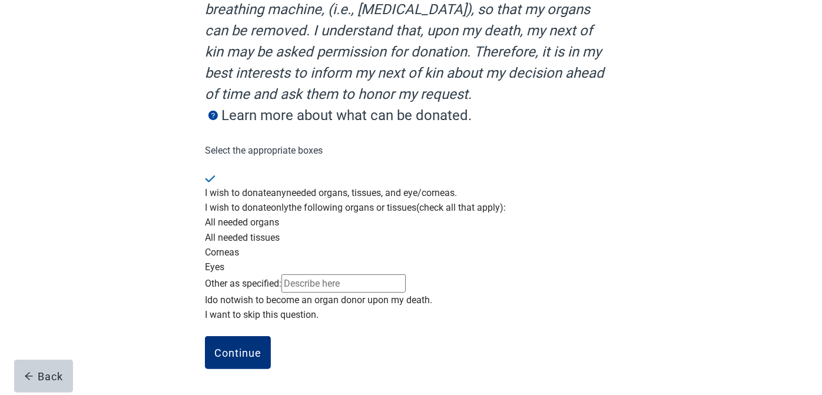
scroll to position [328, 0]
click at [220, 200] on div "Main content" at bounding box center [411, 200] width 412 height 0
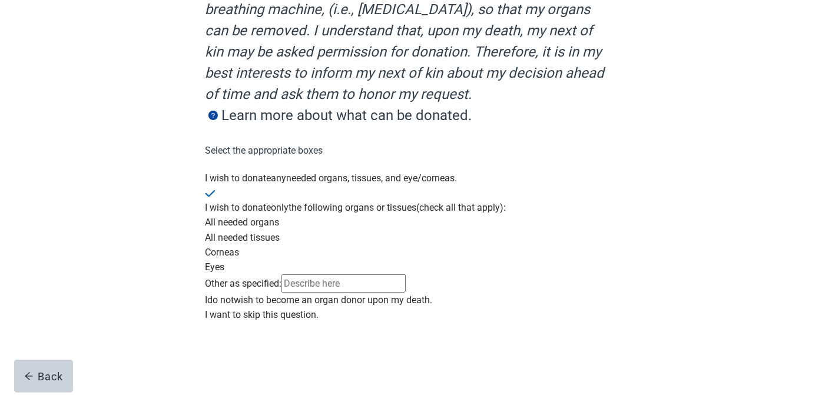
click at [212, 171] on div "Main content" at bounding box center [411, 171] width 412 height 0
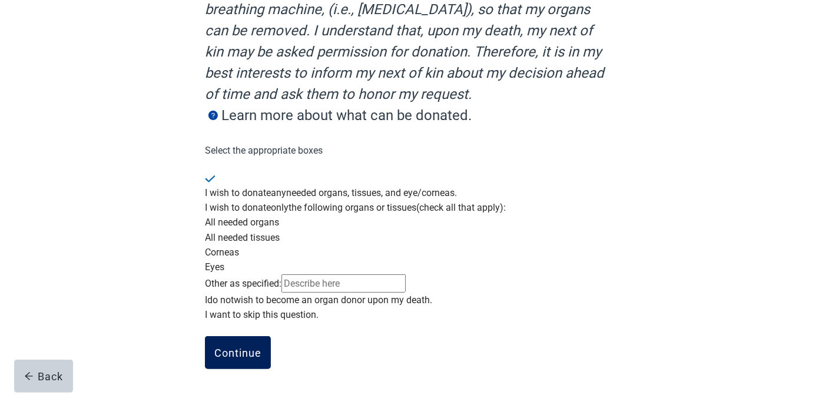
click at [240, 347] on div "Continue" at bounding box center [237, 353] width 47 height 12
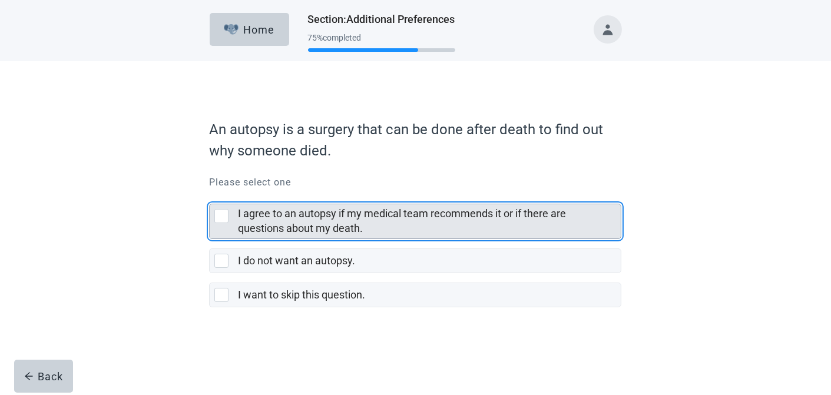
click at [225, 218] on div "I agree to an autopsy if my medical team recommends it or if there are question…" at bounding box center [221, 216] width 14 height 14
click at [210, 195] on input "I agree to an autopsy if my medical team recommends it or if there are question…" at bounding box center [209, 194] width 1 height 1
checkbox input "true"
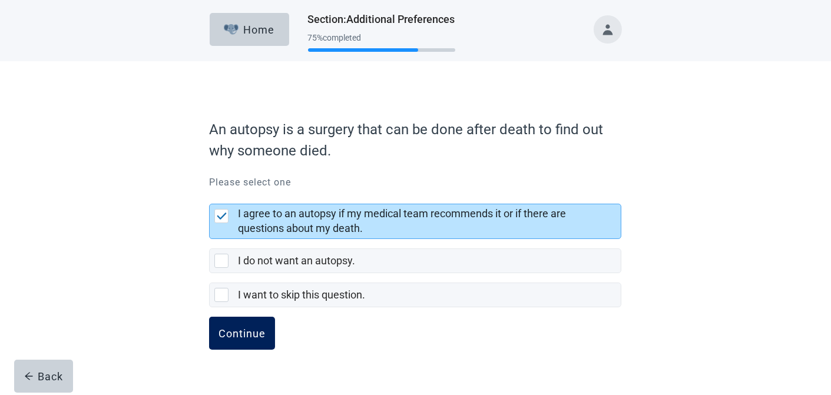
click at [227, 332] on div "Continue" at bounding box center [241, 333] width 47 height 12
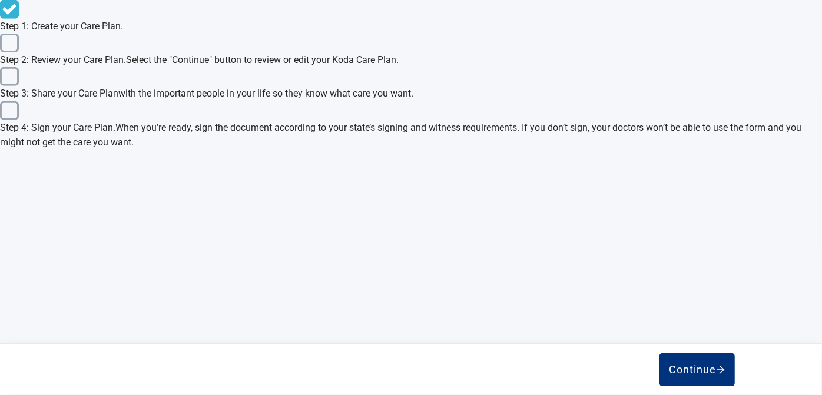
scroll to position [518, 0]
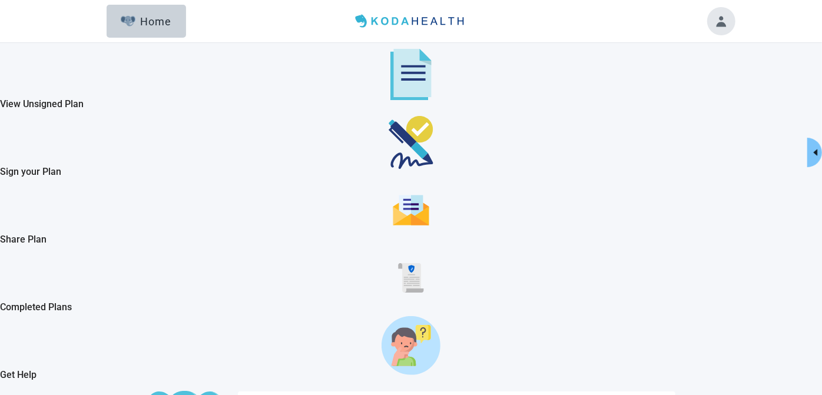
scroll to position [139, 0]
